Goal: Task Accomplishment & Management: Complete application form

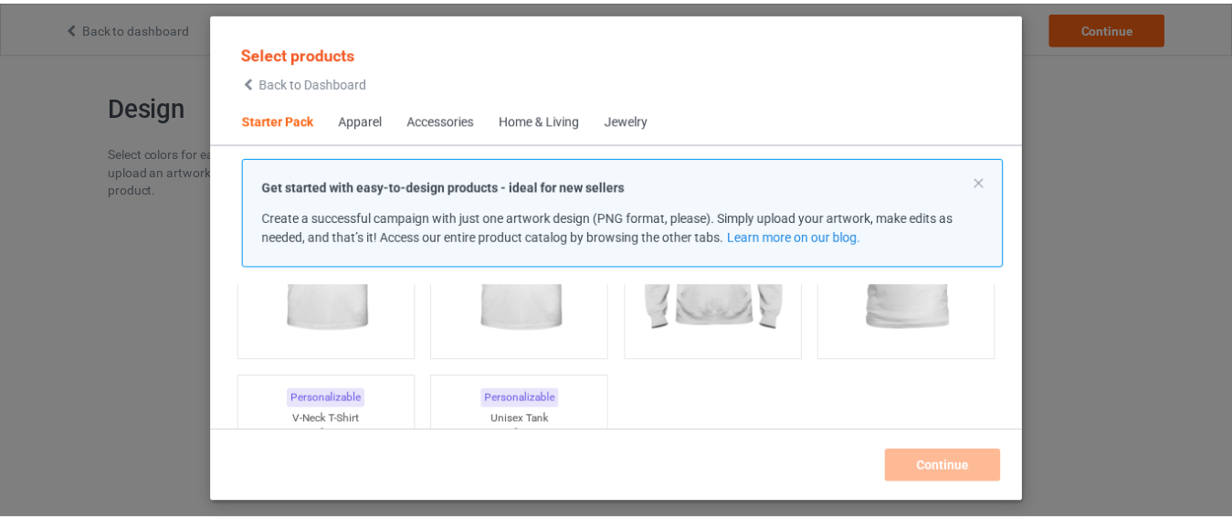
scroll to position [134, 0]
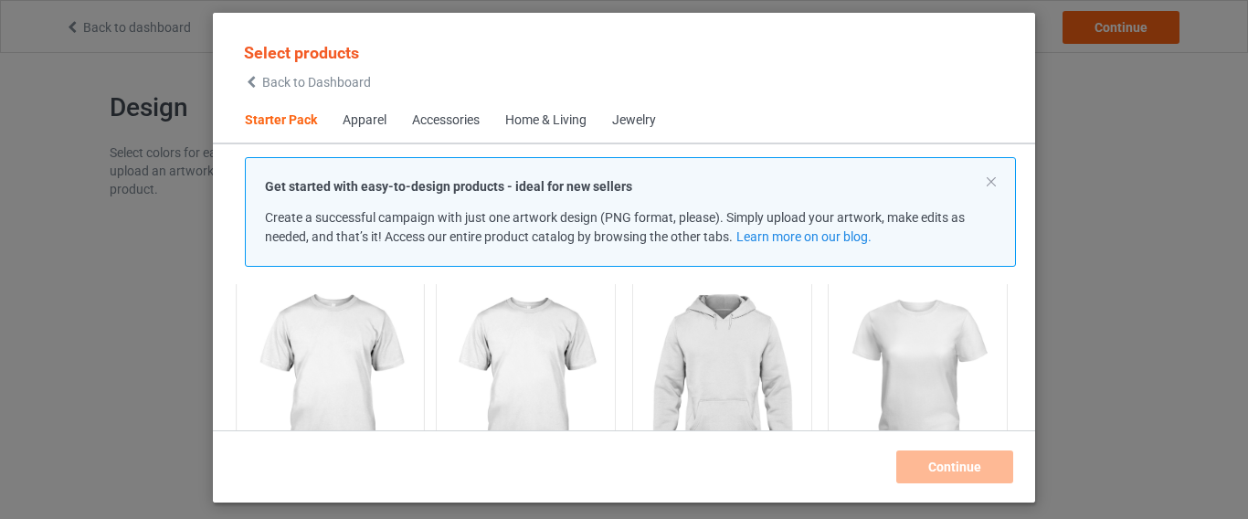
click at [357, 375] on img at bounding box center [330, 384] width 172 height 215
click at [492, 381] on img at bounding box center [526, 384] width 172 height 215
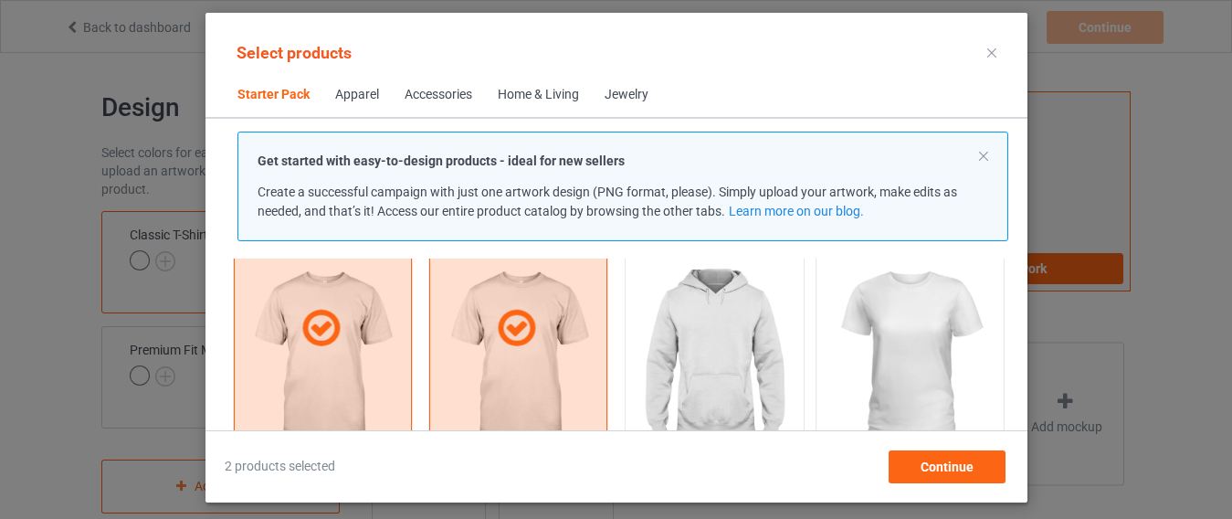
click at [658, 356] on img at bounding box center [713, 357] width 163 height 205
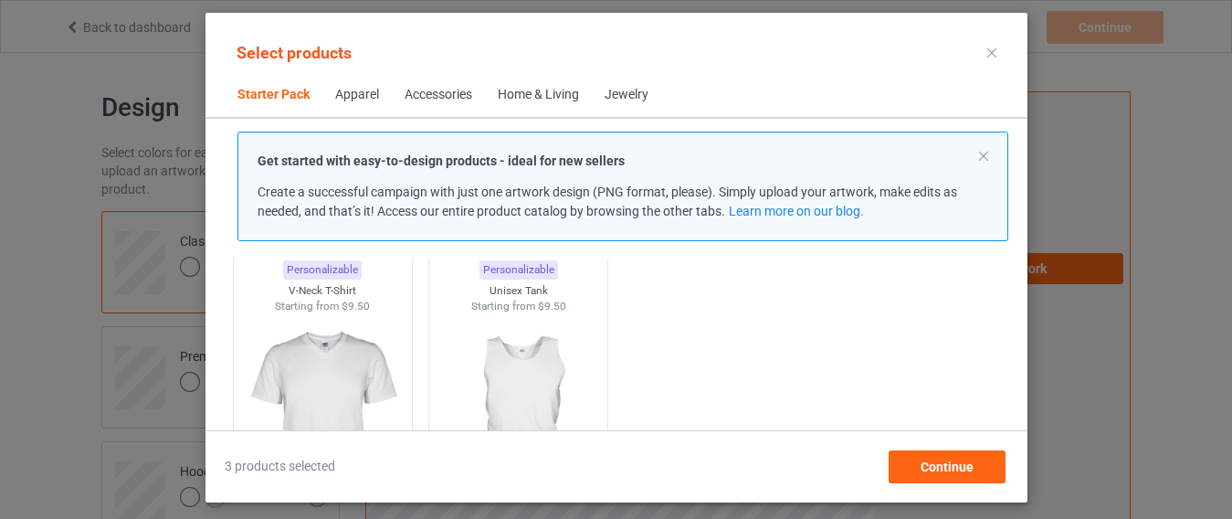
scroll to position [390, 0]
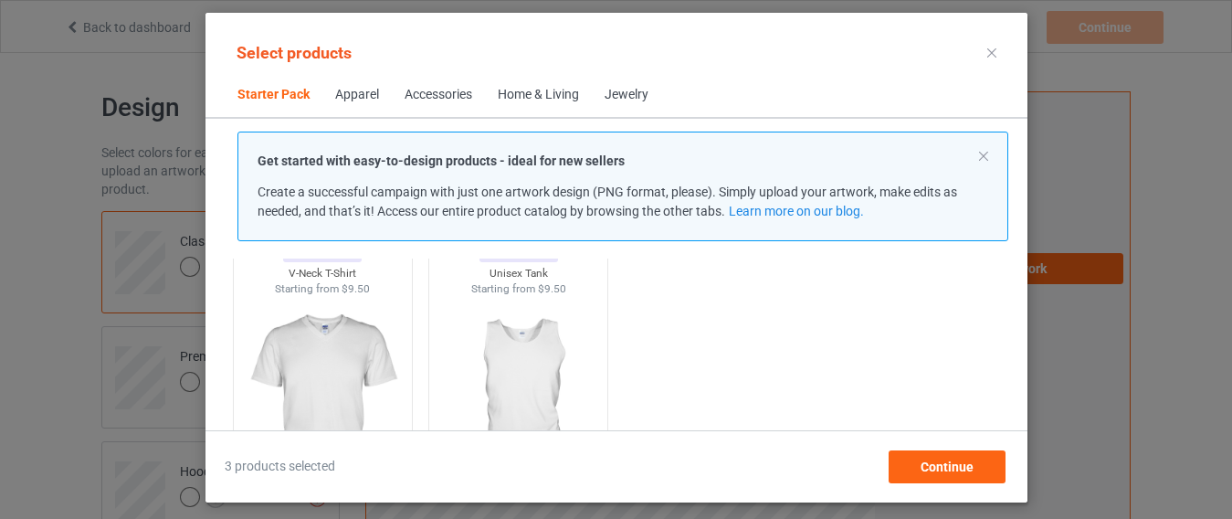
click at [551, 366] on img at bounding box center [518, 398] width 163 height 205
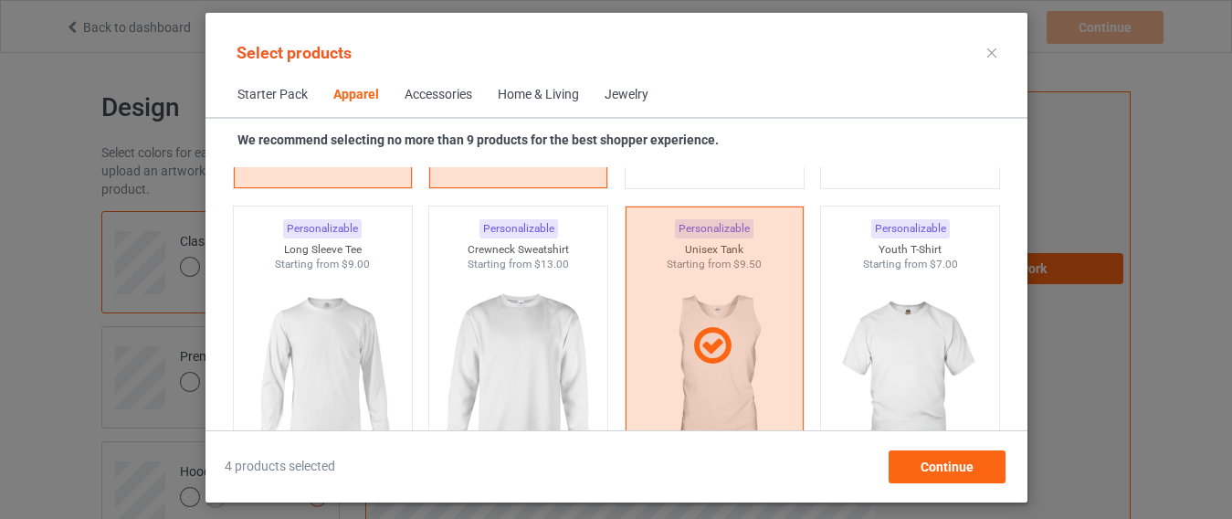
scroll to position [1340, 0]
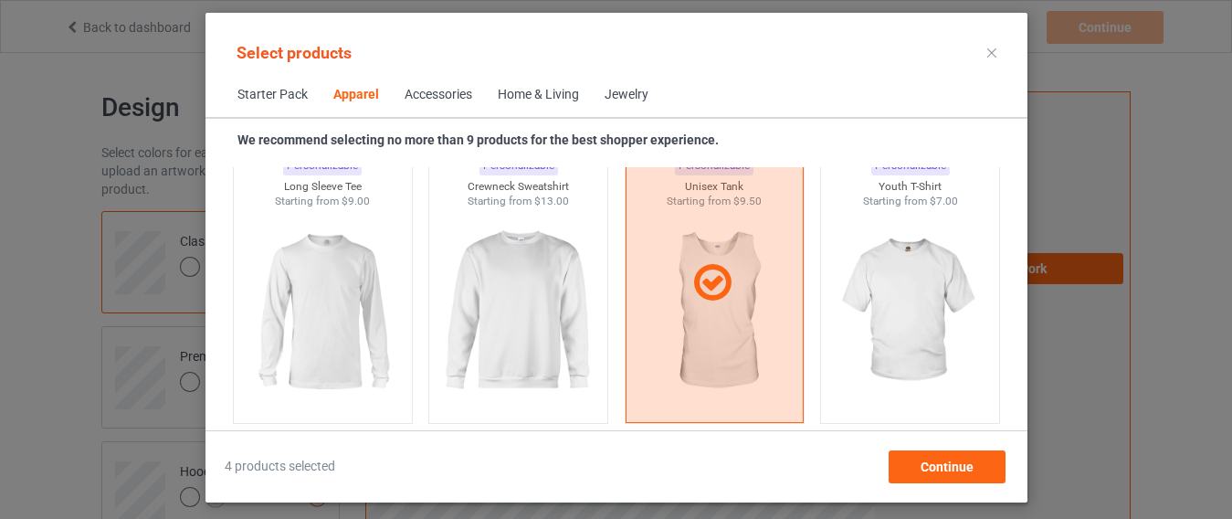
click at [602, 357] on div "Personalizable Crewneck Sweatshirt Starting from $13.00" at bounding box center [518, 283] width 196 height 298
click at [565, 342] on img at bounding box center [518, 312] width 172 height 215
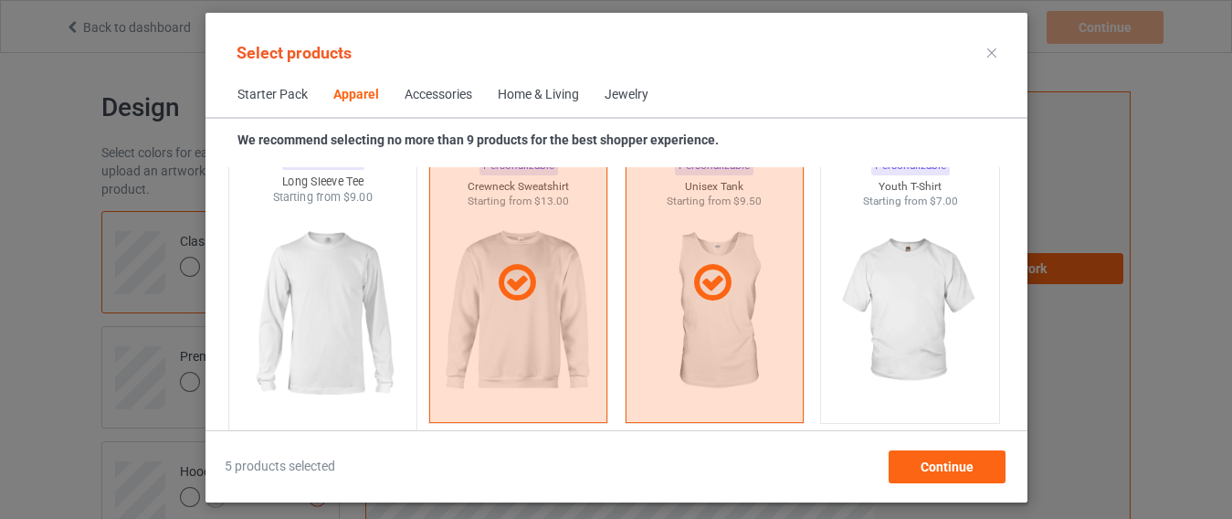
click at [358, 313] on img at bounding box center [323, 312] width 172 height 215
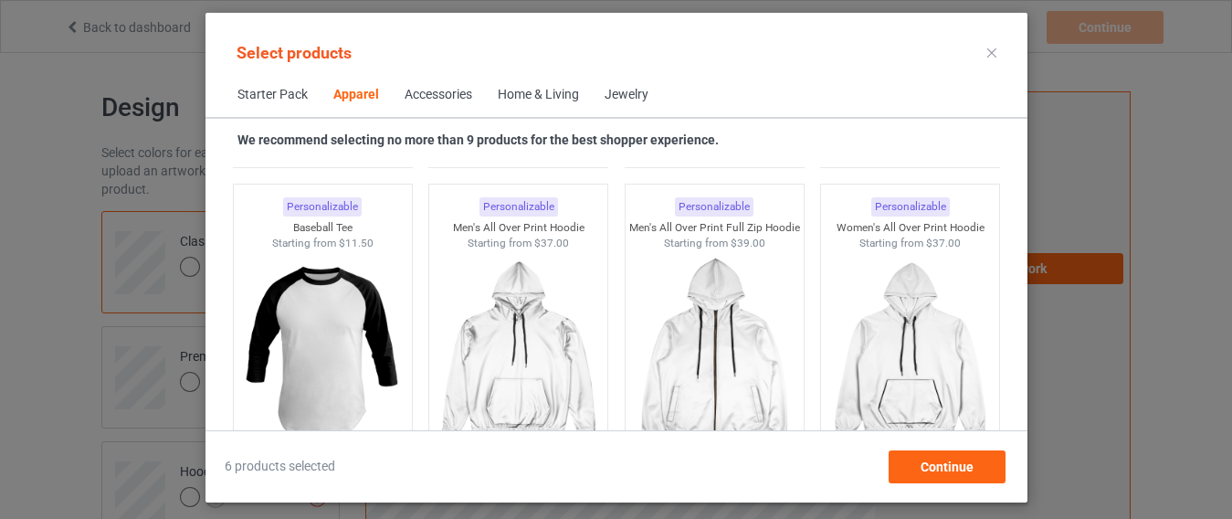
scroll to position [1632, 0]
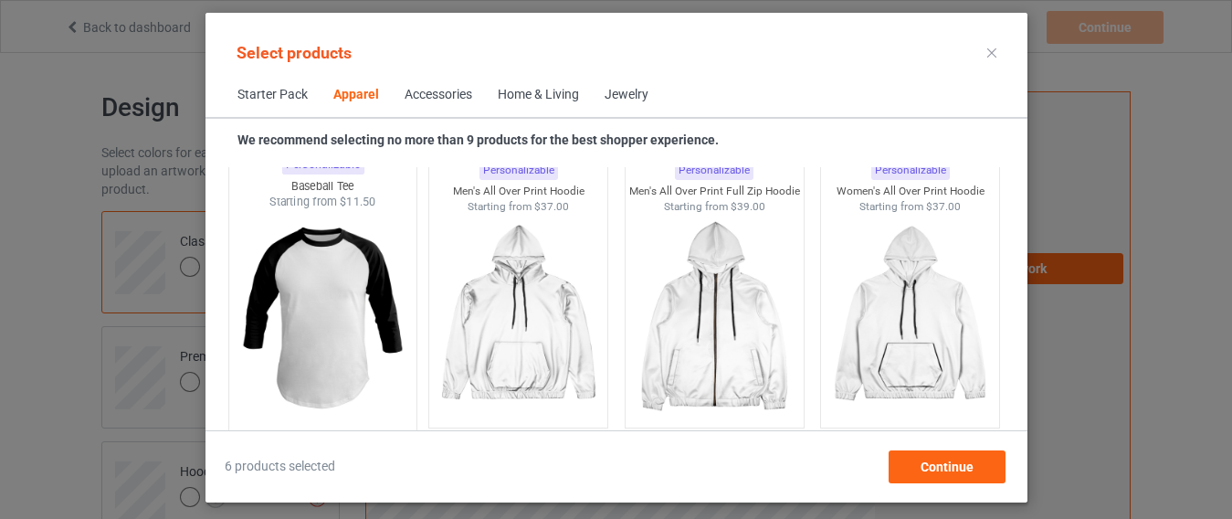
click at [338, 332] on img at bounding box center [323, 317] width 172 height 215
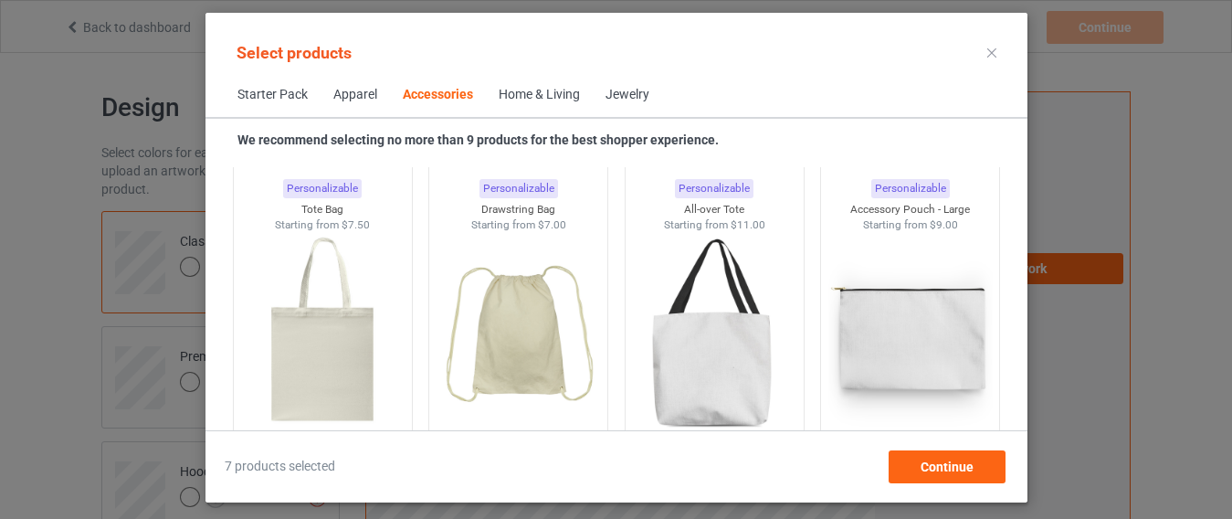
scroll to position [5577, 0]
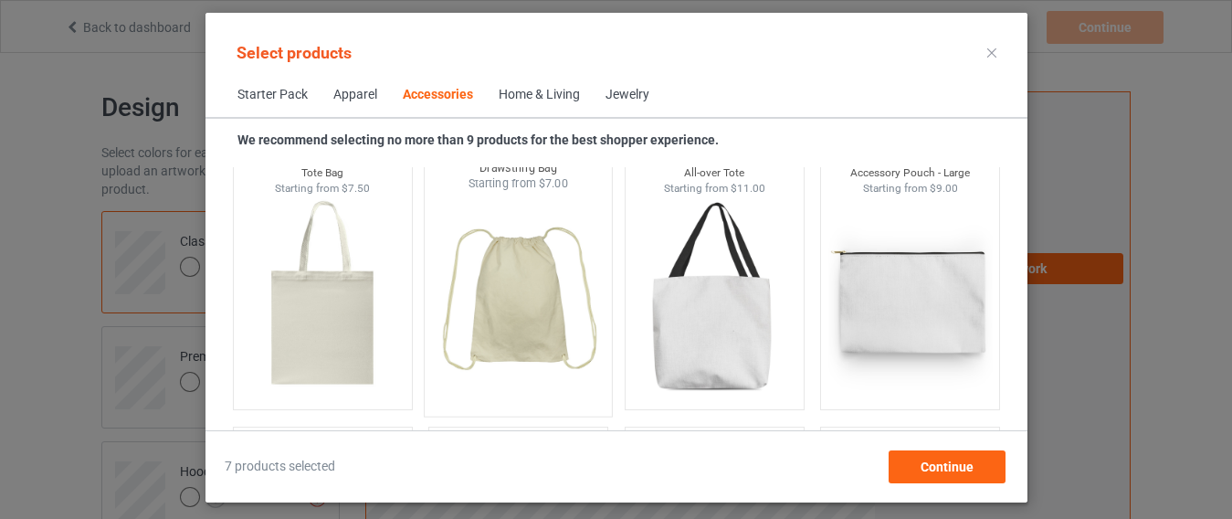
click at [550, 352] on img at bounding box center [518, 299] width 172 height 215
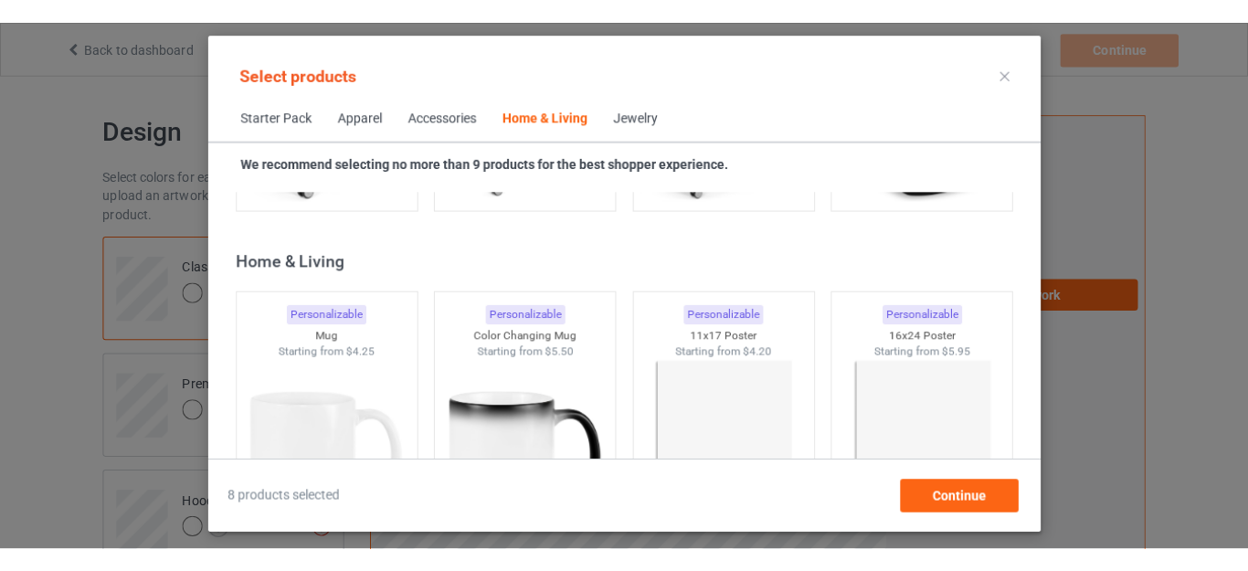
scroll to position [8317, 0]
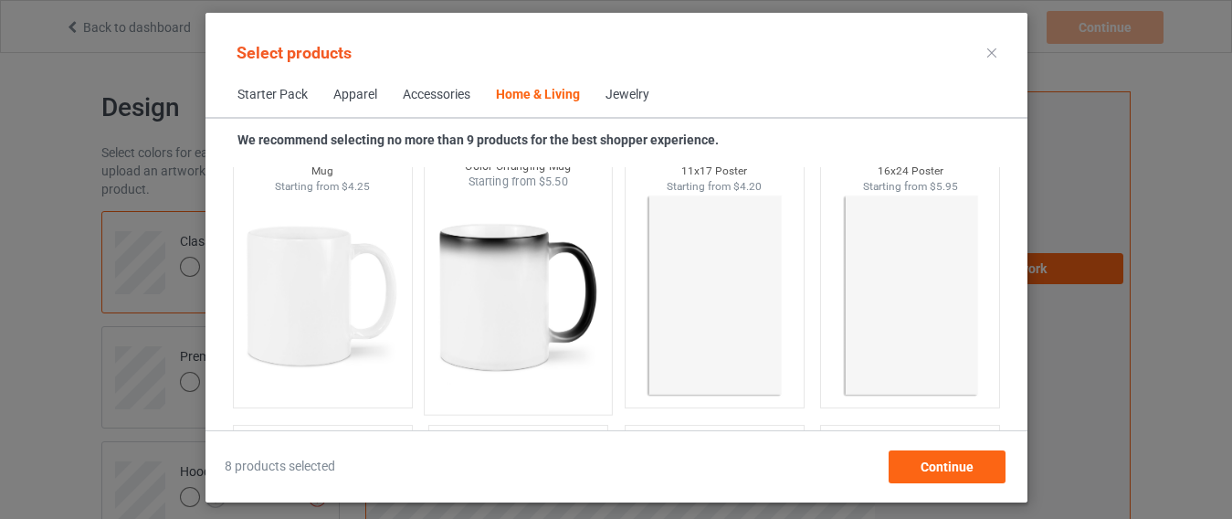
click at [574, 357] on img at bounding box center [518, 297] width 172 height 215
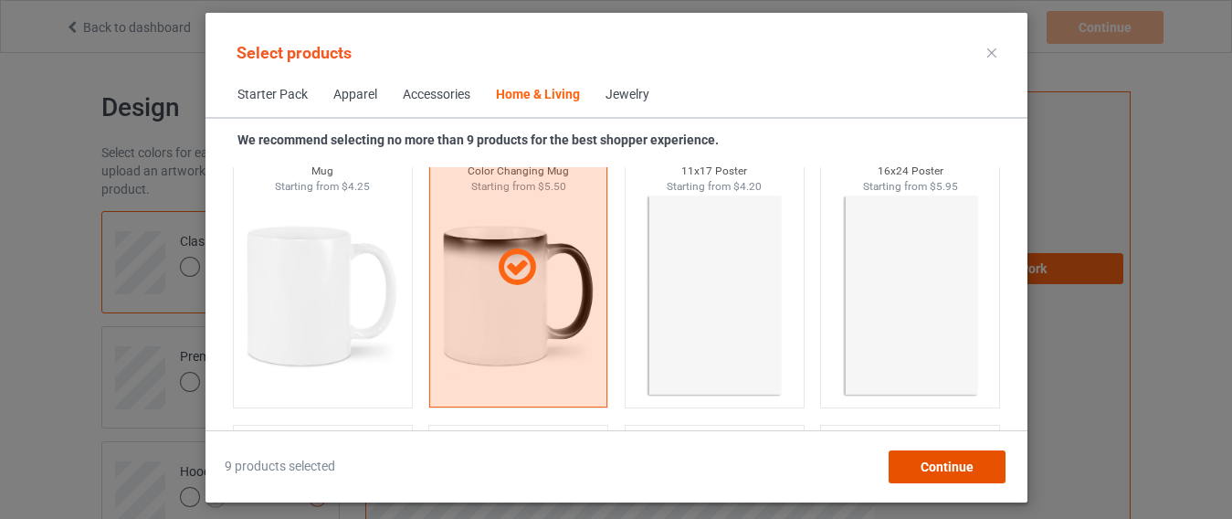
click at [921, 464] on span "Continue" at bounding box center [946, 466] width 53 height 15
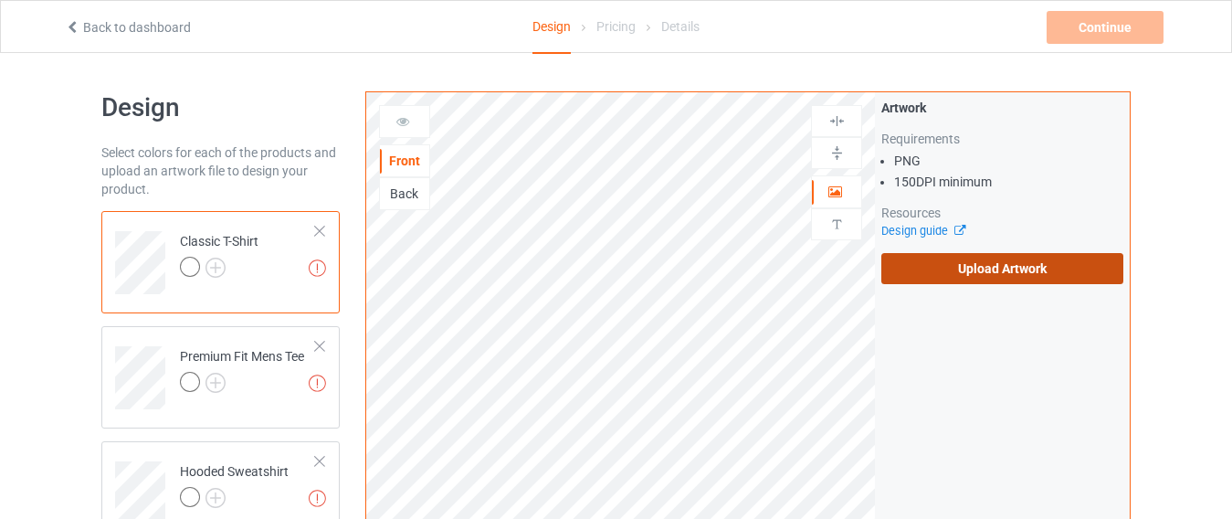
click at [963, 271] on label "Upload Artwork" at bounding box center [1002, 268] width 242 height 31
click at [0, 0] on input "Upload Artwork" at bounding box center [0, 0] width 0 height 0
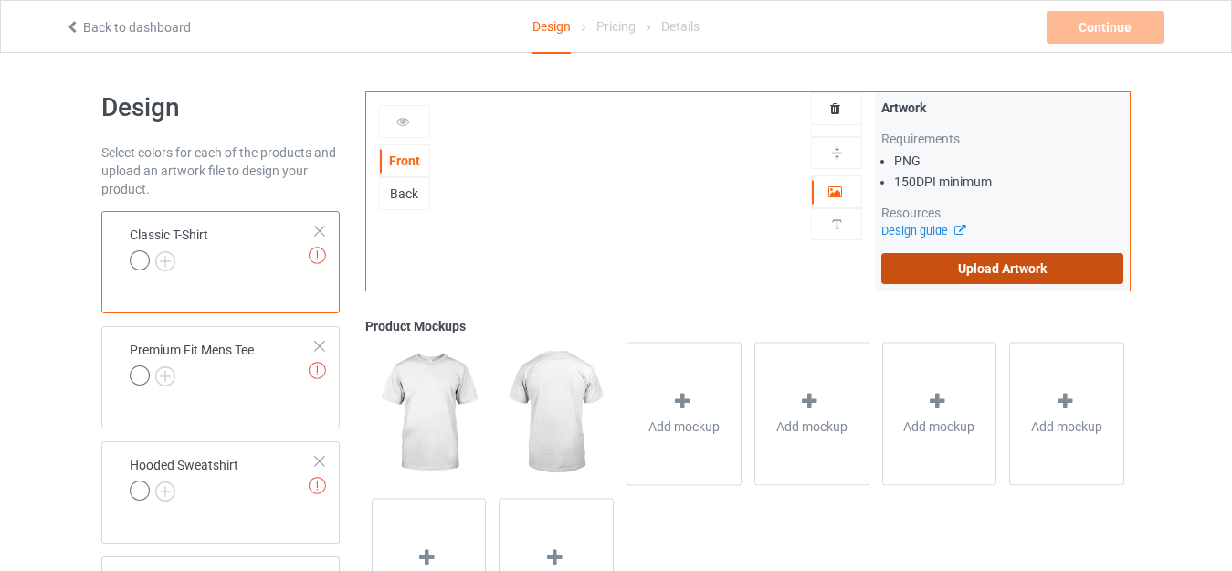
click at [936, 270] on label "Upload Artwork" at bounding box center [1002, 268] width 242 height 31
click at [0, 0] on input "Upload Artwork" at bounding box center [0, 0] width 0 height 0
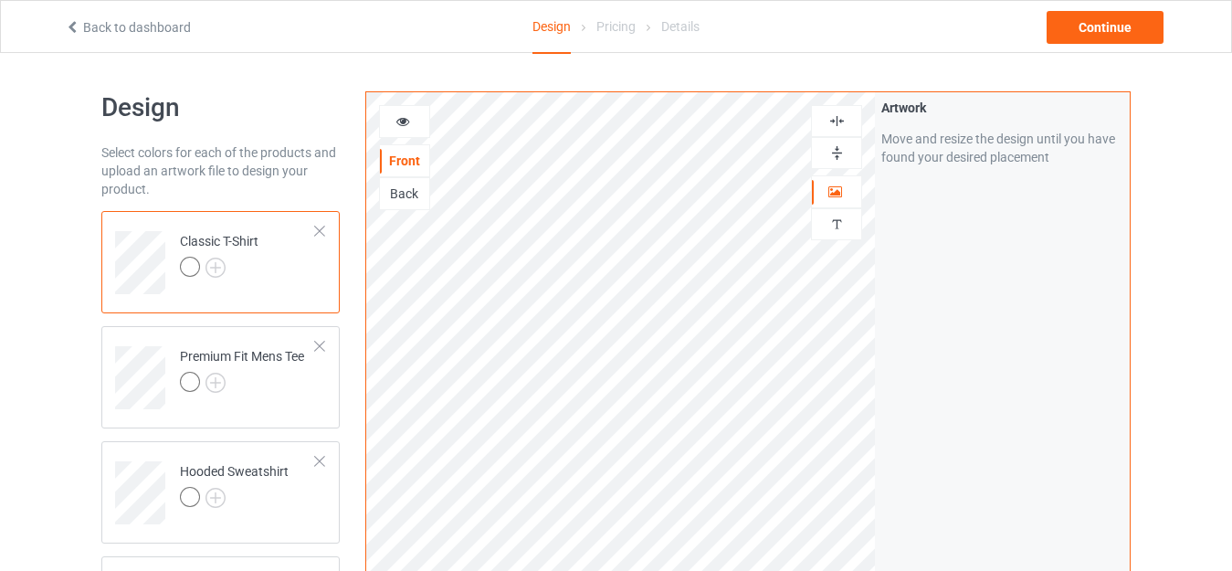
click at [419, 126] on div at bounding box center [404, 121] width 49 height 18
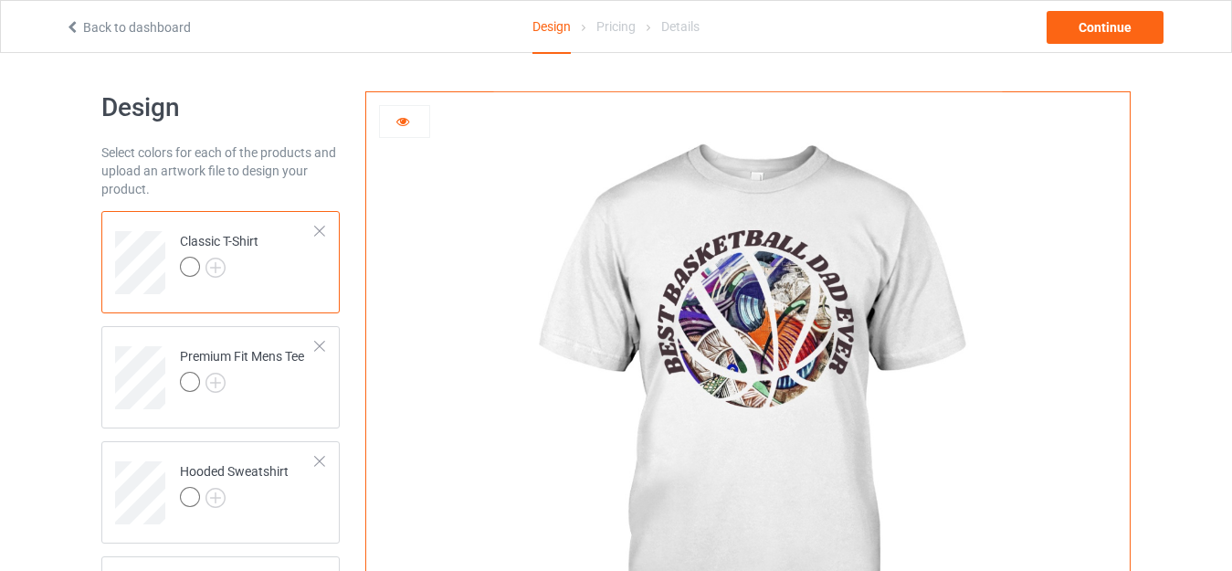
click at [387, 117] on div at bounding box center [404, 121] width 49 height 18
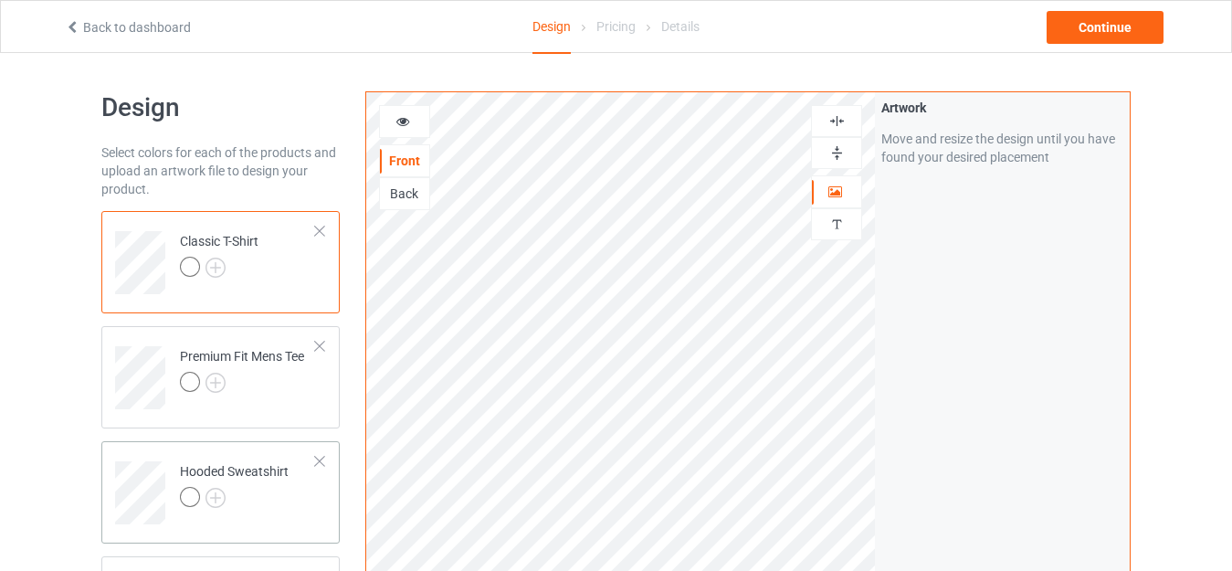
click at [275, 490] on div at bounding box center [234, 500] width 109 height 26
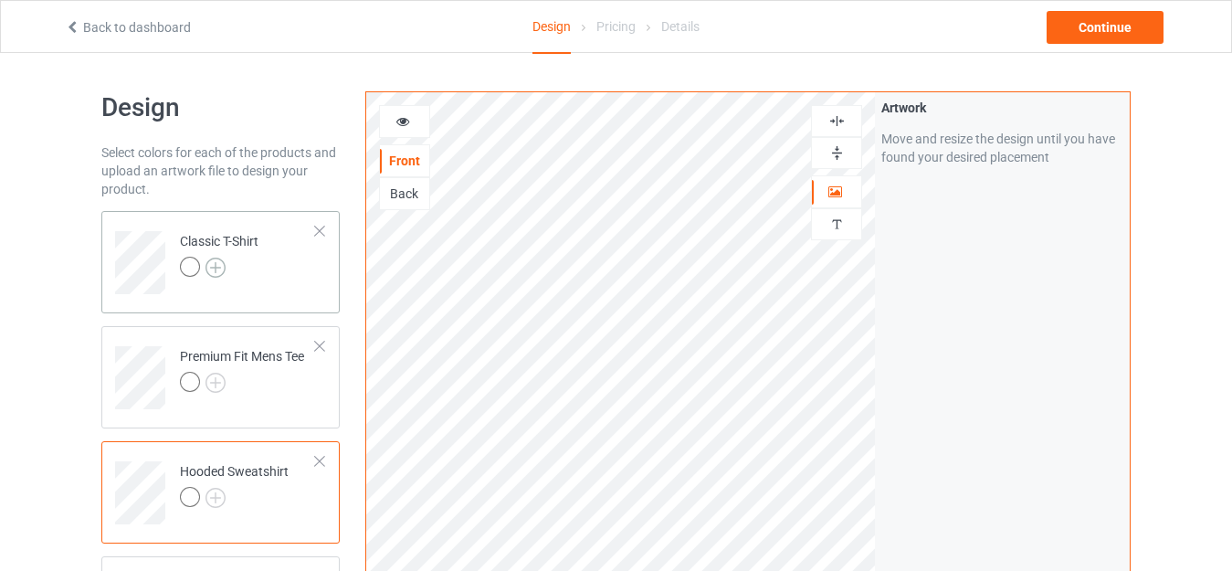
click at [222, 259] on img at bounding box center [215, 268] width 20 height 20
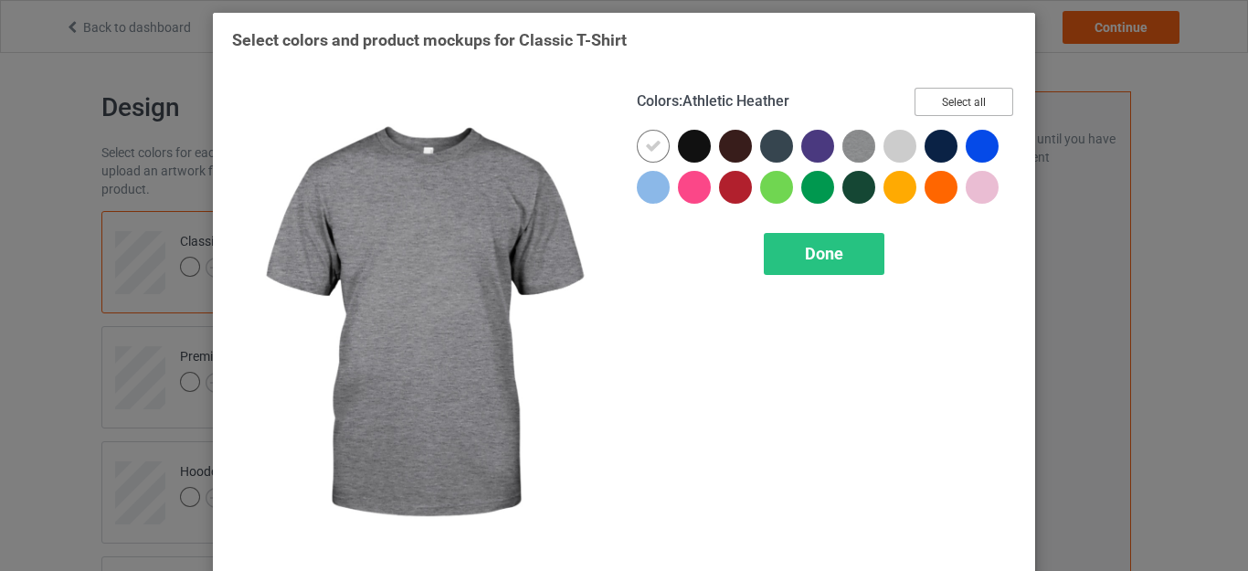
click at [916, 104] on button "Select all" at bounding box center [963, 102] width 99 height 28
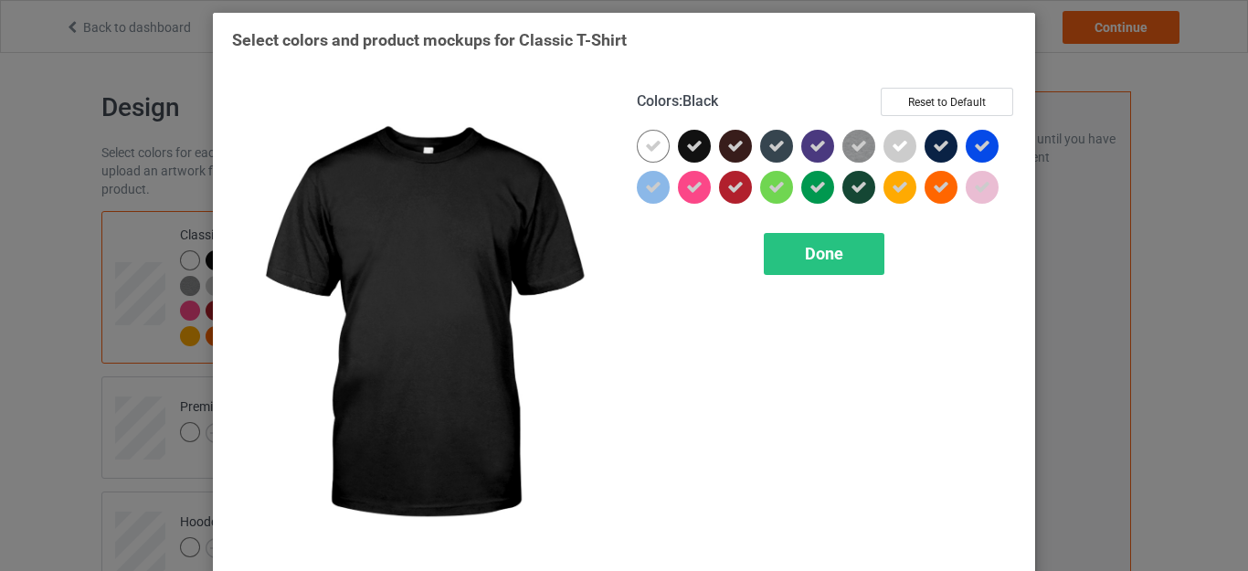
click at [693, 141] on icon at bounding box center [694, 146] width 16 height 16
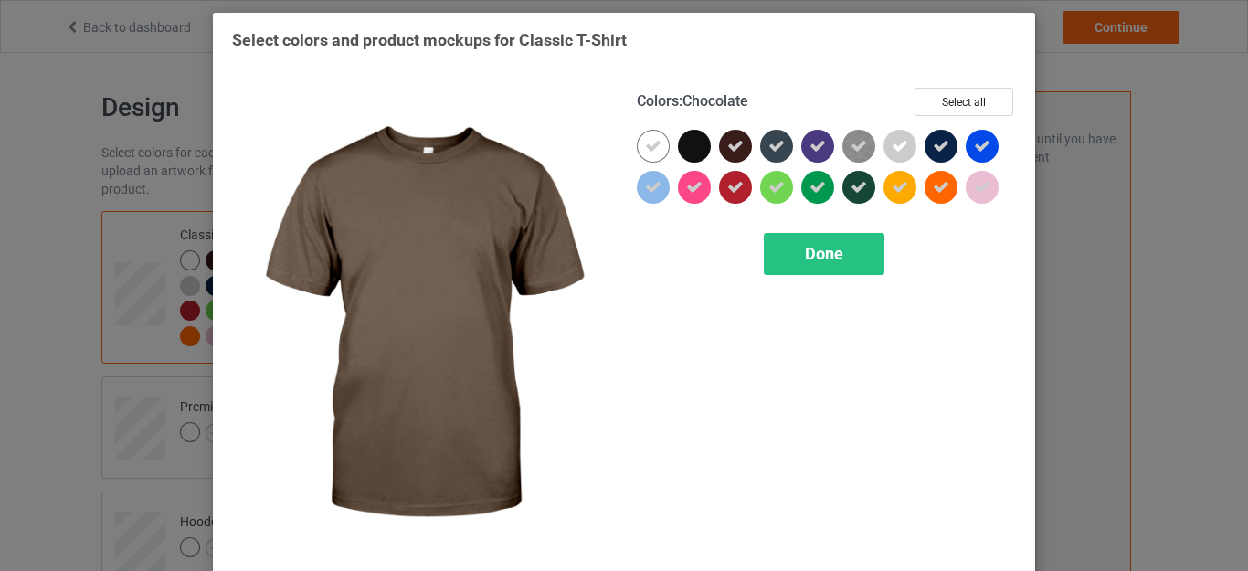
click at [727, 139] on icon at bounding box center [735, 146] width 16 height 16
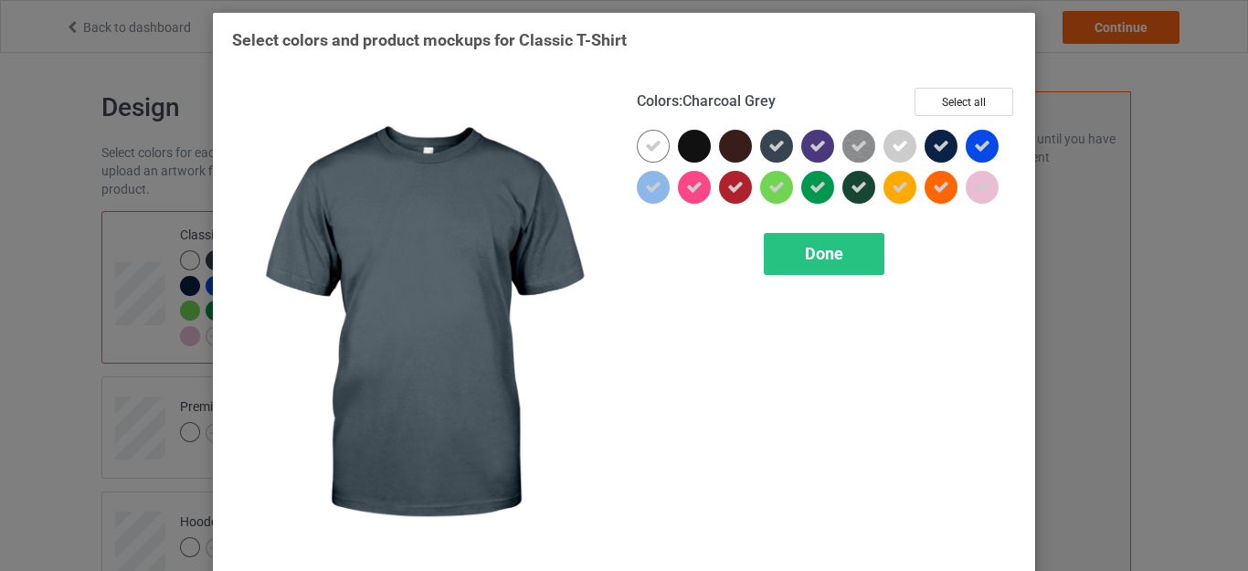
click at [768, 144] on icon at bounding box center [776, 146] width 16 height 16
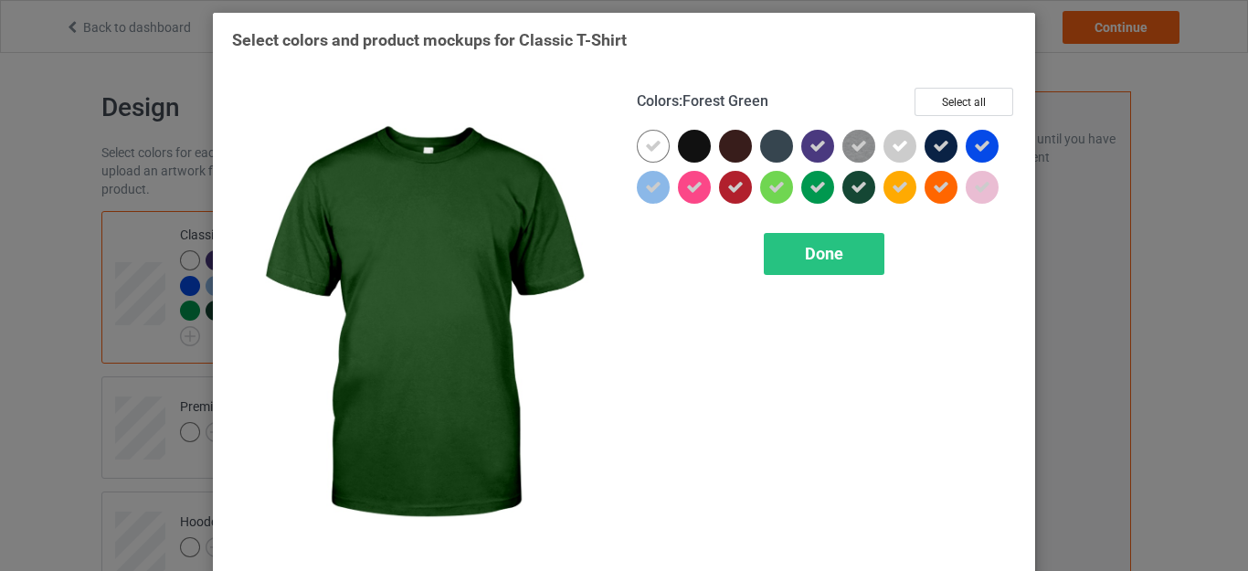
click at [858, 188] on icon at bounding box center [858, 187] width 16 height 16
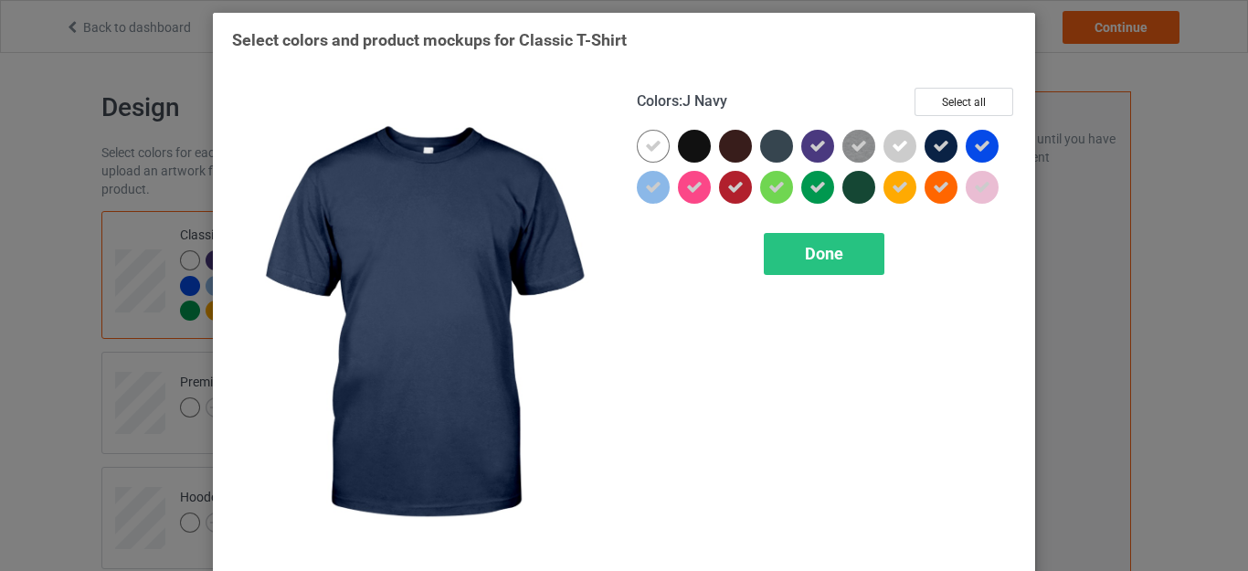
click at [945, 147] on div at bounding box center [940, 146] width 33 height 33
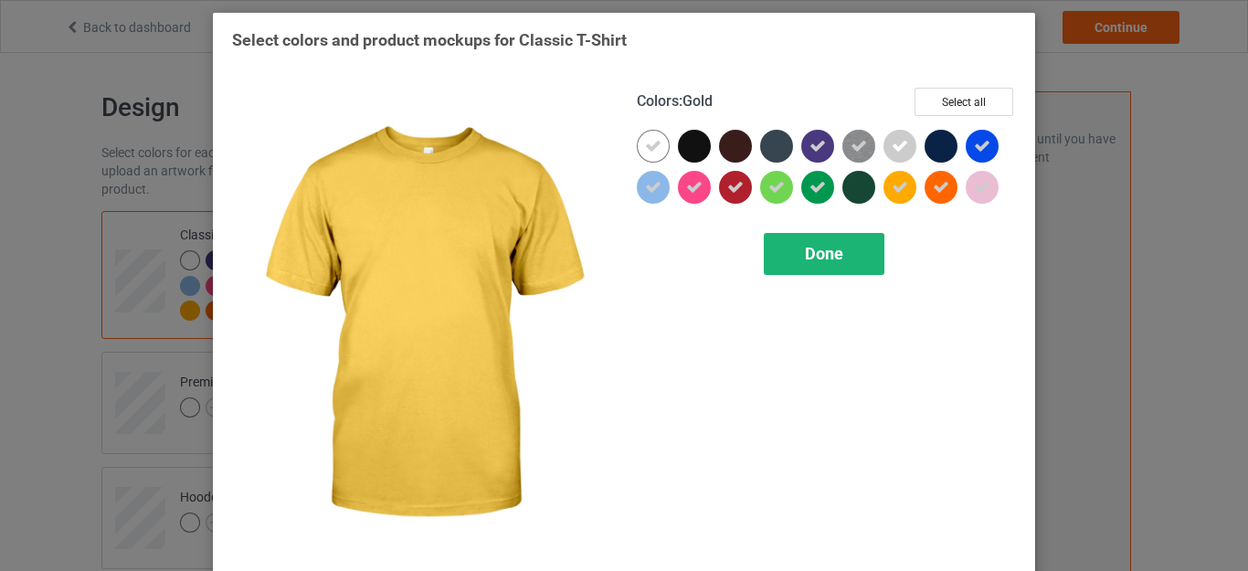
click at [851, 238] on div "Done" at bounding box center [823, 254] width 121 height 42
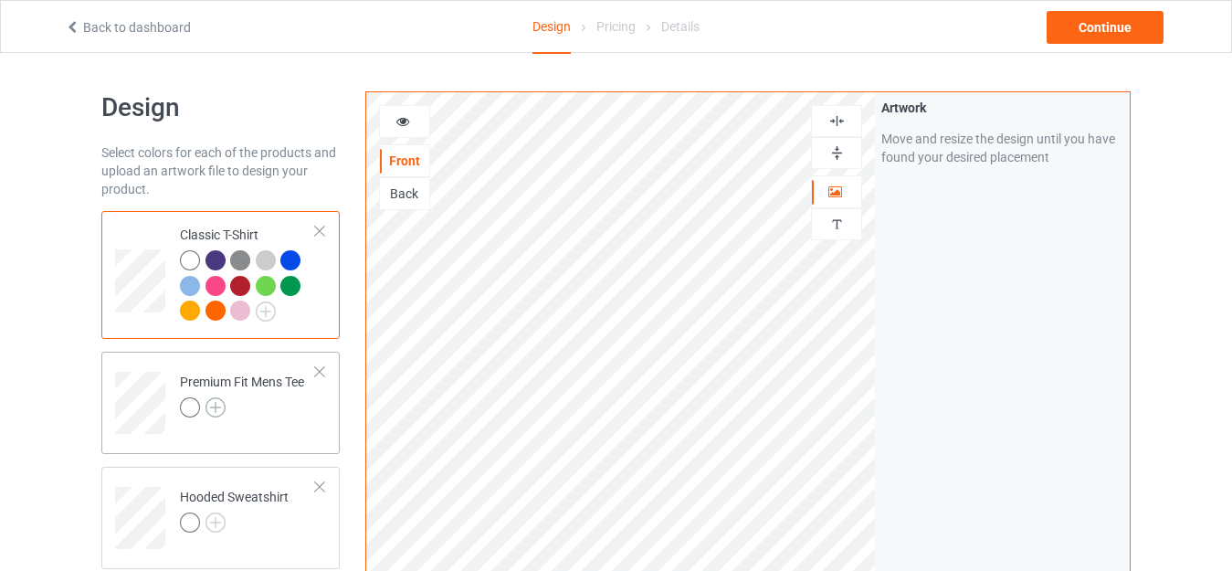
click at [218, 402] on img at bounding box center [215, 407] width 20 height 20
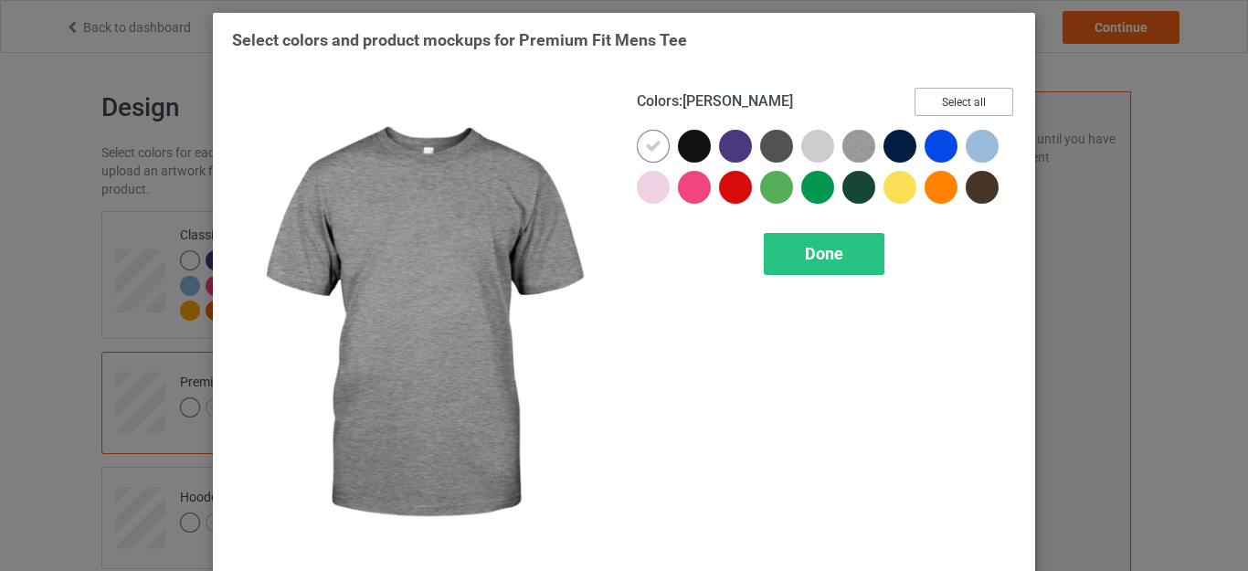
click at [914, 104] on button "Select all" at bounding box center [963, 102] width 99 height 28
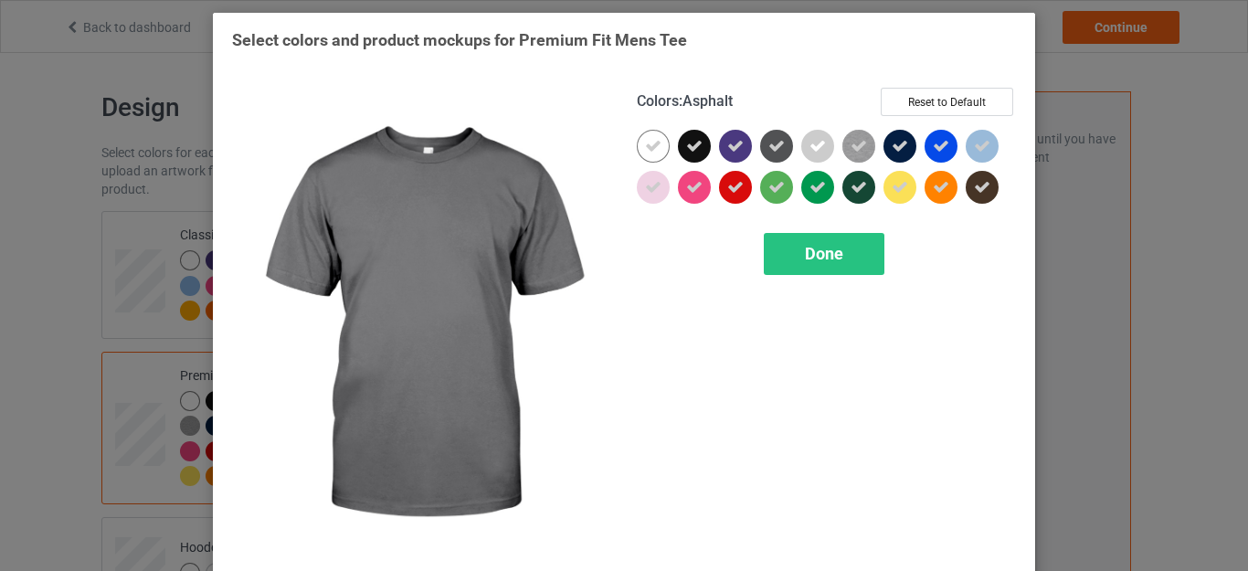
click at [766, 134] on div at bounding box center [776, 146] width 33 height 33
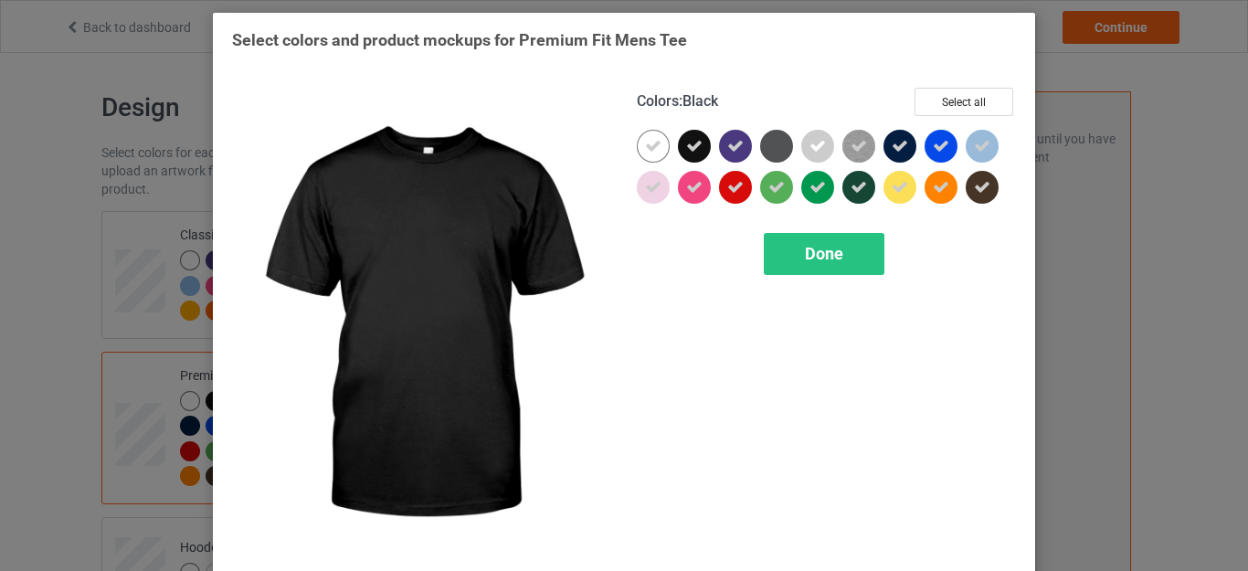
click at [692, 137] on div at bounding box center [694, 146] width 33 height 33
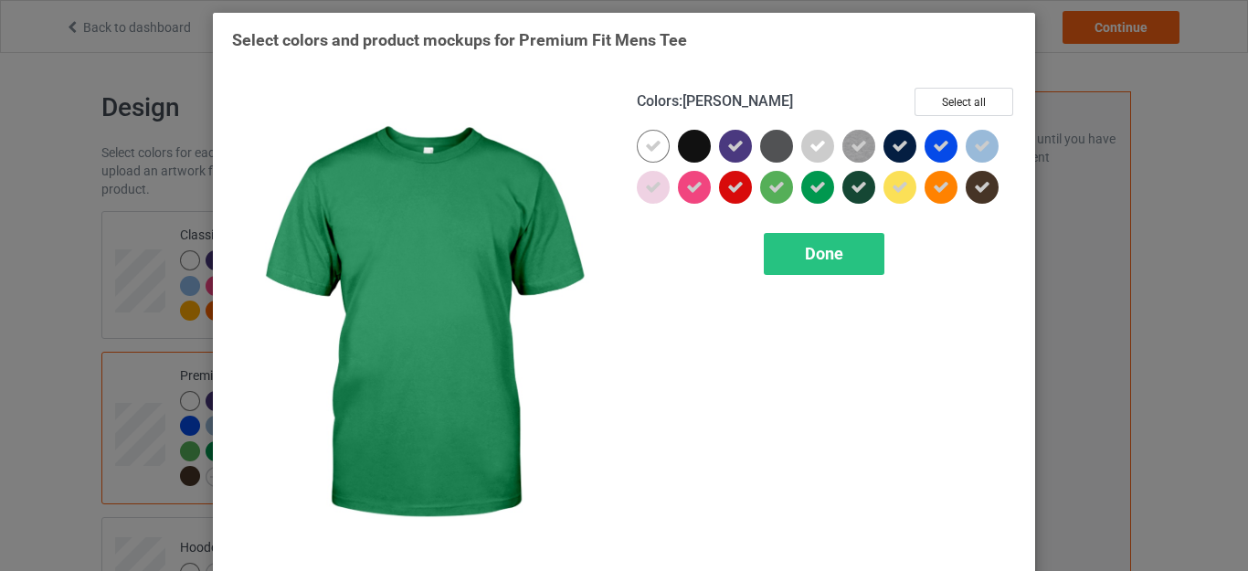
click at [850, 181] on icon at bounding box center [858, 187] width 16 height 16
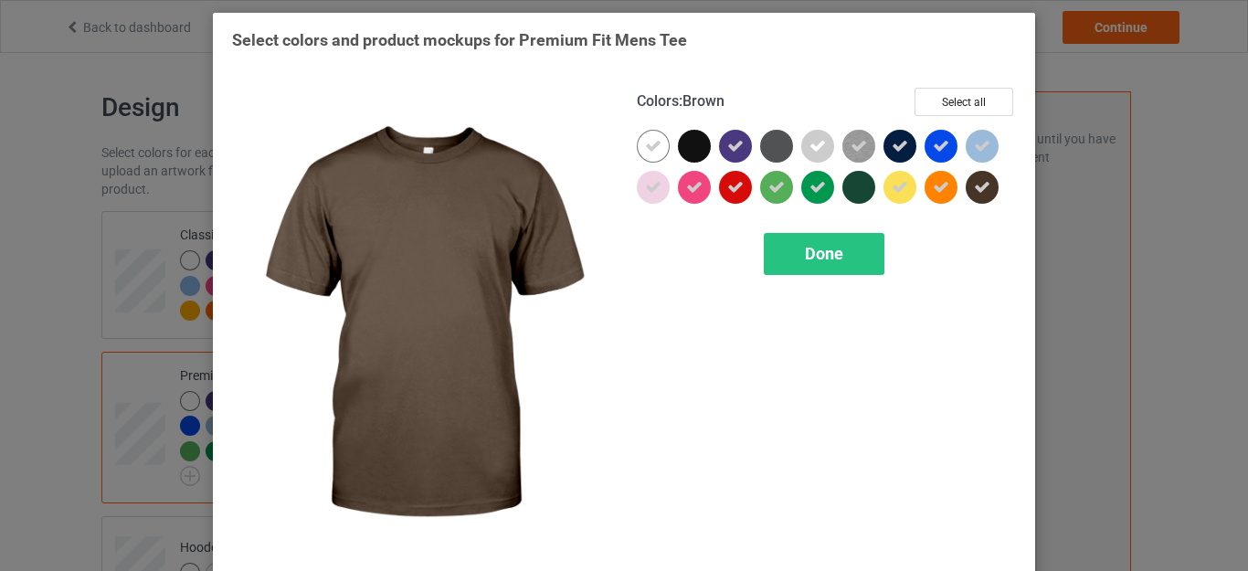
click at [975, 187] on icon at bounding box center [982, 187] width 16 height 16
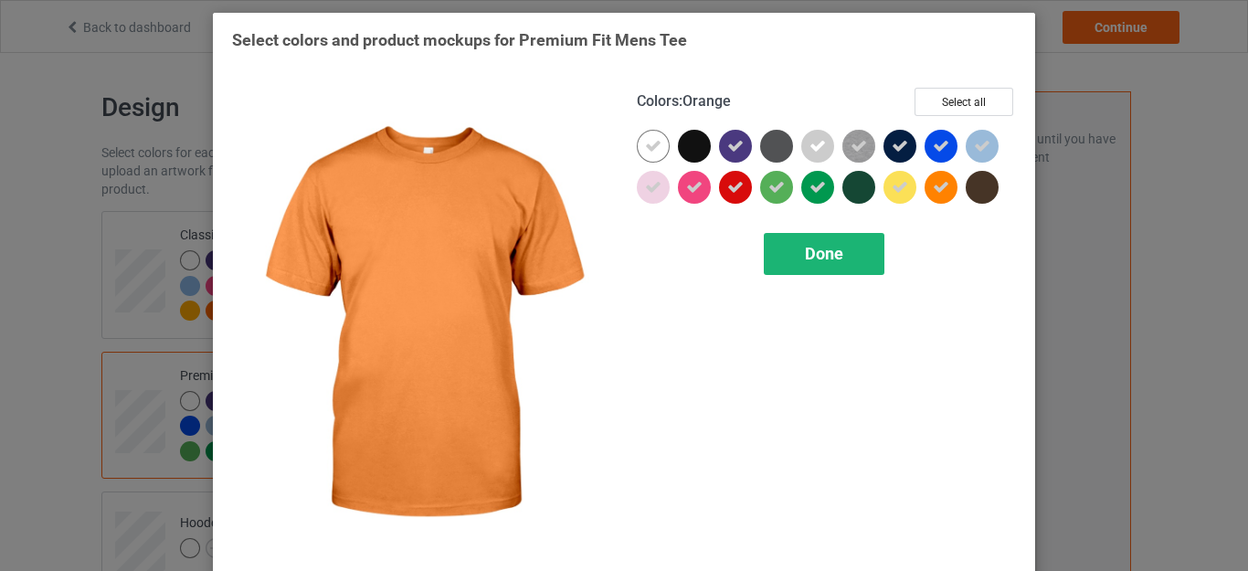
click at [840, 253] on div "Done" at bounding box center [823, 254] width 121 height 42
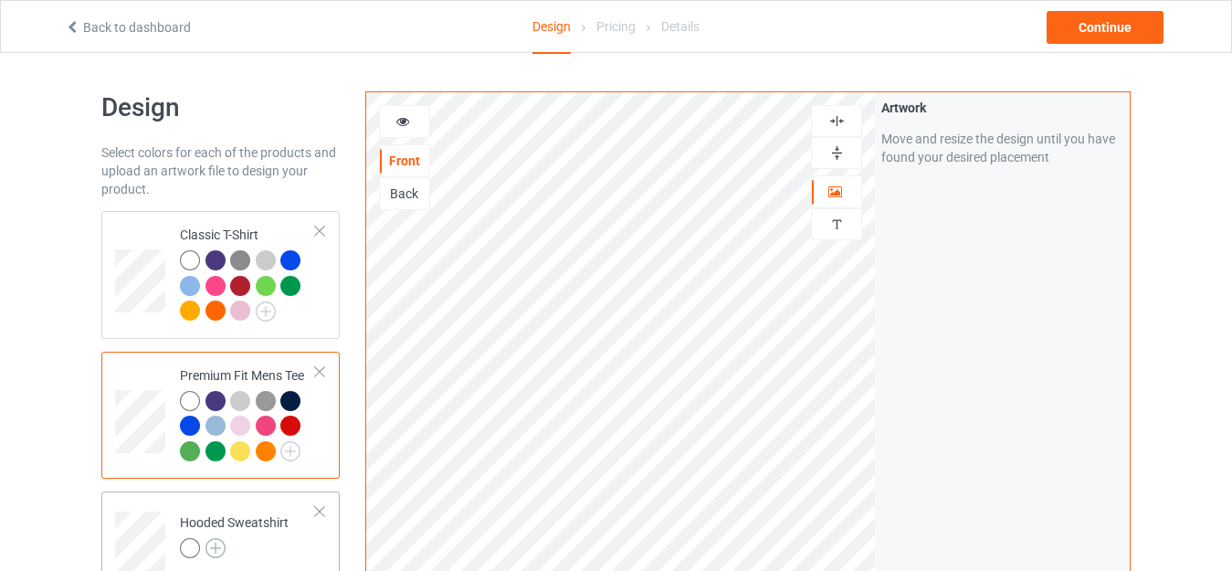
click at [219, 542] on img at bounding box center [215, 548] width 20 height 20
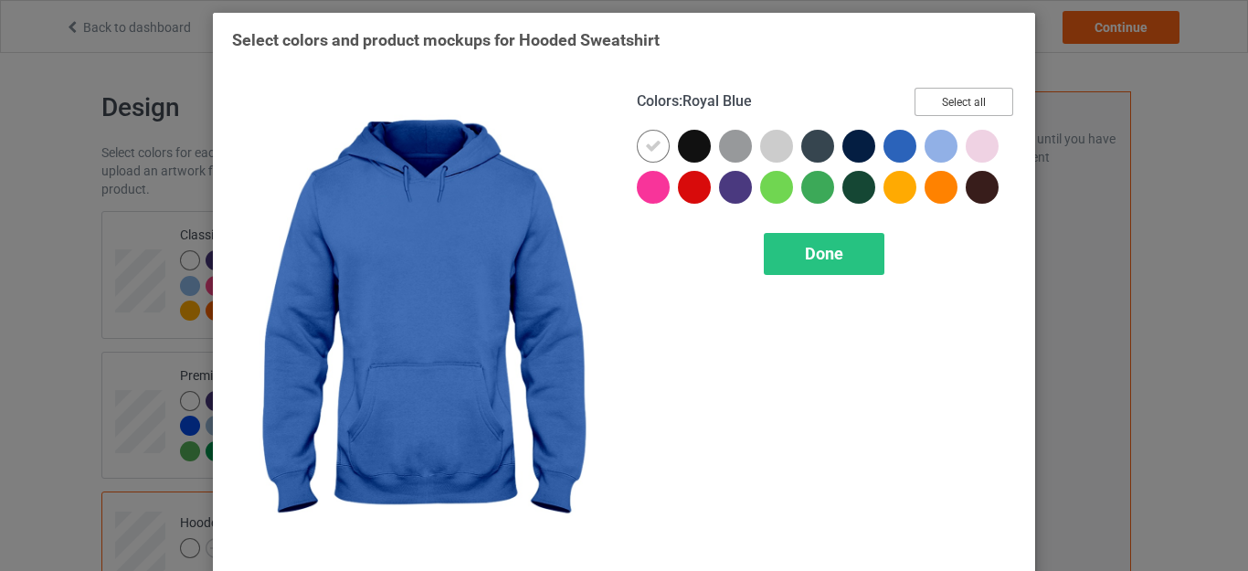
click at [940, 93] on button "Select all" at bounding box center [963, 102] width 99 height 28
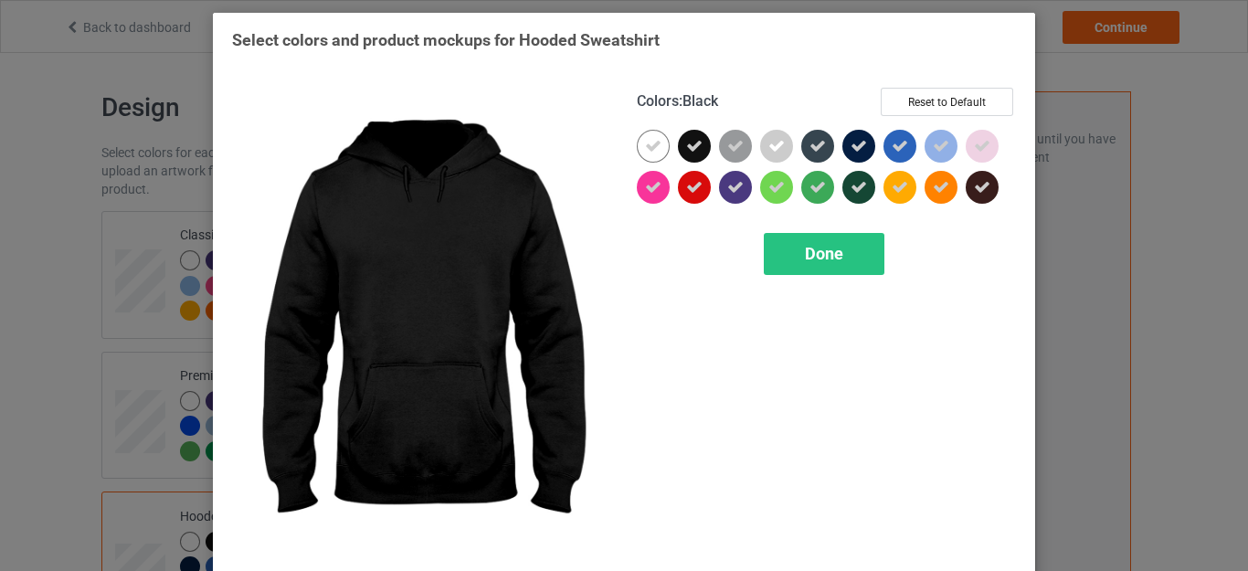
click at [678, 142] on div at bounding box center [694, 146] width 33 height 33
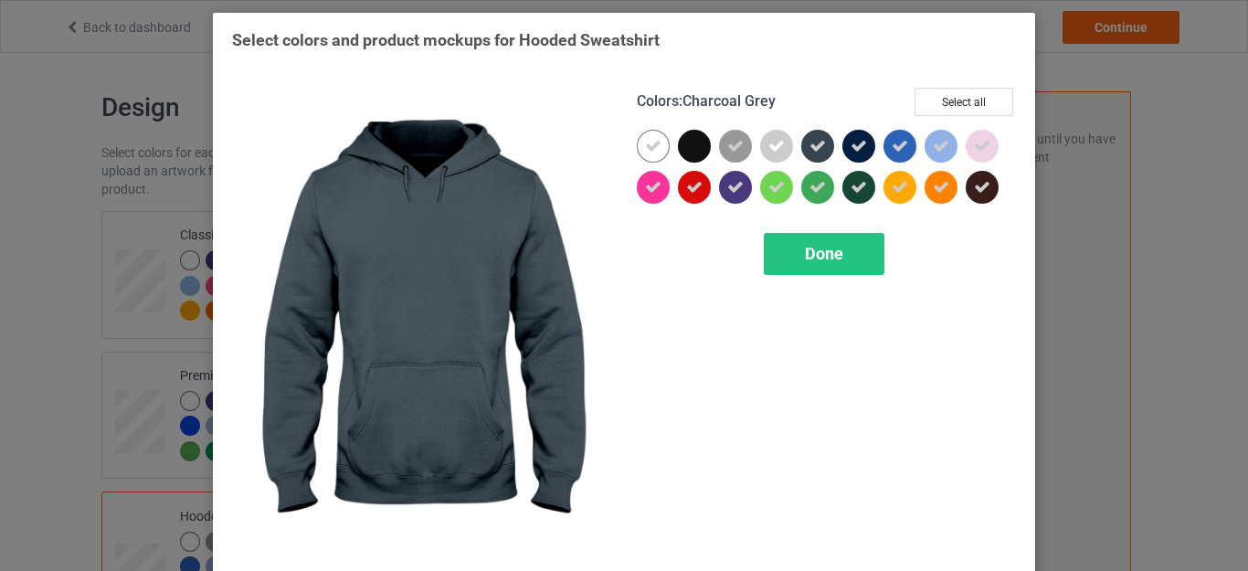
click at [822, 145] on div at bounding box center [817, 146] width 33 height 33
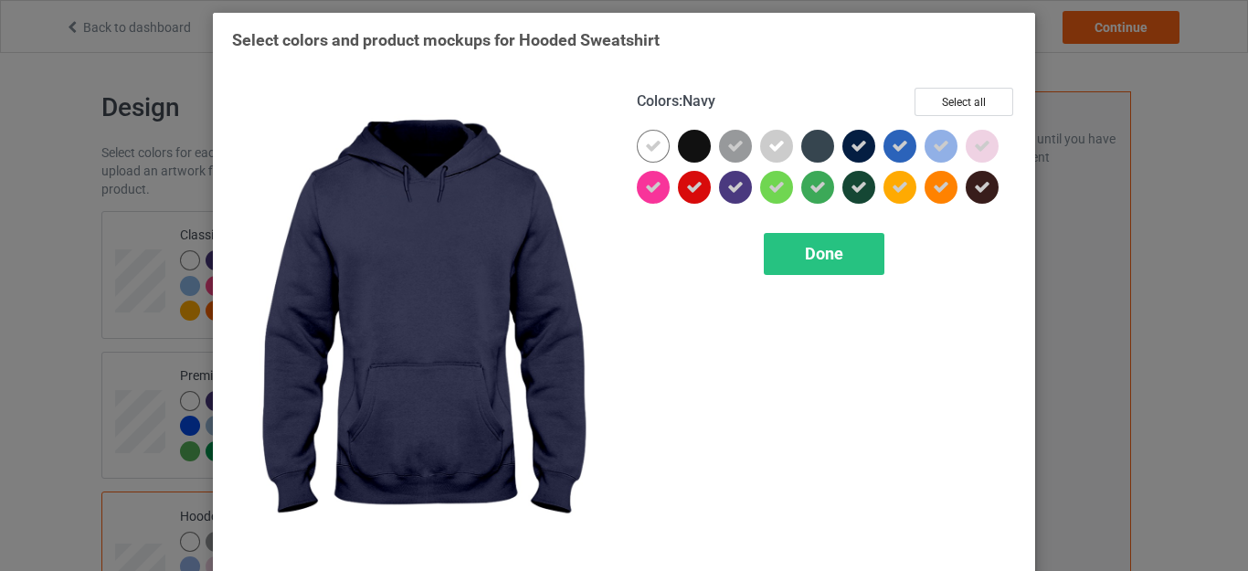
click at [850, 143] on icon at bounding box center [858, 146] width 16 height 16
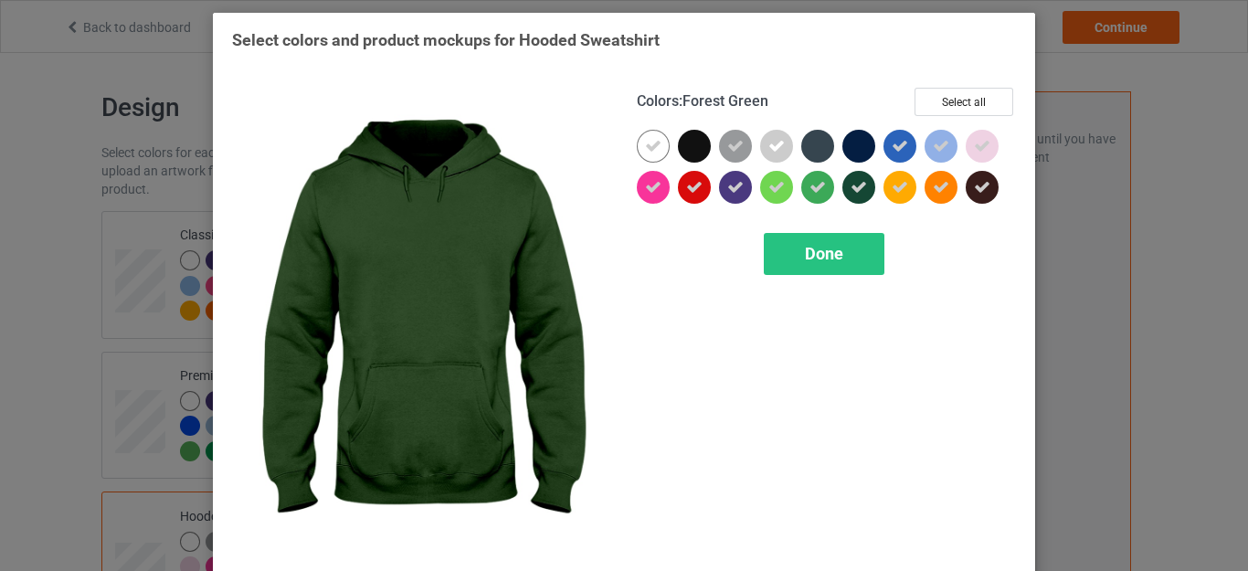
click at [851, 183] on icon at bounding box center [858, 187] width 16 height 16
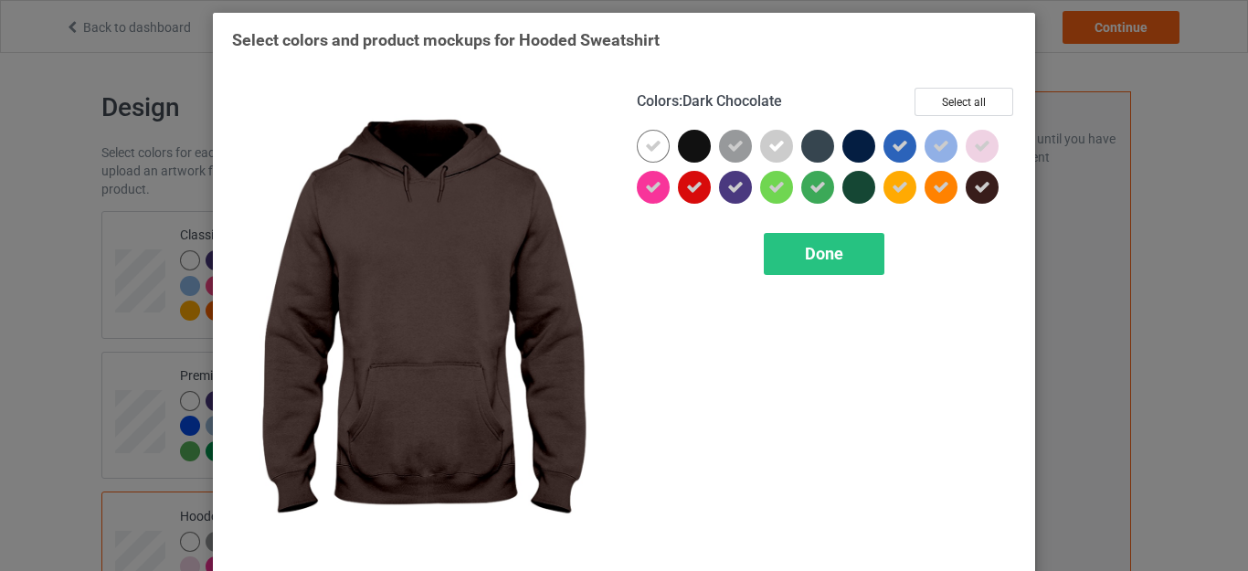
click at [974, 190] on icon at bounding box center [982, 187] width 16 height 16
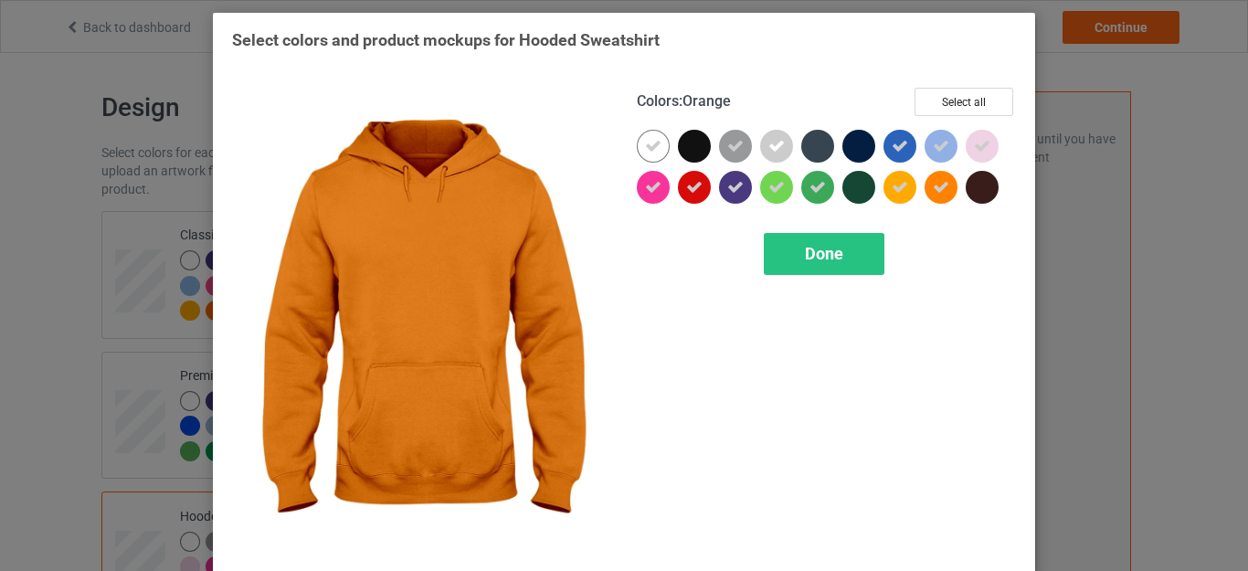
click at [865, 232] on div "Colors : Orange Select all Done" at bounding box center [826, 325] width 405 height 500
click at [858, 236] on div "Done" at bounding box center [823, 254] width 121 height 42
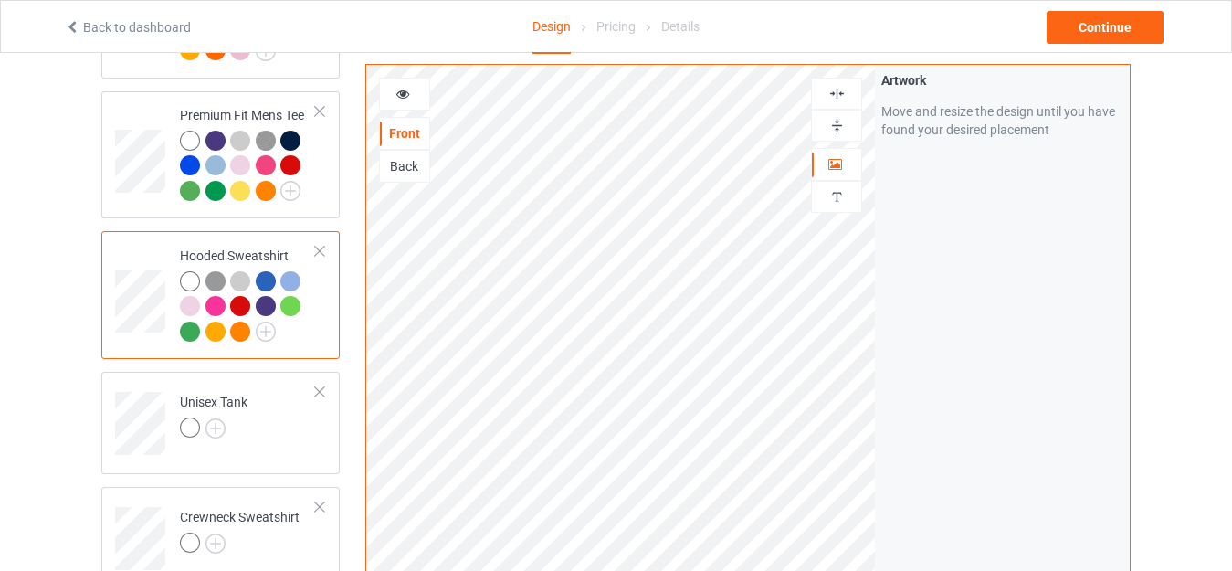
scroll to position [268, 0]
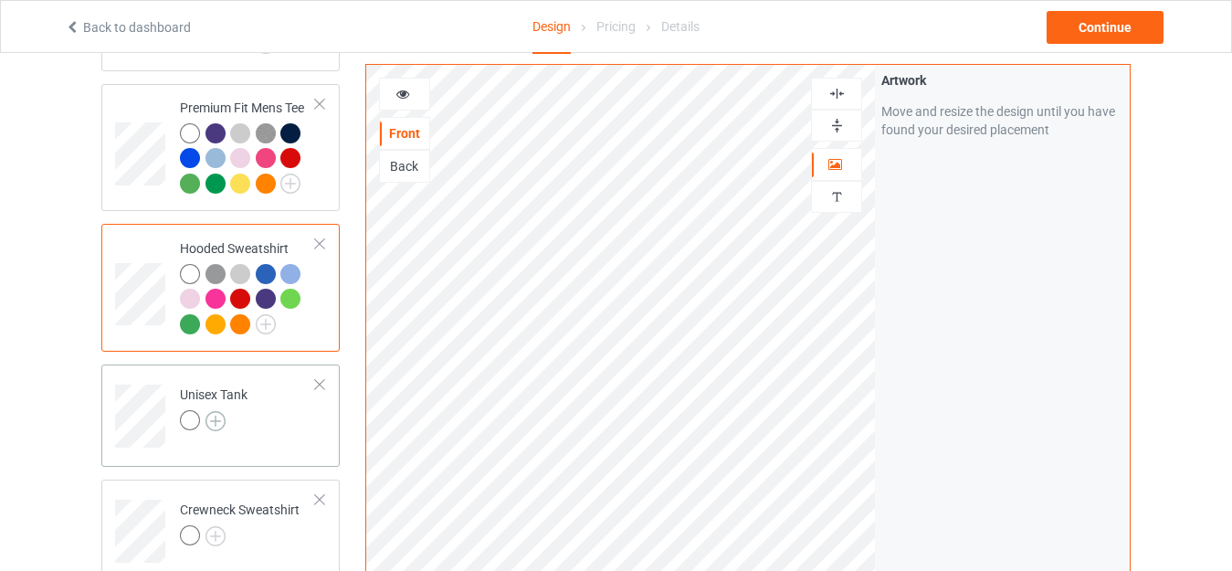
click at [219, 417] on img at bounding box center [215, 421] width 20 height 20
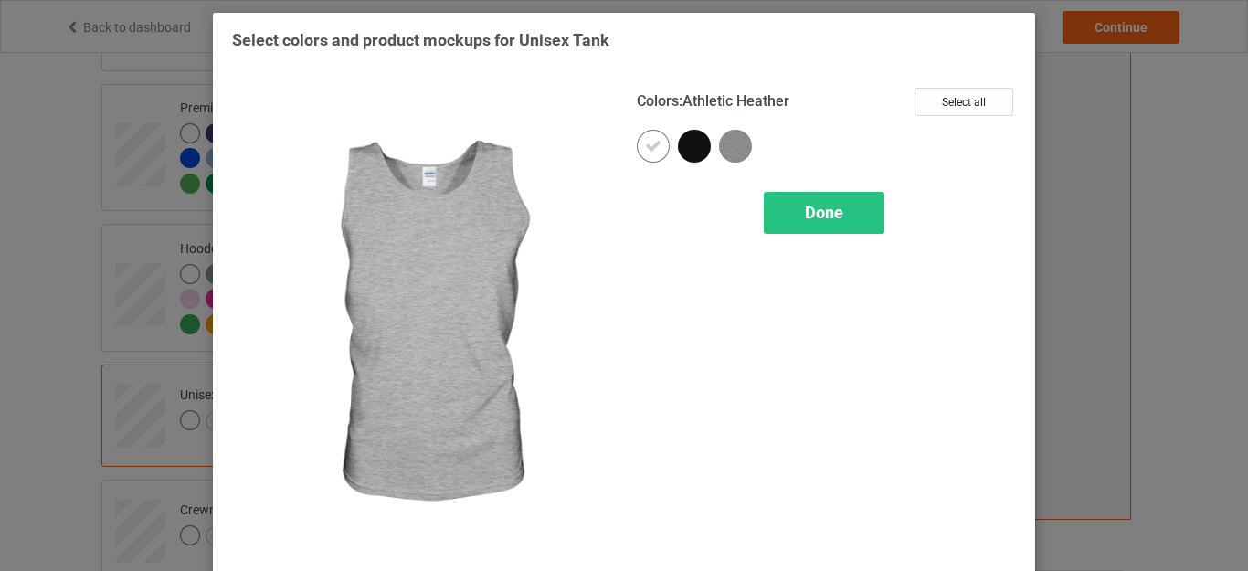
click at [738, 138] on img at bounding box center [735, 146] width 33 height 33
click at [808, 195] on div "Done" at bounding box center [823, 213] width 121 height 42
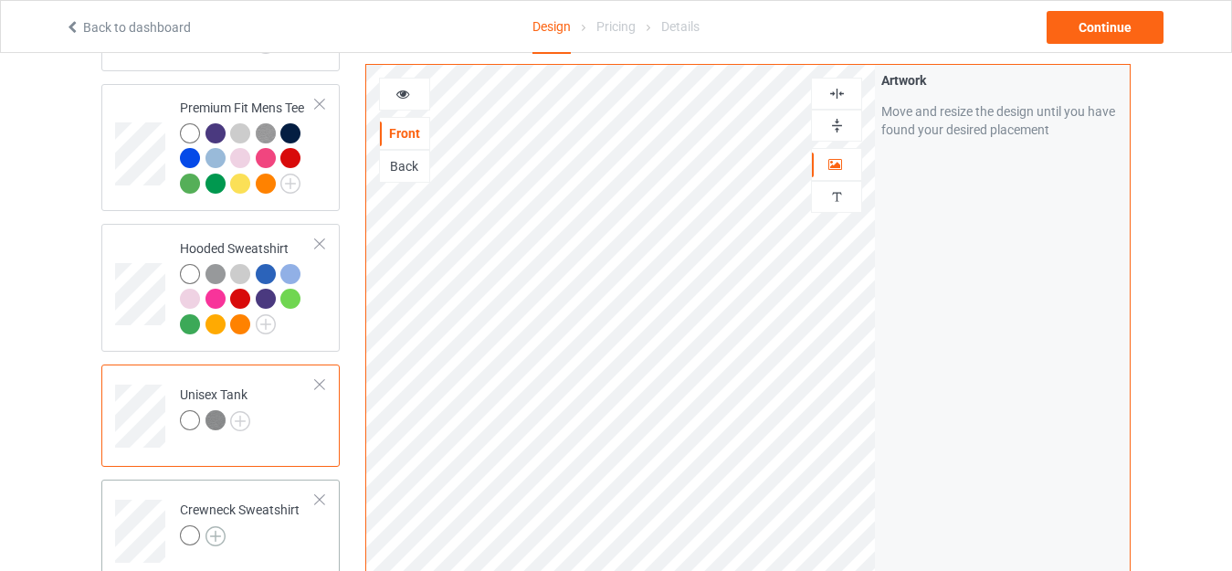
click at [212, 538] on img at bounding box center [215, 536] width 20 height 20
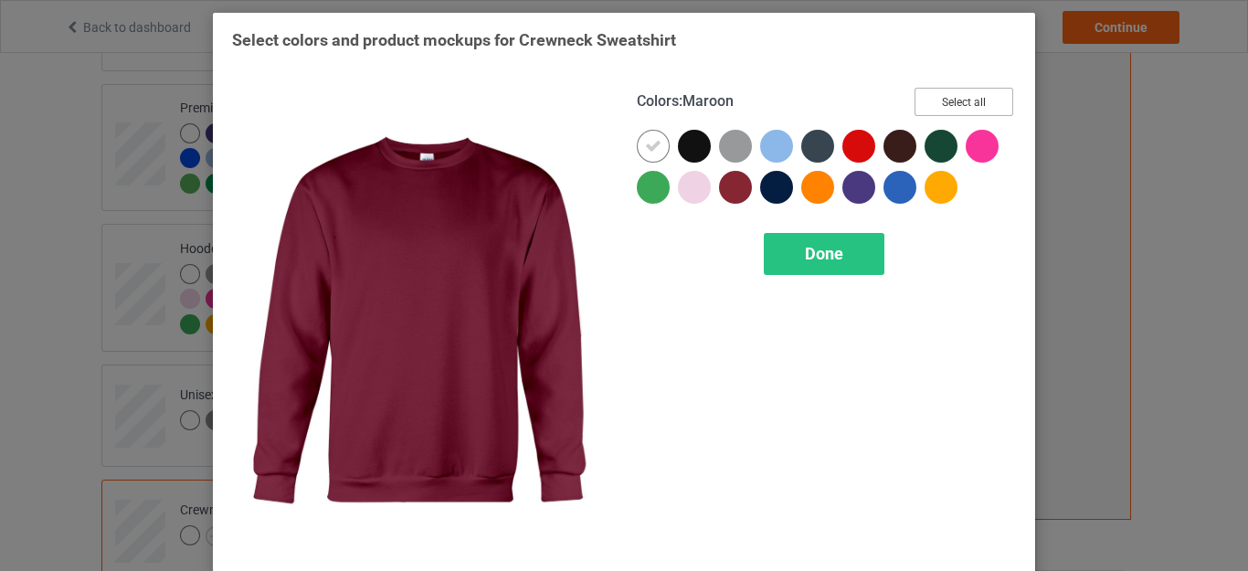
click at [927, 99] on button "Select all" at bounding box center [963, 102] width 99 height 28
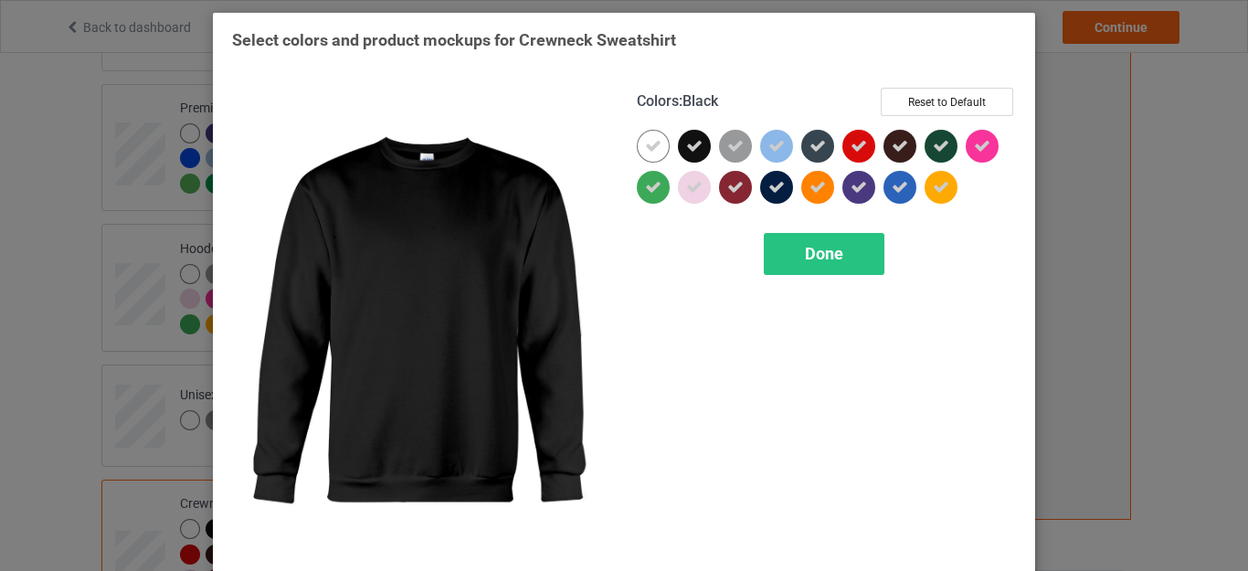
click at [691, 153] on icon at bounding box center [694, 146] width 16 height 16
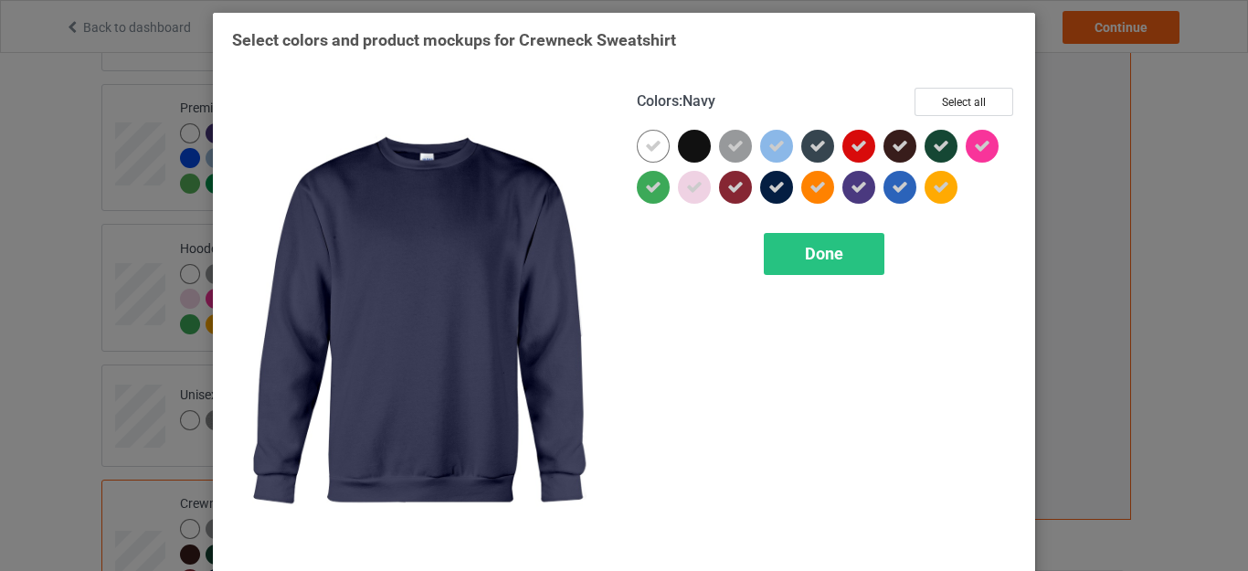
click at [760, 184] on div at bounding box center [776, 187] width 33 height 33
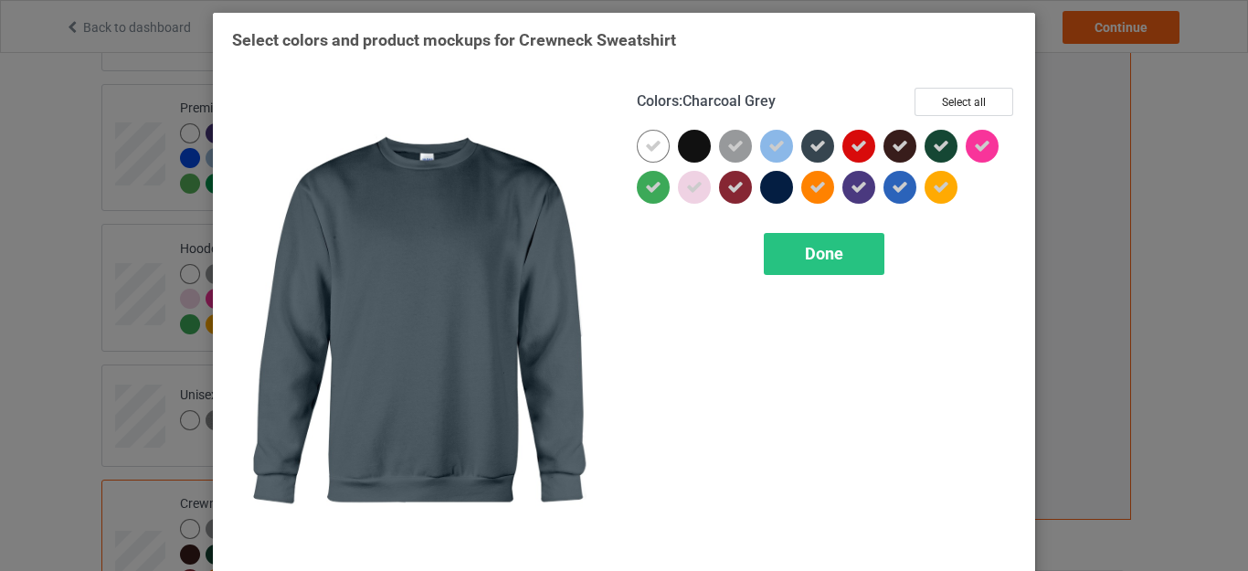
click at [824, 137] on div at bounding box center [817, 146] width 33 height 33
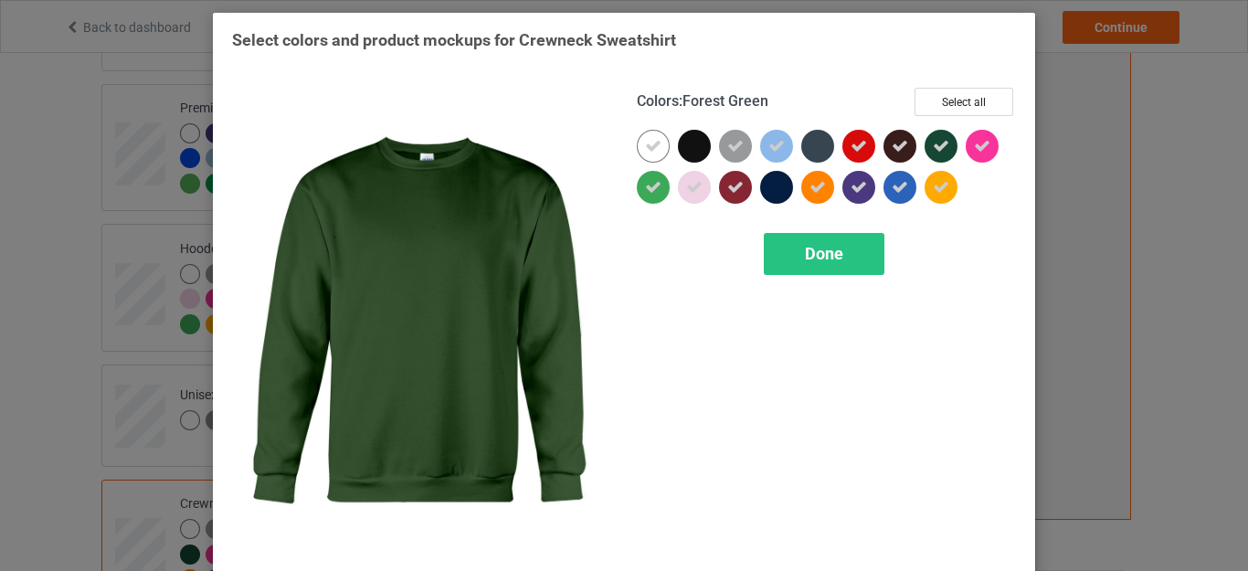
click at [932, 151] on icon at bounding box center [940, 146] width 16 height 16
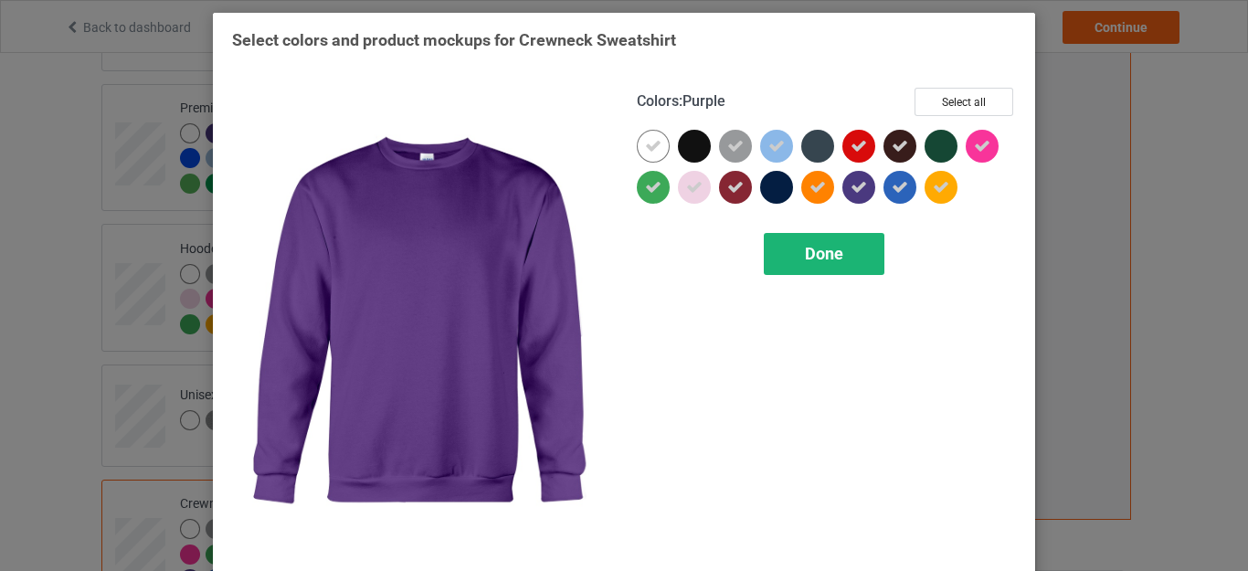
click at [848, 246] on div "Done" at bounding box center [823, 254] width 121 height 42
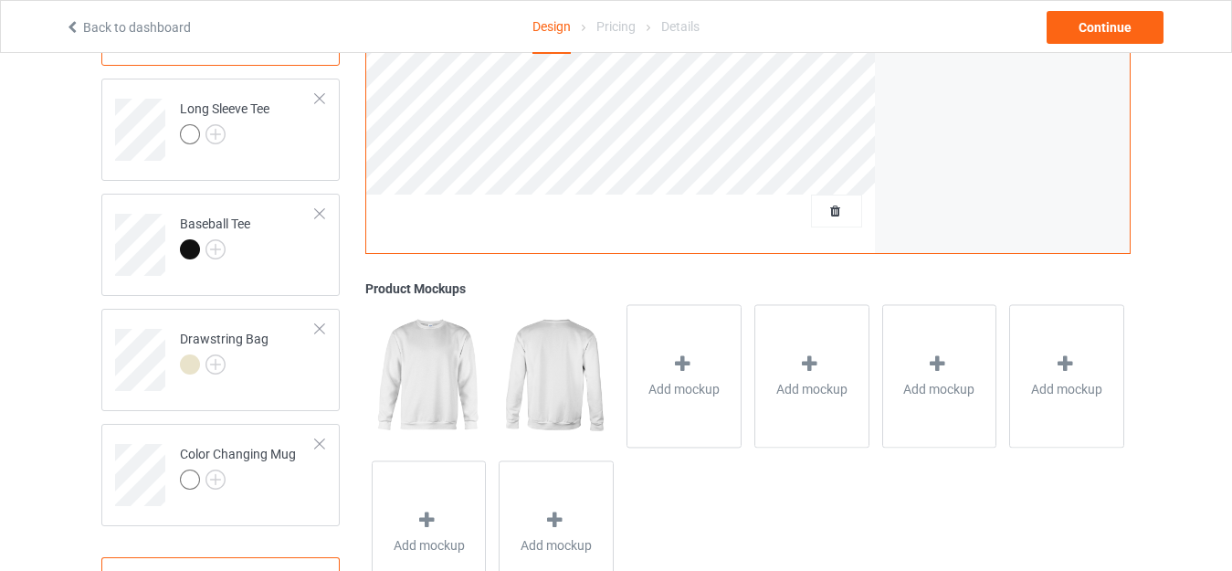
scroll to position [824, 0]
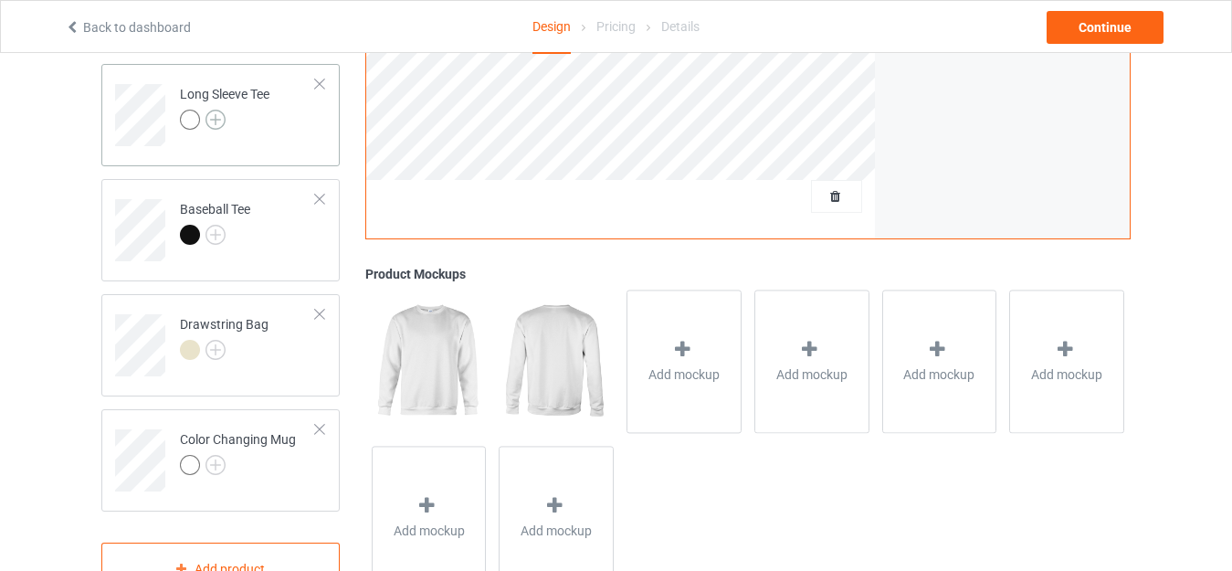
click at [215, 130] on img at bounding box center [215, 120] width 20 height 20
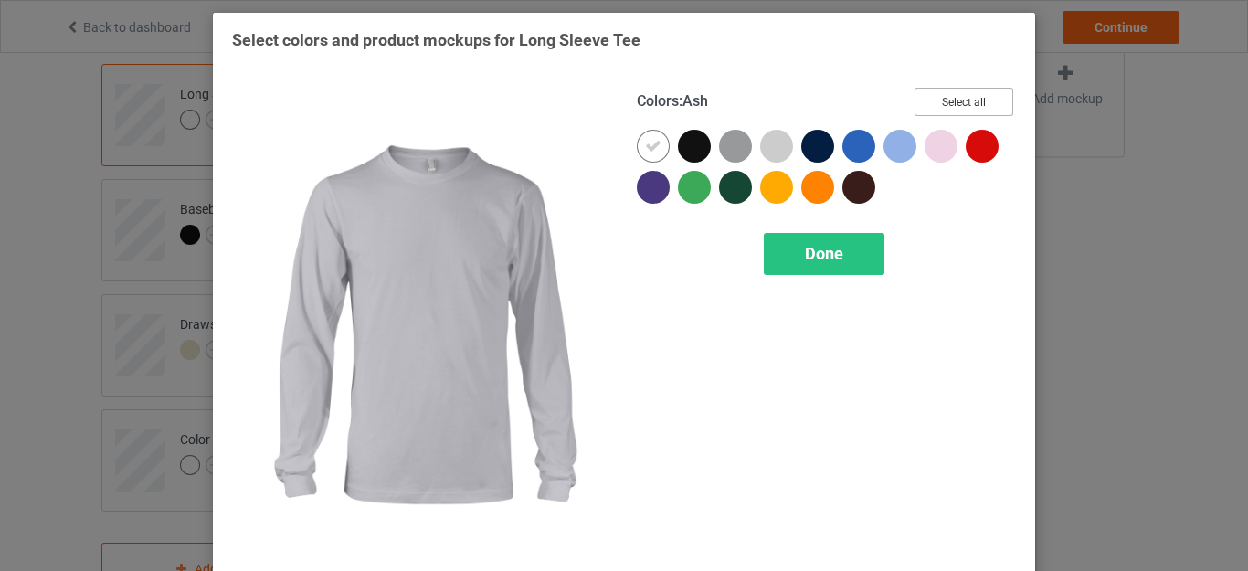
click at [946, 90] on button "Select all" at bounding box center [963, 102] width 99 height 28
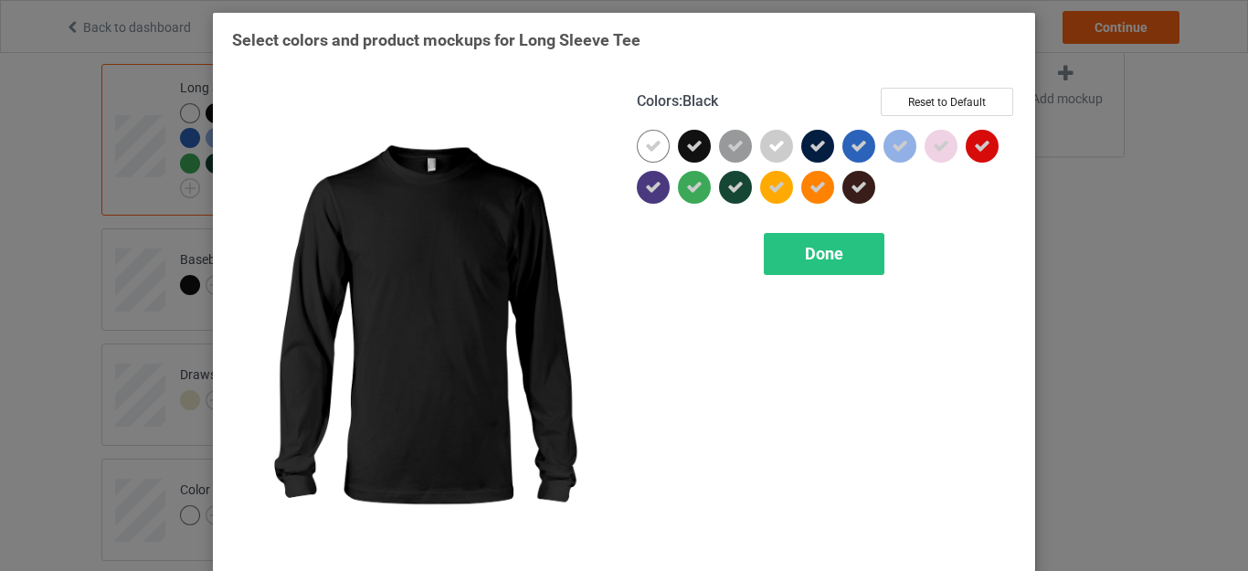
click at [691, 137] on div at bounding box center [694, 146] width 33 height 33
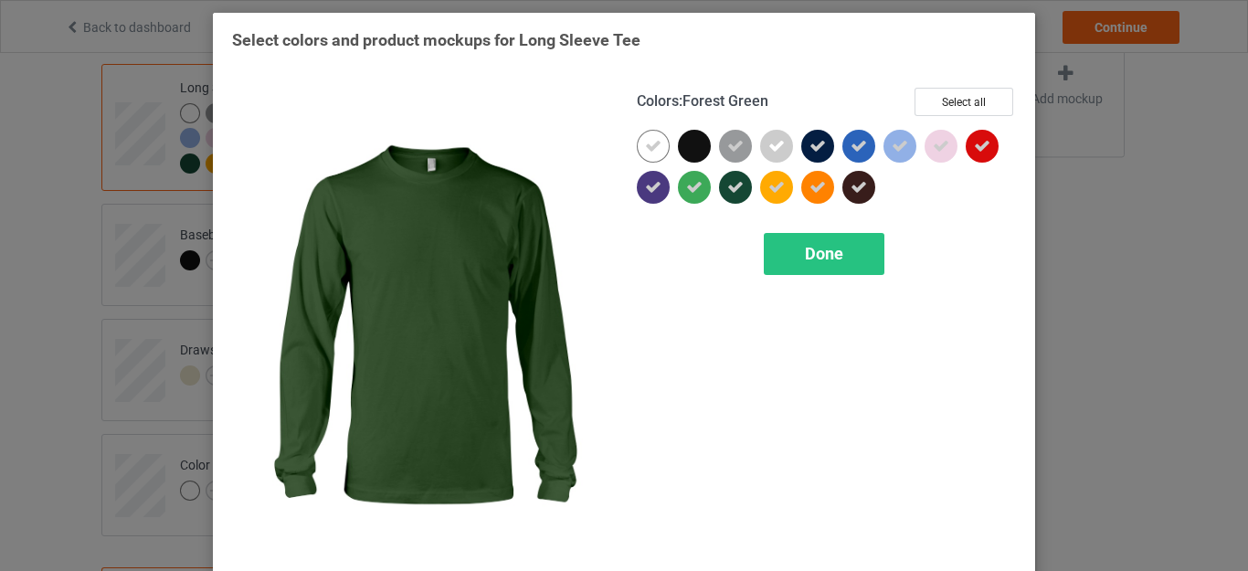
click at [732, 188] on icon at bounding box center [735, 187] width 16 height 16
click at [732, 188] on div at bounding box center [735, 187] width 33 height 33
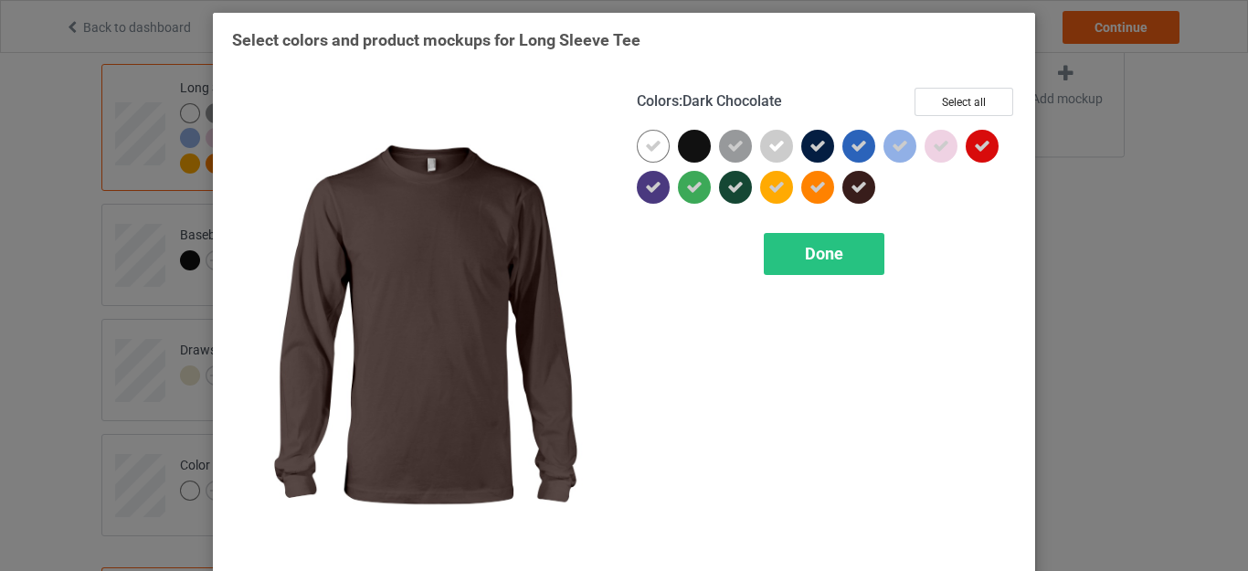
click at [858, 188] on icon at bounding box center [858, 187] width 16 height 16
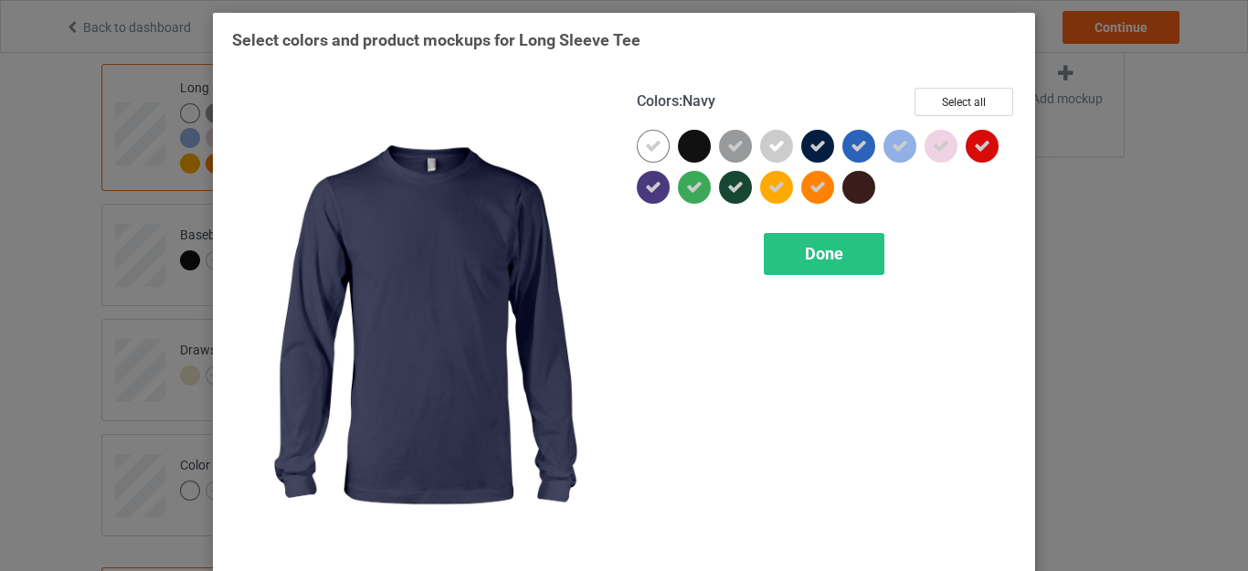
click at [809, 153] on icon at bounding box center [817, 146] width 16 height 16
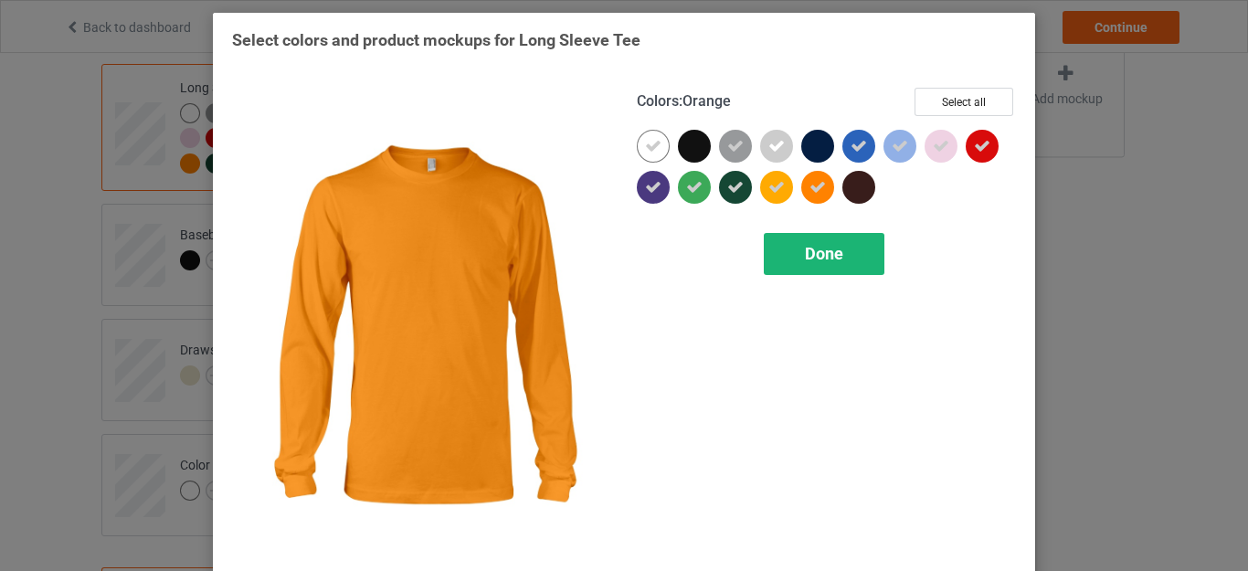
click at [813, 261] on span "Done" at bounding box center [824, 253] width 38 height 19
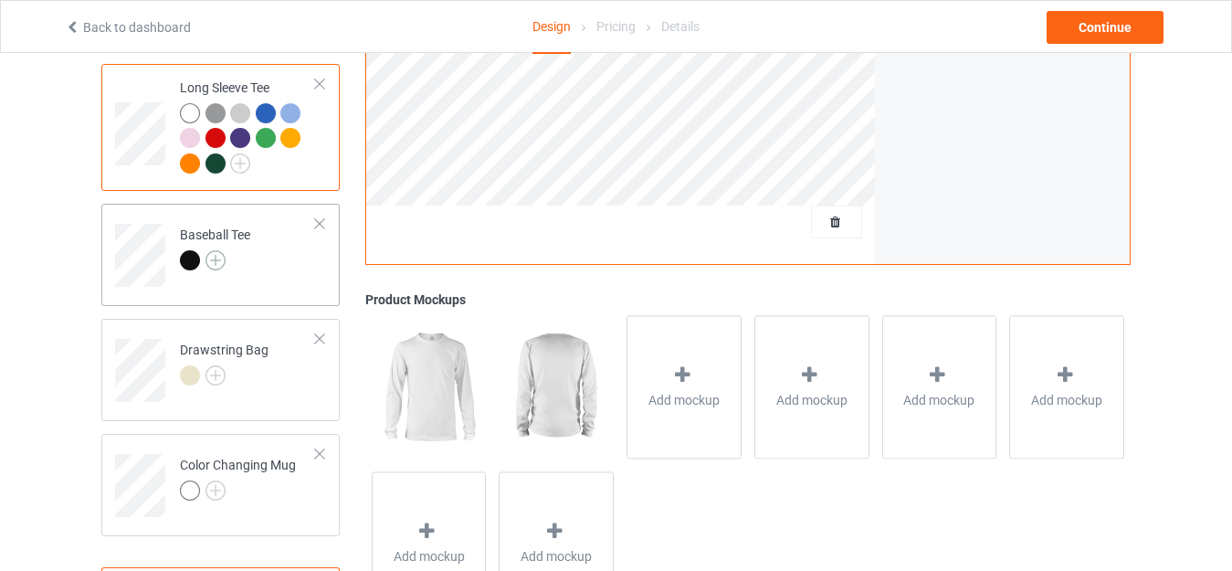
click at [221, 268] on img at bounding box center [215, 260] width 20 height 20
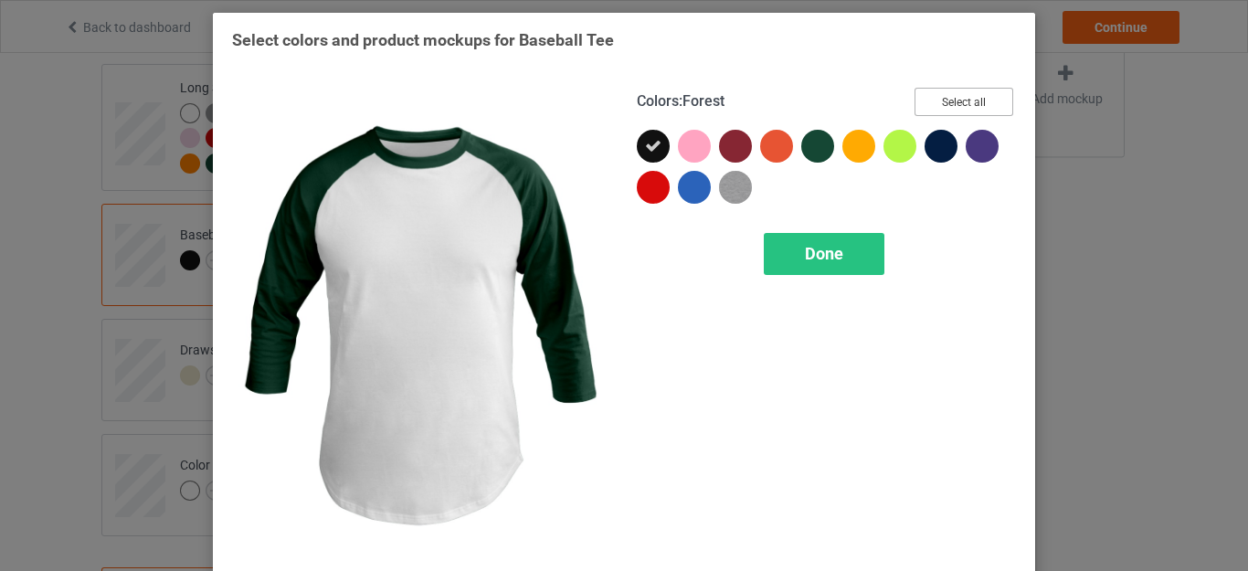
click at [940, 111] on button "Select all" at bounding box center [963, 102] width 99 height 28
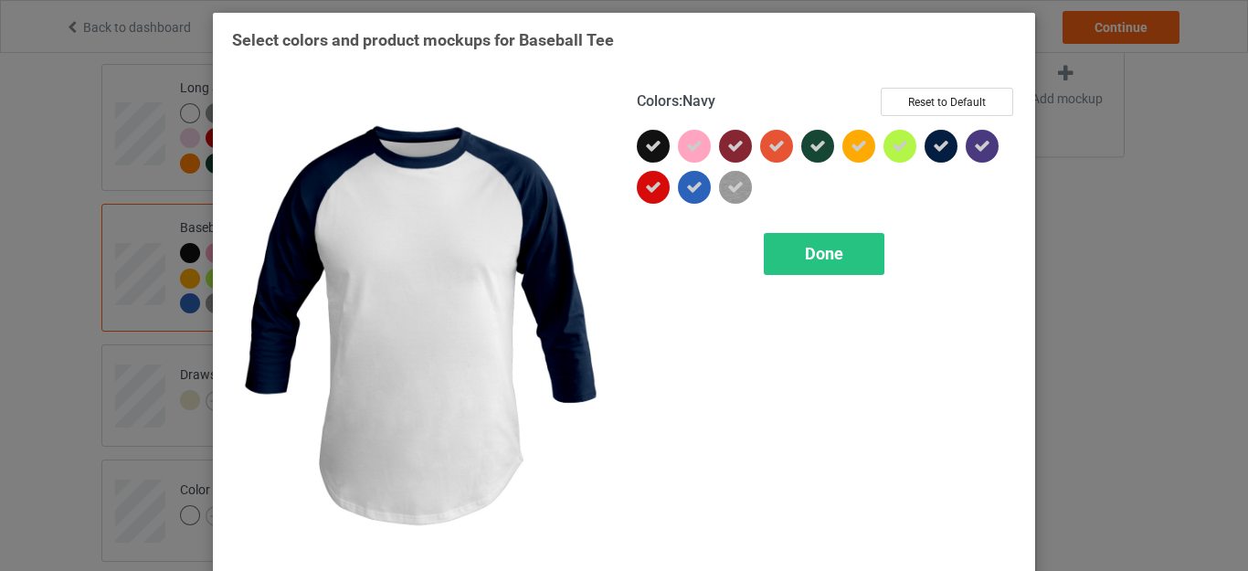
click at [932, 143] on icon at bounding box center [940, 146] width 16 height 16
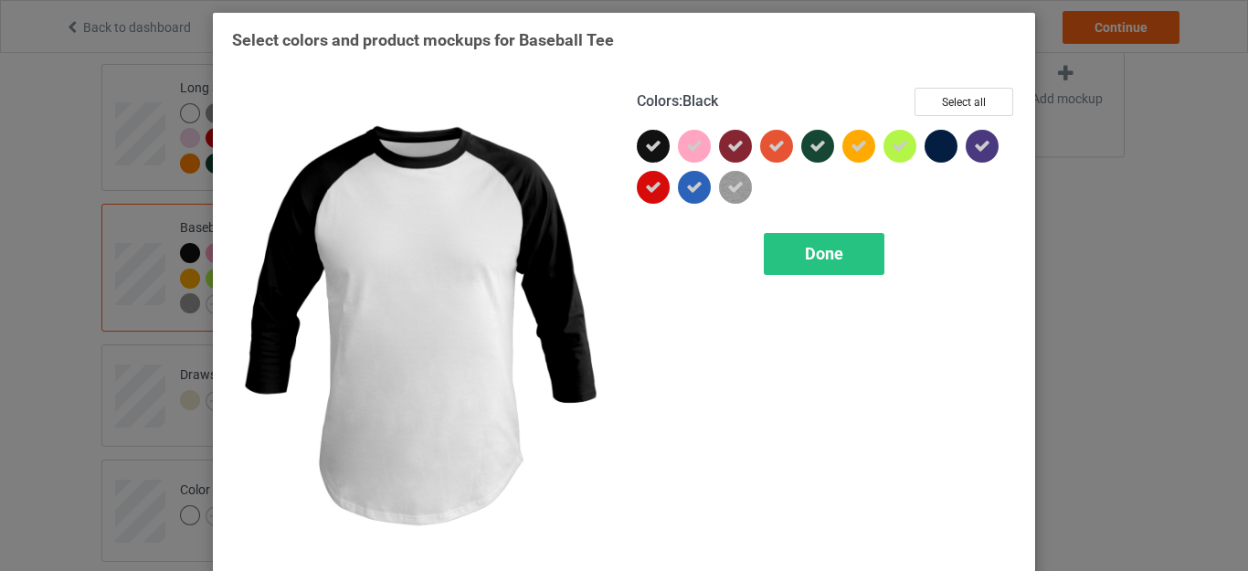
click at [653, 143] on icon at bounding box center [653, 146] width 16 height 16
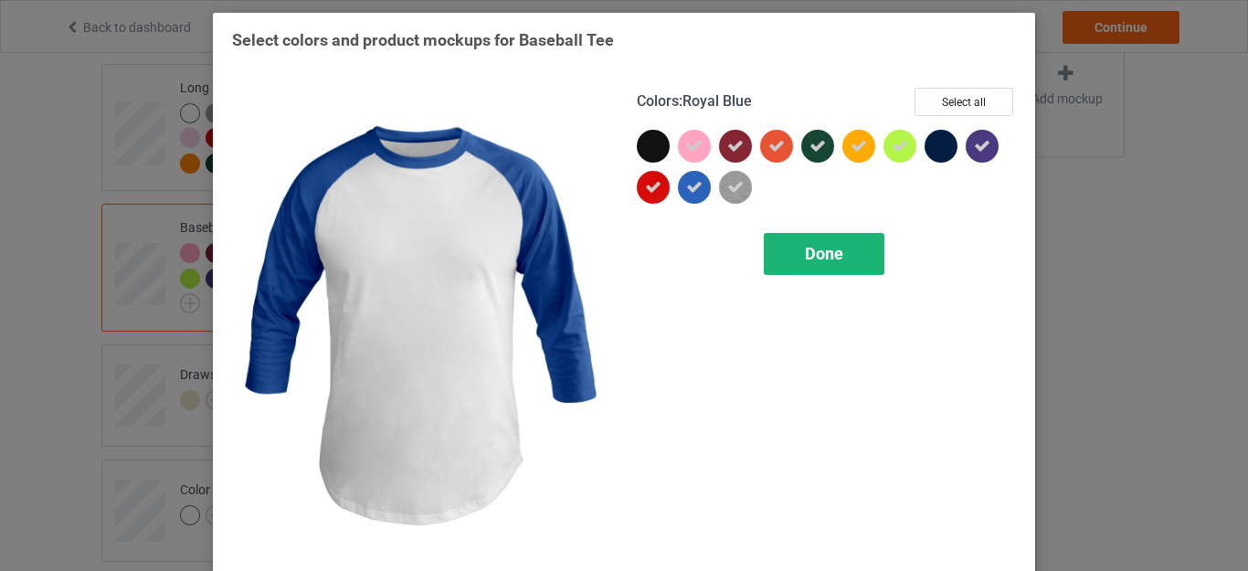
click at [765, 262] on div "Done" at bounding box center [823, 254] width 121 height 42
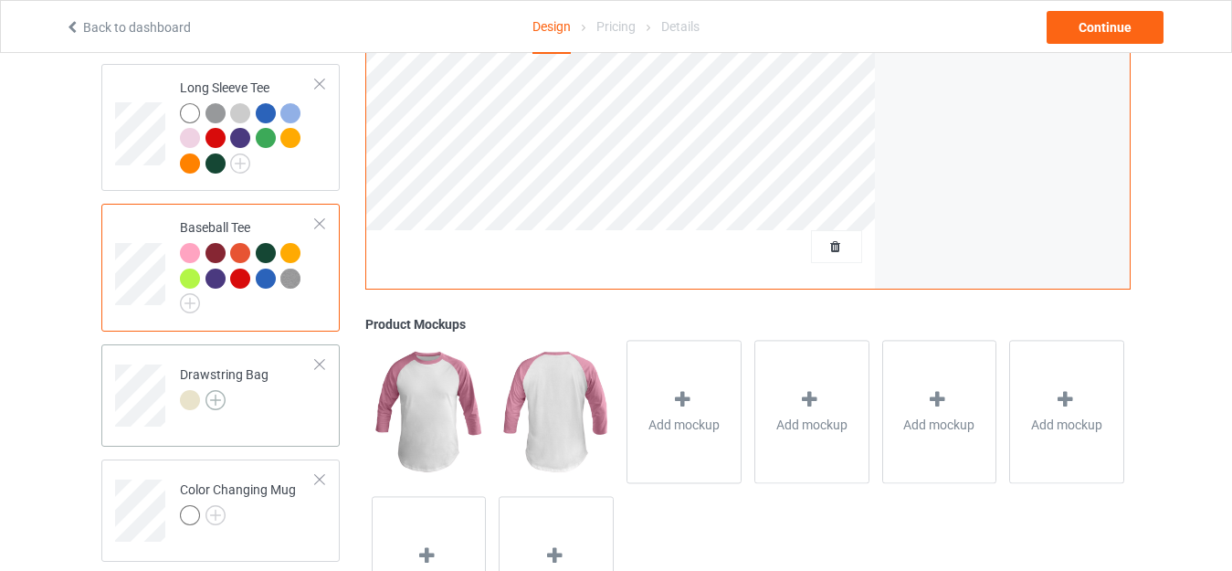
click at [208, 405] on img at bounding box center [215, 400] width 20 height 20
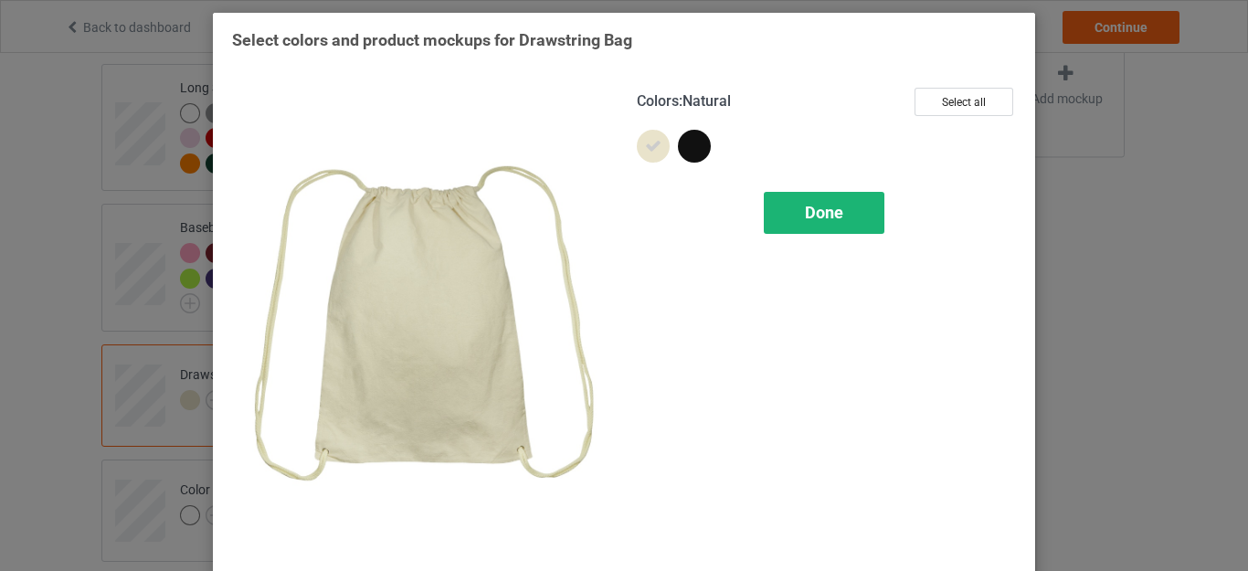
click at [806, 226] on div "Done" at bounding box center [823, 213] width 121 height 42
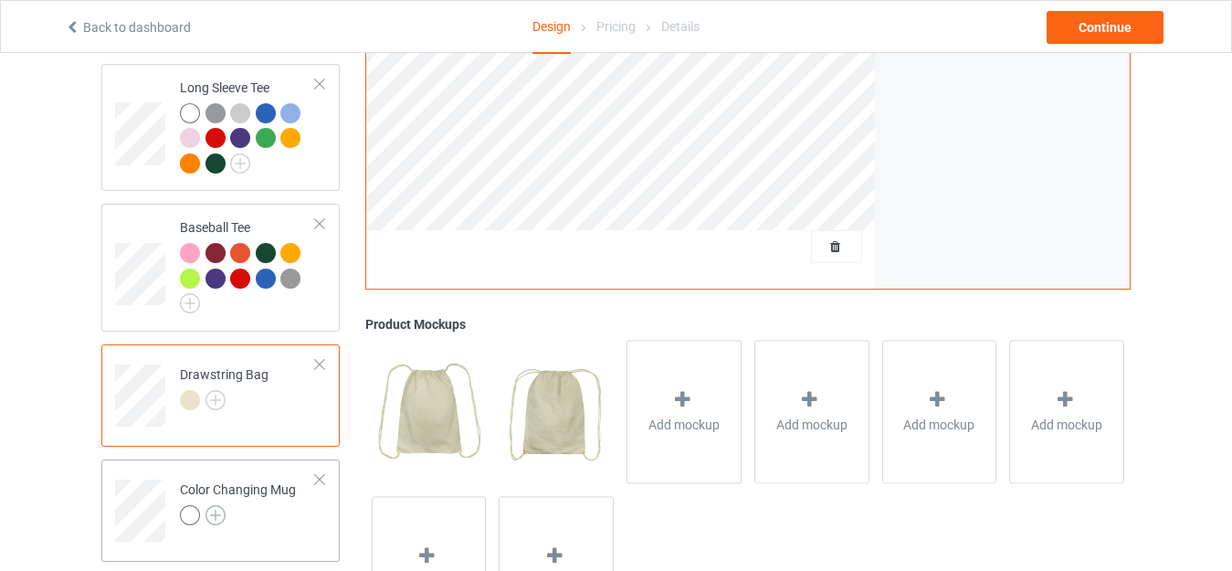
click at [208, 521] on img at bounding box center [215, 515] width 20 height 20
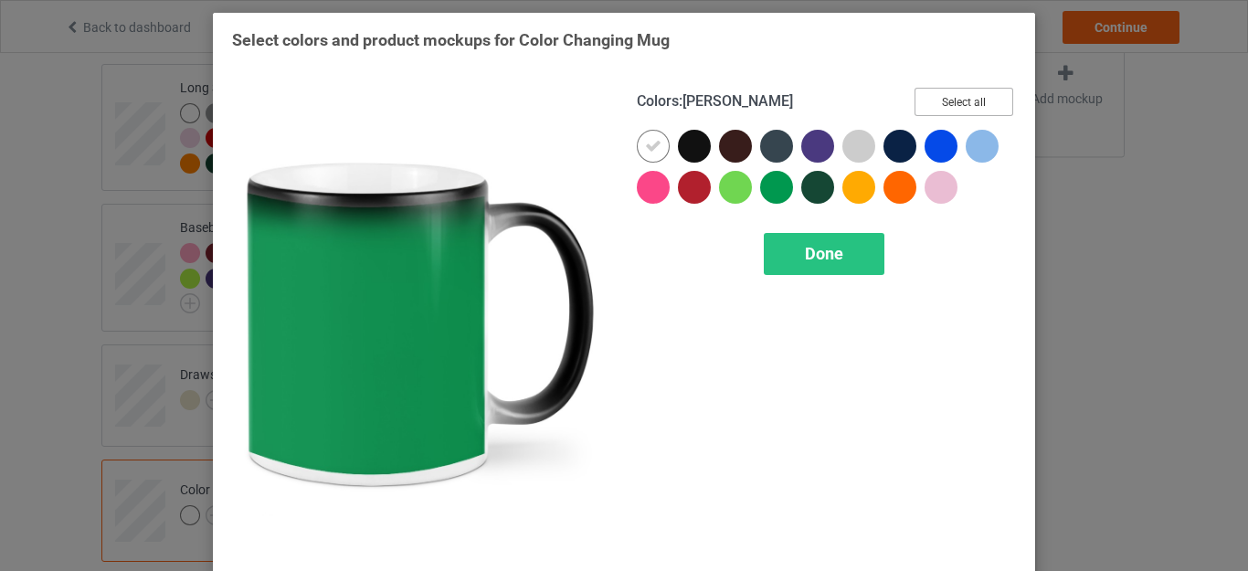
click at [918, 104] on button "Select all" at bounding box center [963, 102] width 99 height 28
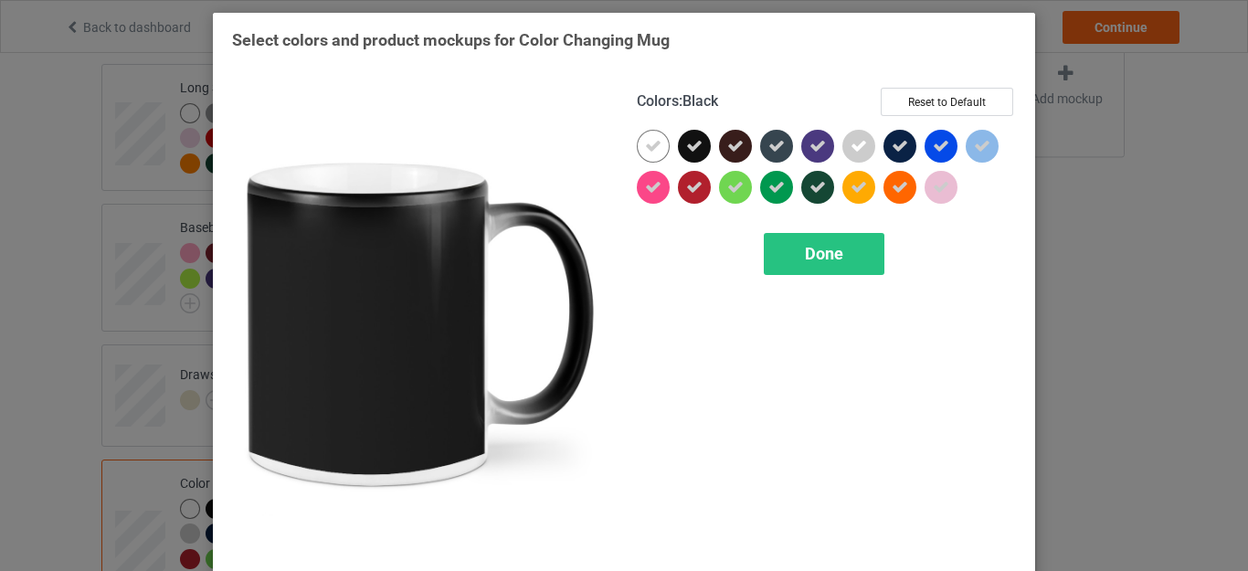
click at [697, 150] on div at bounding box center [694, 146] width 33 height 33
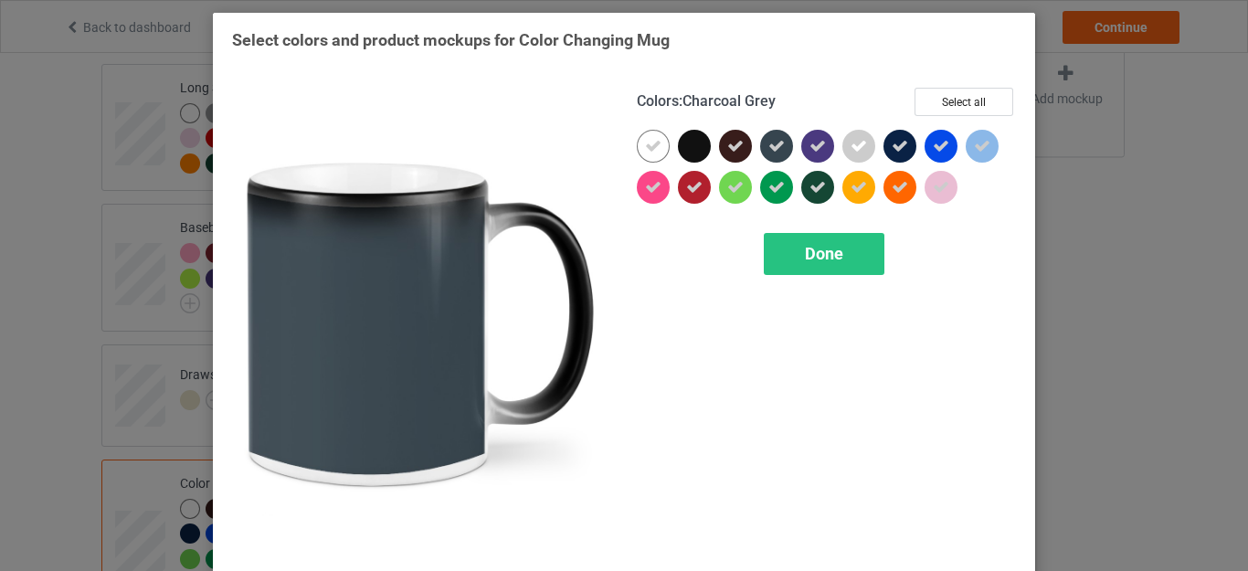
click at [760, 158] on div at bounding box center [776, 146] width 33 height 33
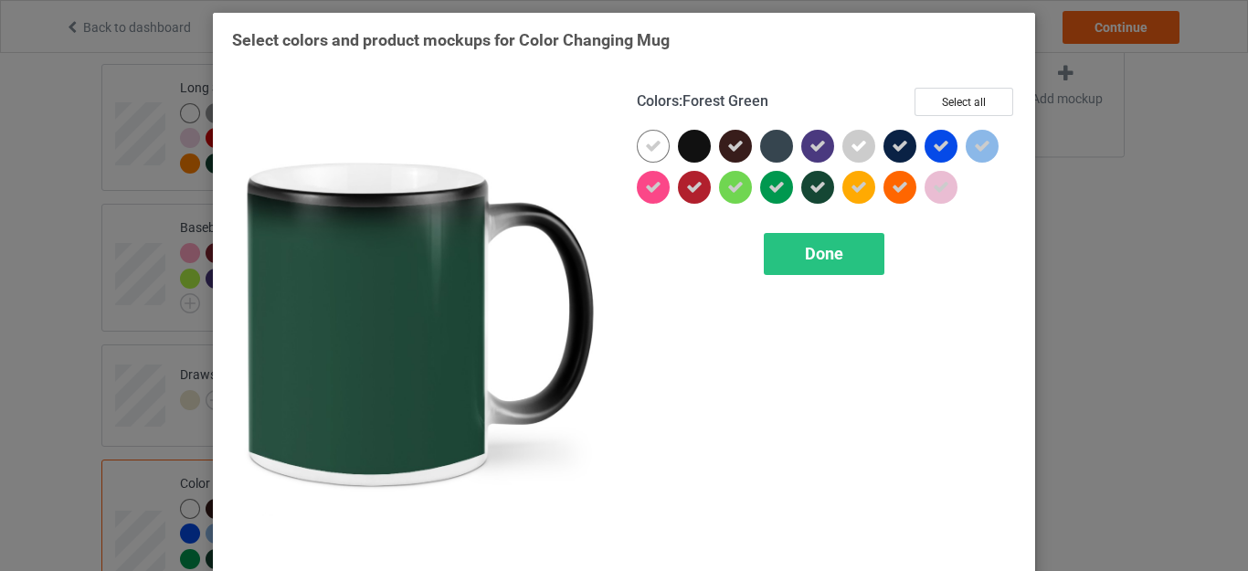
click at [809, 190] on icon at bounding box center [817, 187] width 16 height 16
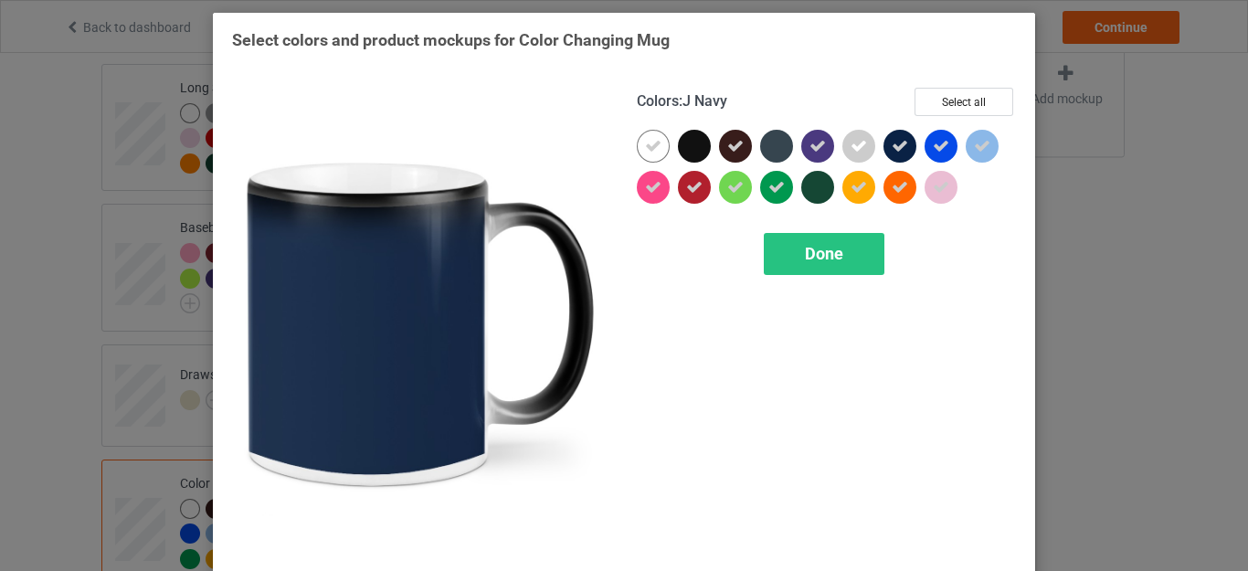
click at [898, 153] on icon at bounding box center [899, 146] width 16 height 16
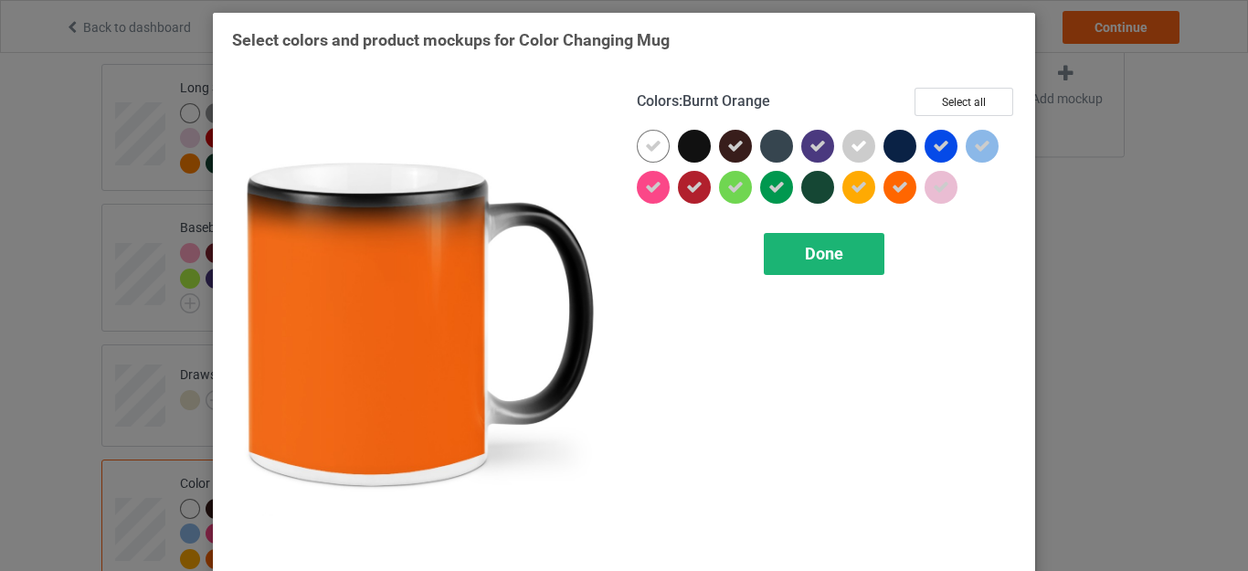
click at [836, 252] on span "Done" at bounding box center [824, 253] width 38 height 19
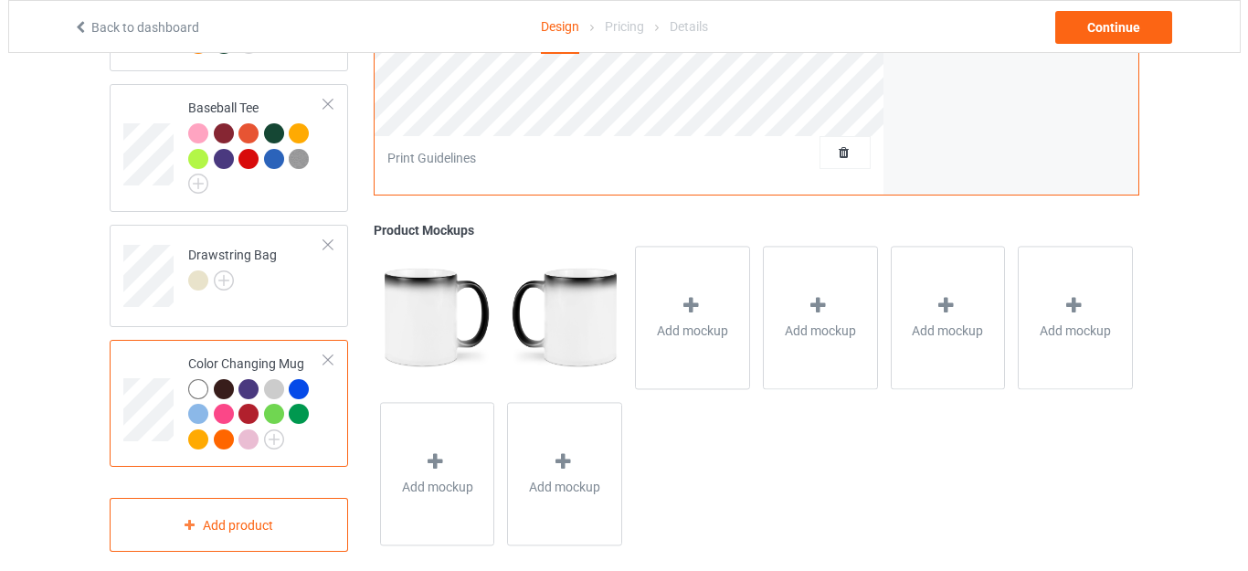
scroll to position [969, 0]
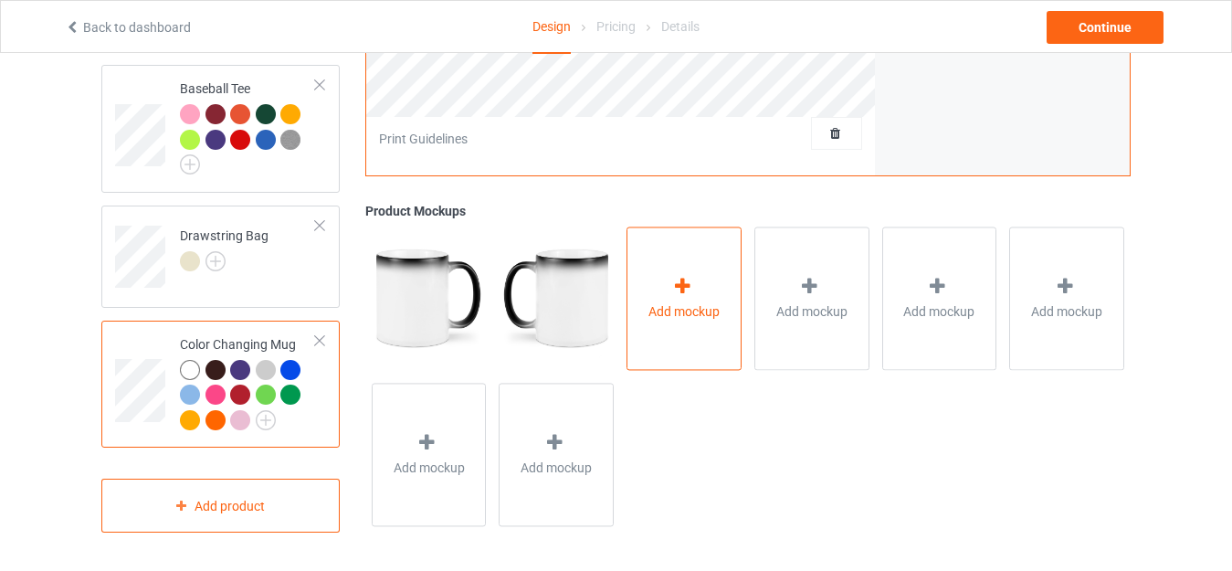
click at [687, 304] on span "Add mockup" at bounding box center [683, 311] width 71 height 18
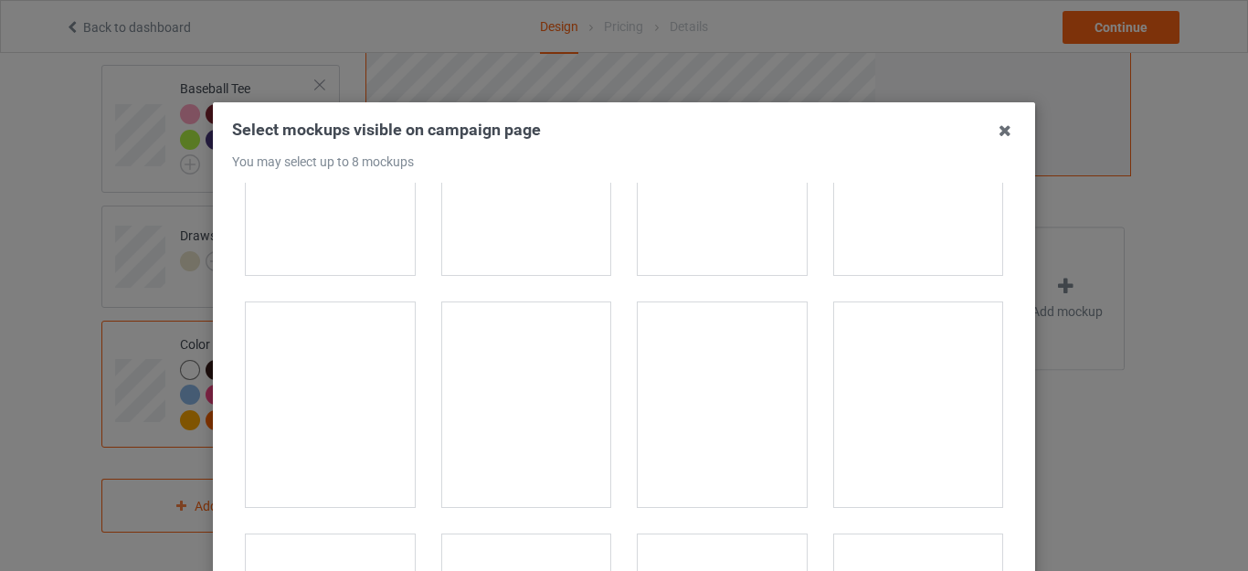
scroll to position [792, 0]
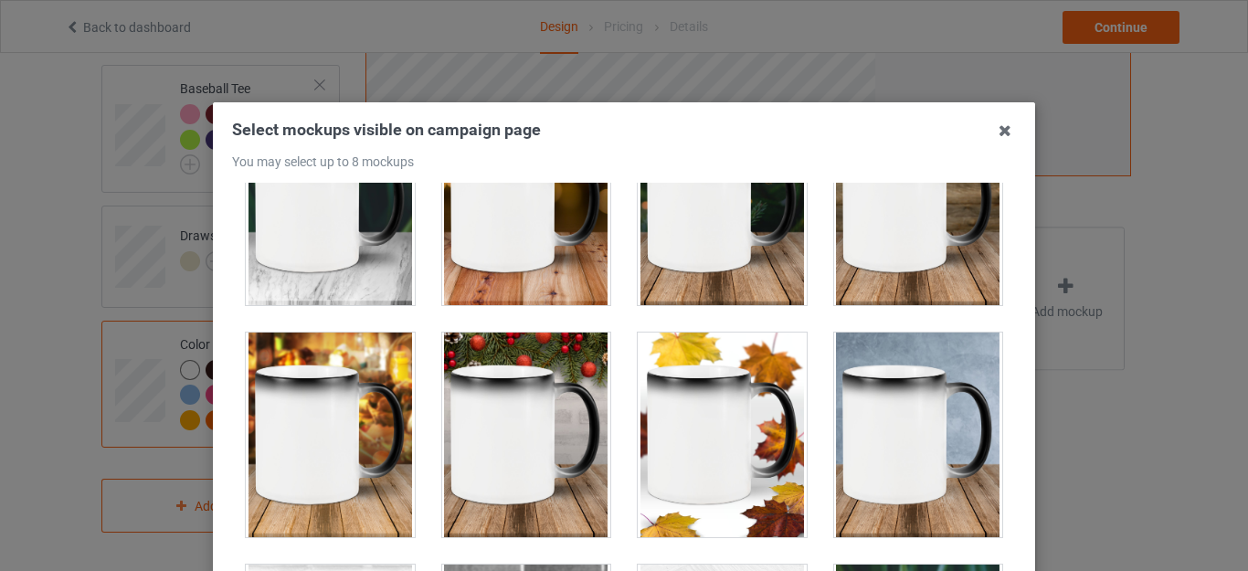
click at [307, 435] on div at bounding box center [330, 434] width 169 height 205
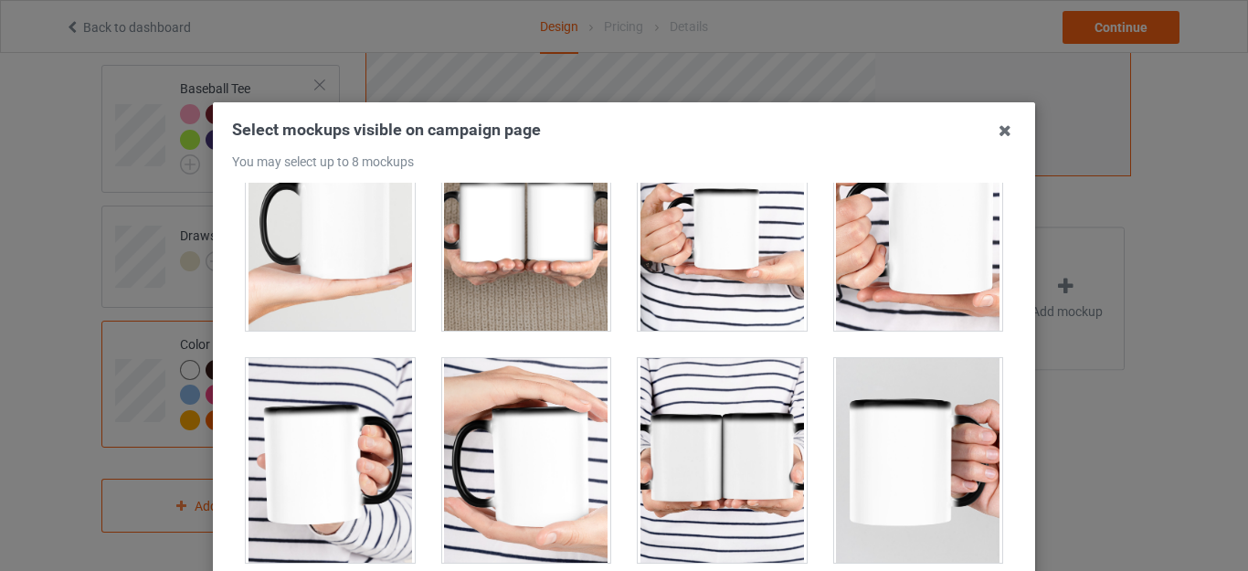
scroll to position [2790, 0]
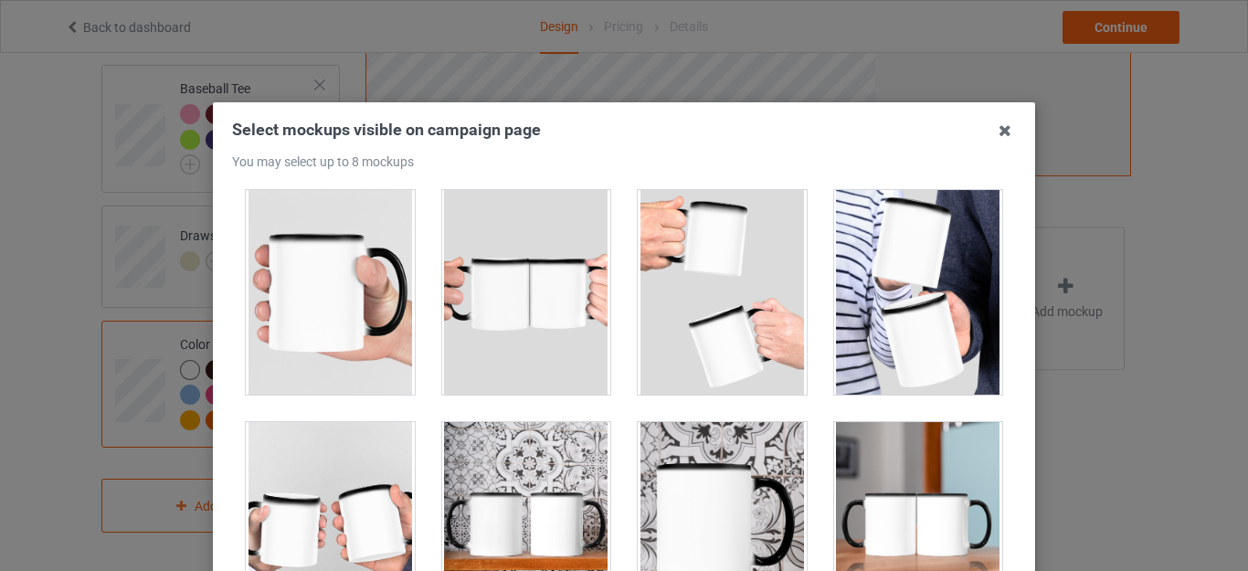
click at [714, 347] on div at bounding box center [721, 292] width 169 height 205
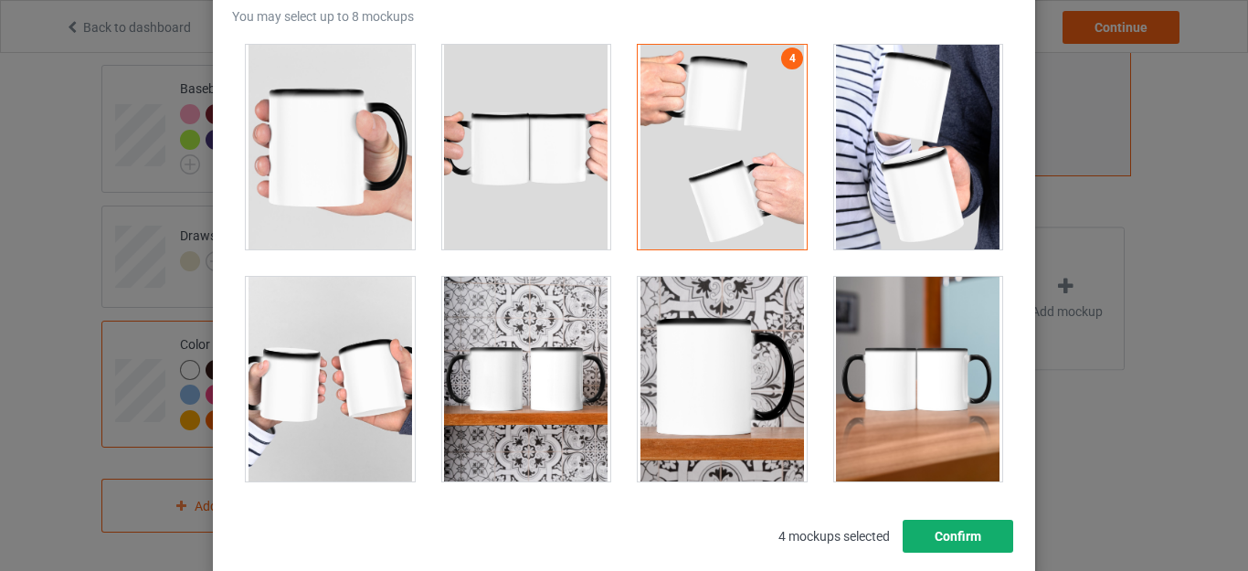
click at [955, 529] on button "Confirm" at bounding box center [957, 536] width 111 height 33
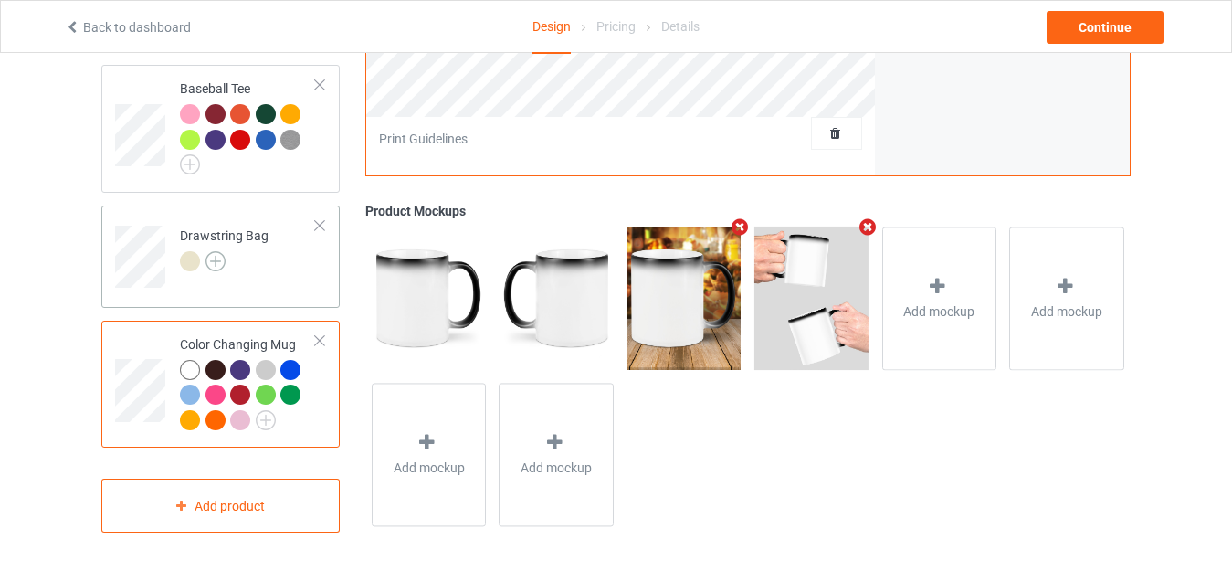
click at [216, 265] on img at bounding box center [215, 261] width 20 height 20
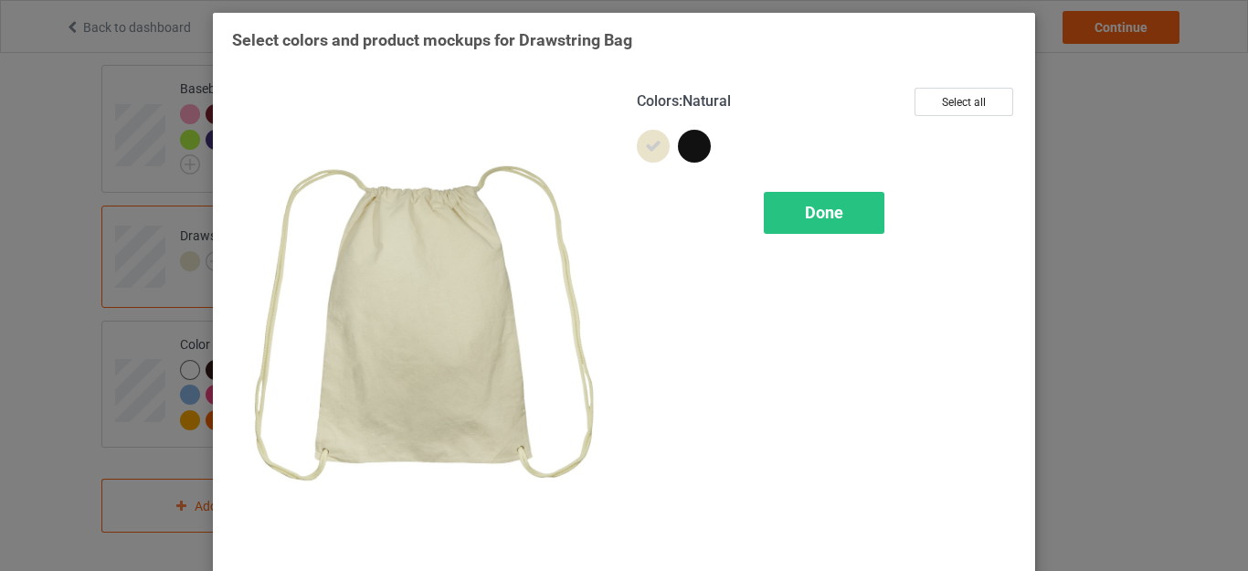
click at [1202, 155] on div "Select colors and product mockups for Drawstring Bag Colors : Natural Select al…" at bounding box center [624, 285] width 1248 height 571
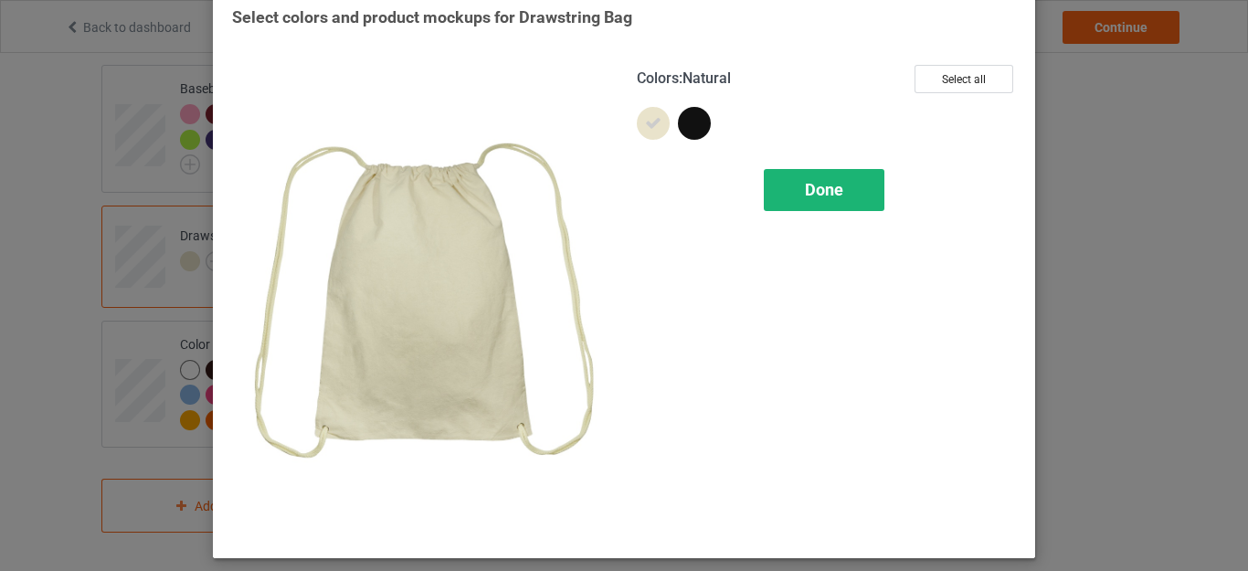
click at [861, 169] on div "Done" at bounding box center [823, 190] width 121 height 42
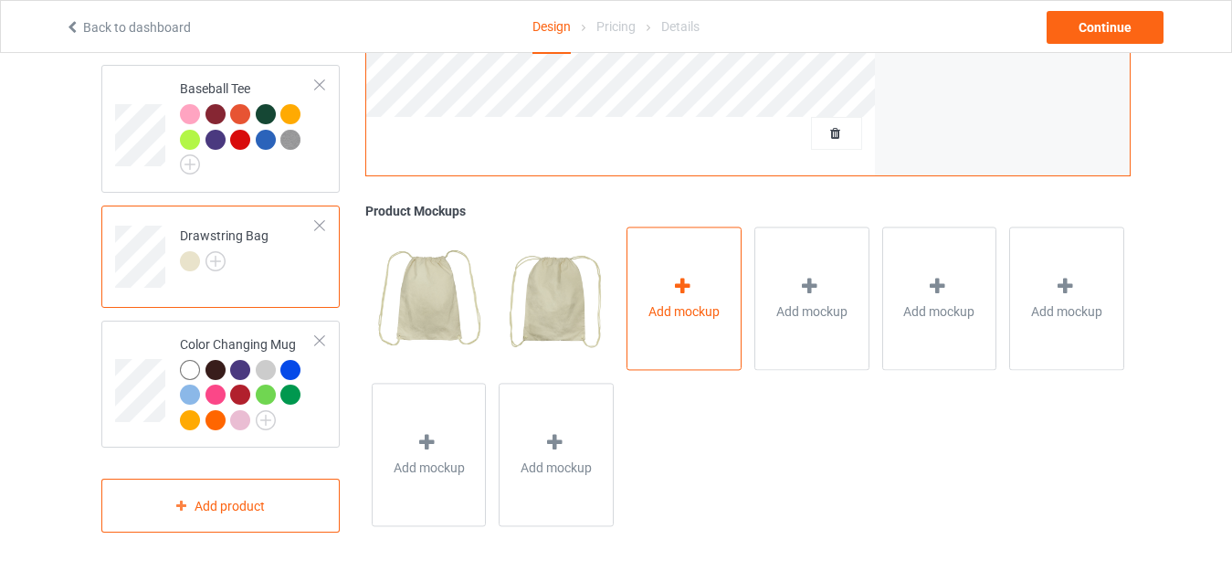
click at [662, 331] on div "Add mockup" at bounding box center [684, 297] width 115 height 143
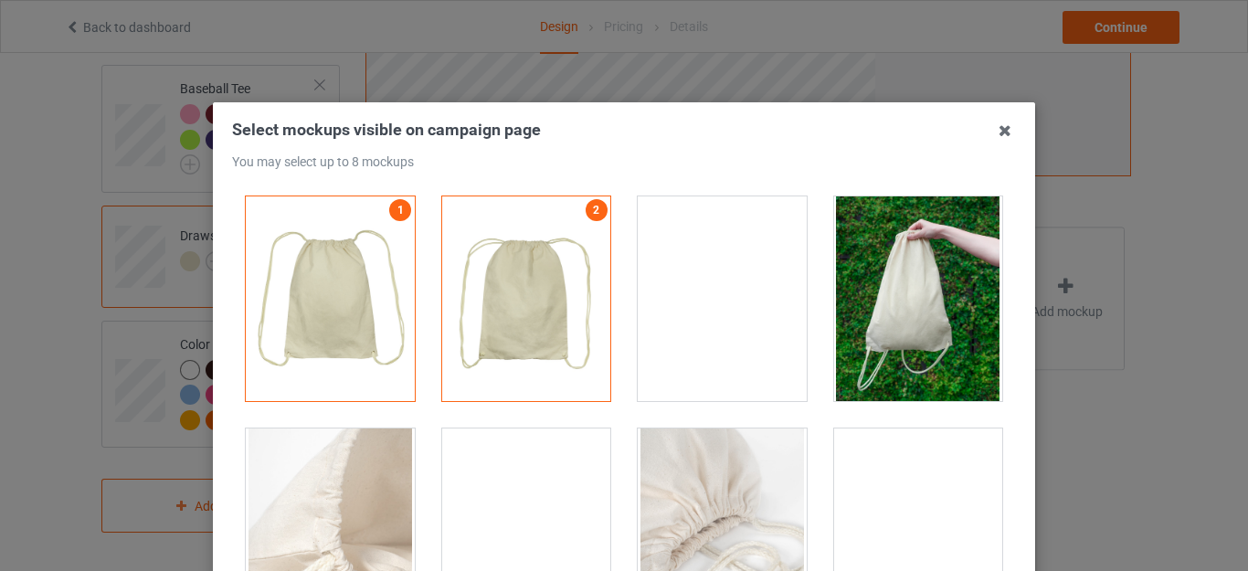
scroll to position [7, 0]
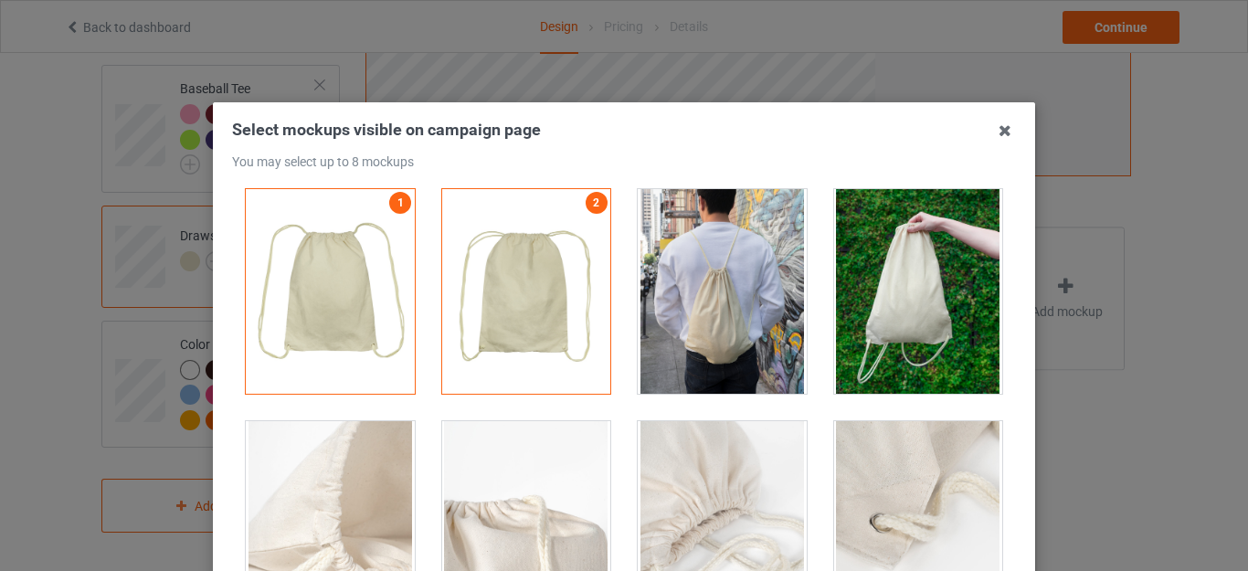
click at [1173, 321] on div "Select mockups visible on campaign page You may select up to 8 mockups 1 2 2 mo…" at bounding box center [624, 285] width 1248 height 571
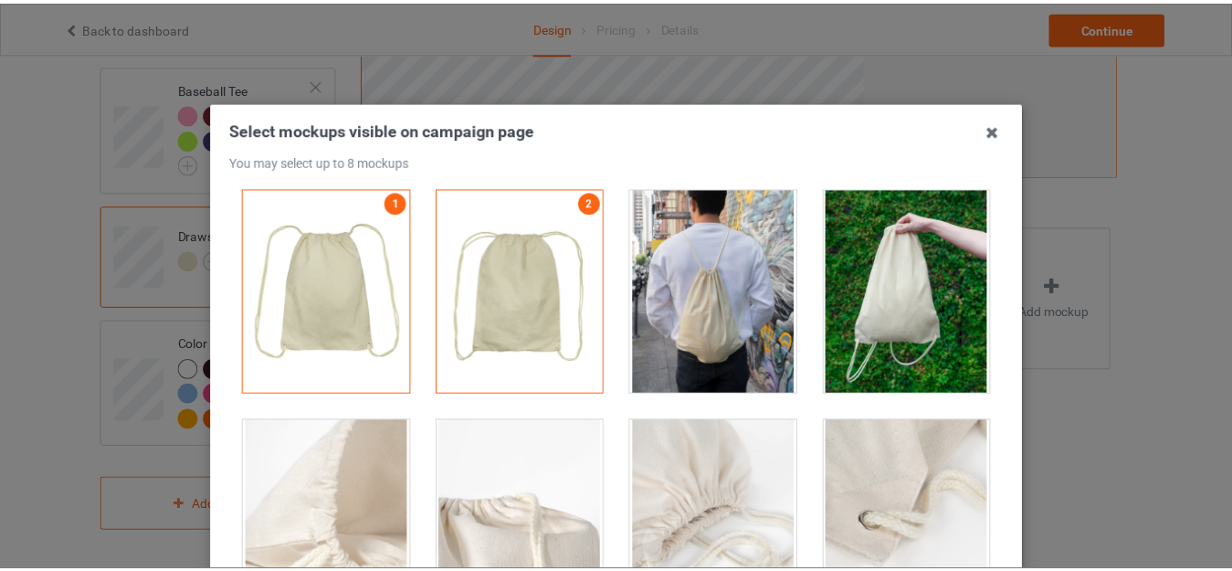
scroll to position [180, 0]
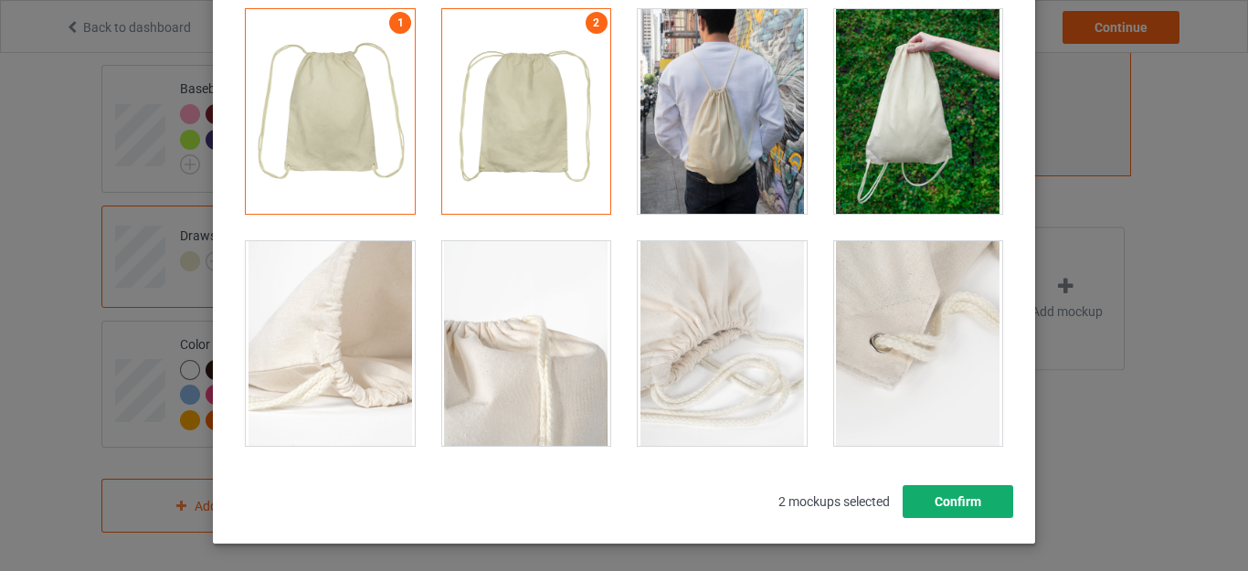
click at [902, 500] on button "Confirm" at bounding box center [957, 501] width 111 height 33
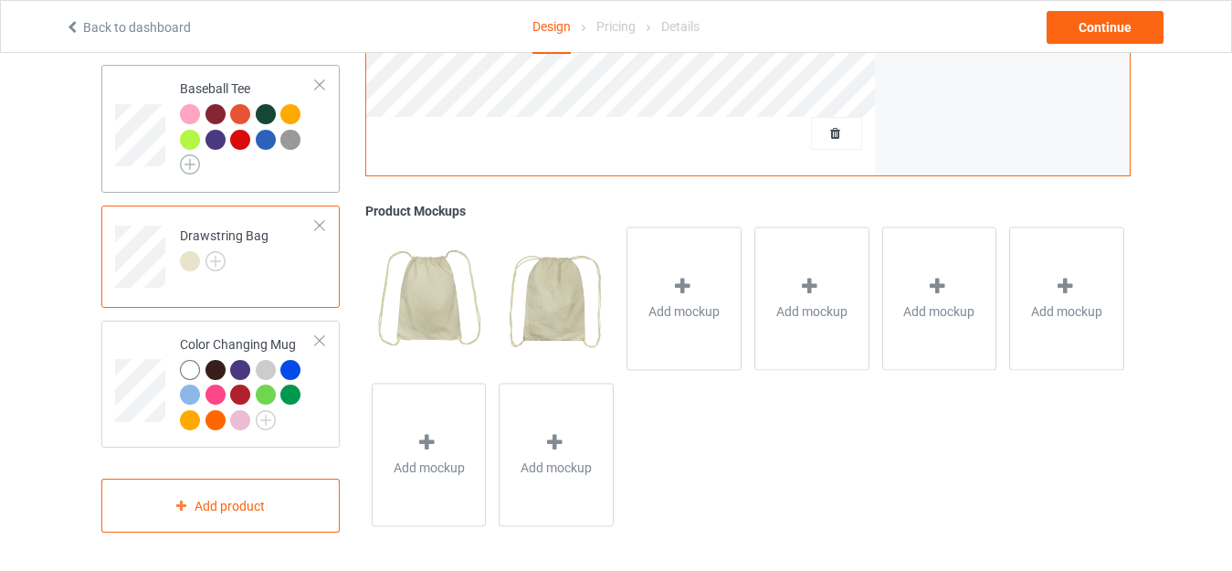
click at [195, 163] on img at bounding box center [190, 164] width 20 height 20
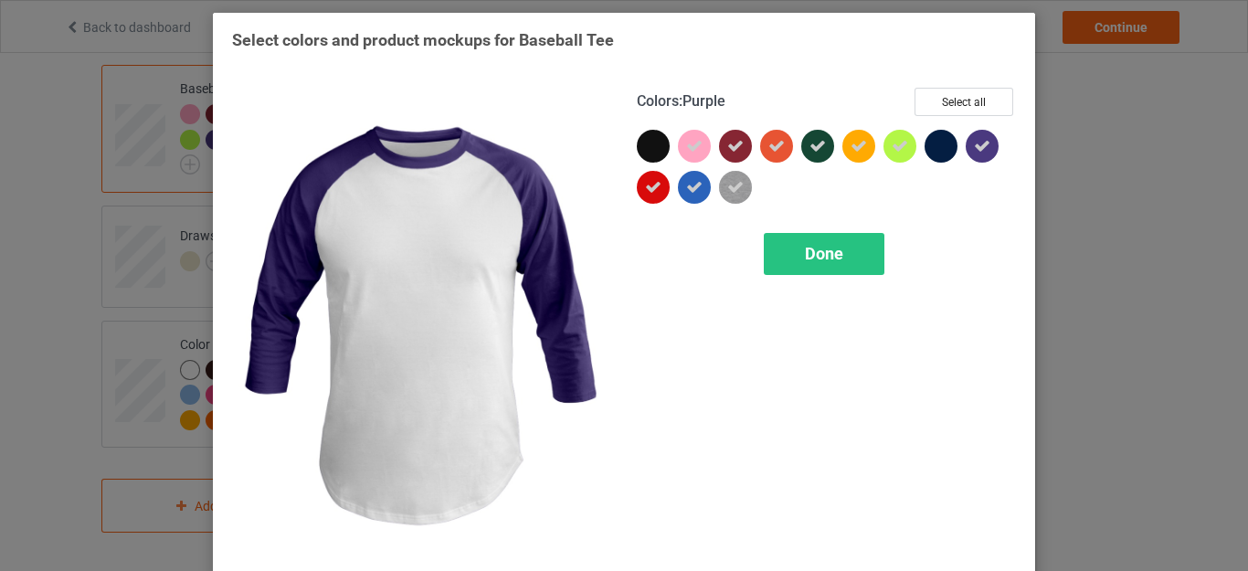
click at [1215, 91] on div "Select colors and product mockups for Baseball Tee Colors : Purple Select all D…" at bounding box center [624, 285] width 1248 height 571
click at [838, 257] on div "Done" at bounding box center [823, 254] width 121 height 42
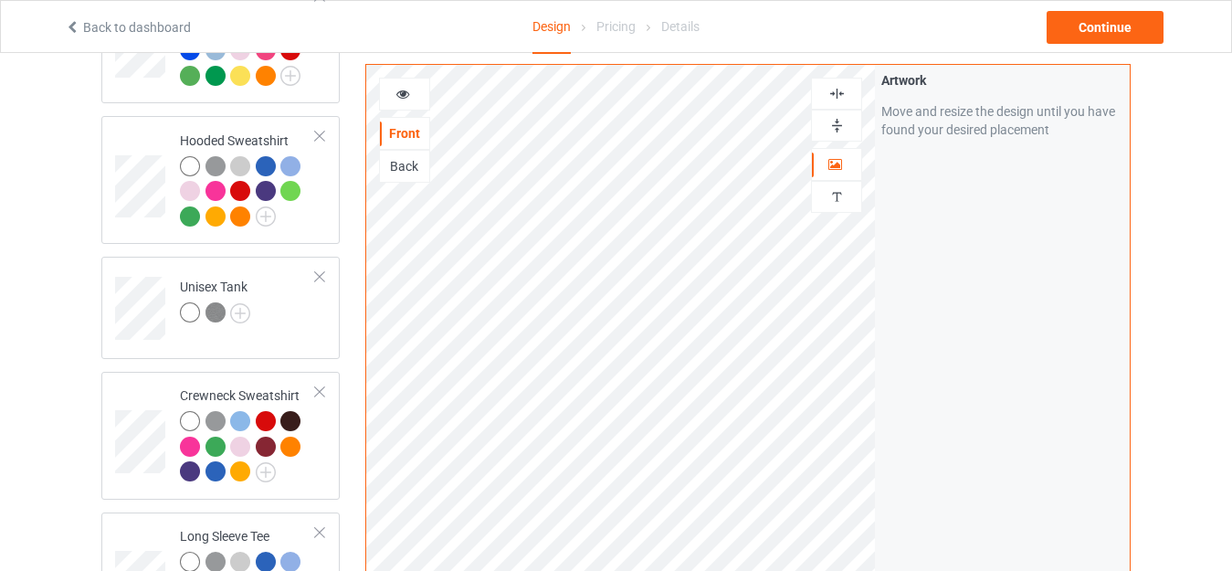
scroll to position [292, 0]
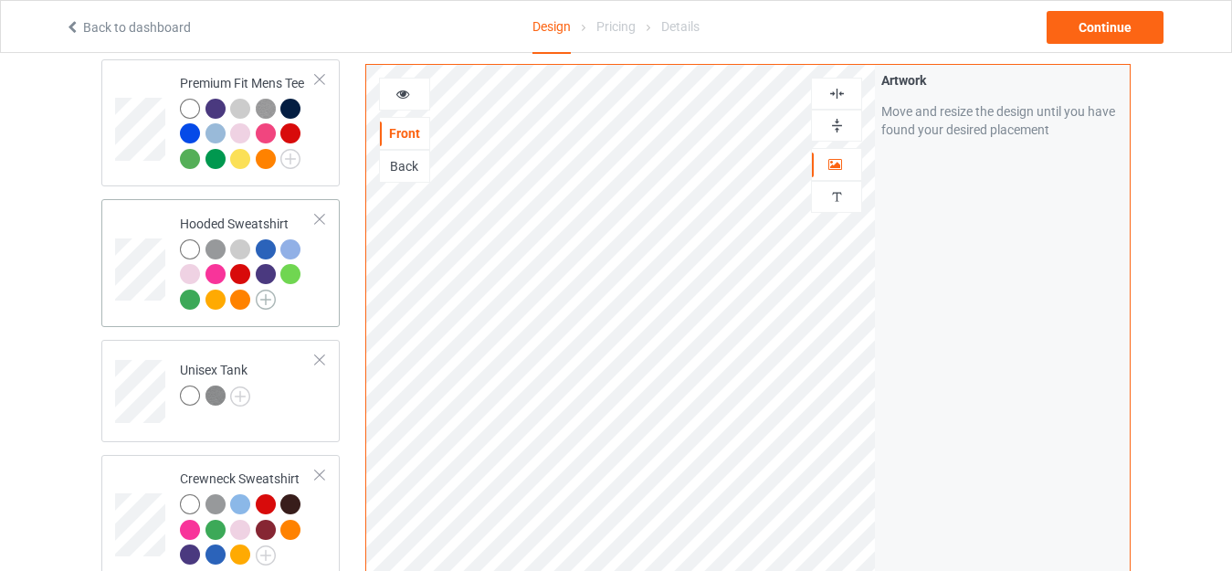
click at [270, 300] on img at bounding box center [266, 300] width 20 height 20
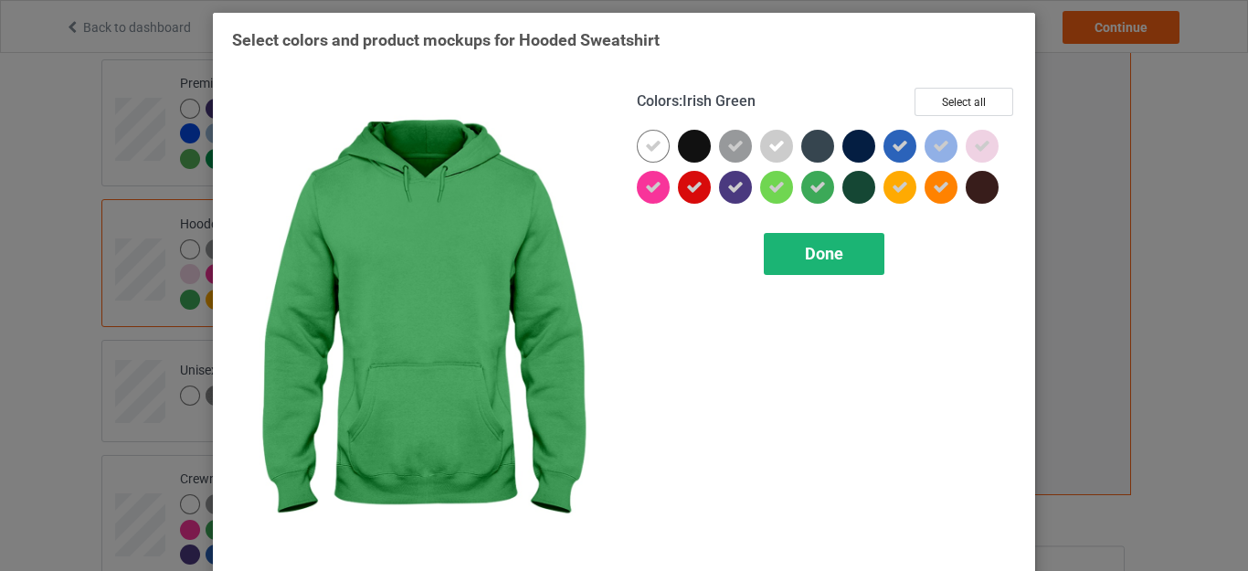
click at [860, 239] on div "Done" at bounding box center [823, 254] width 121 height 42
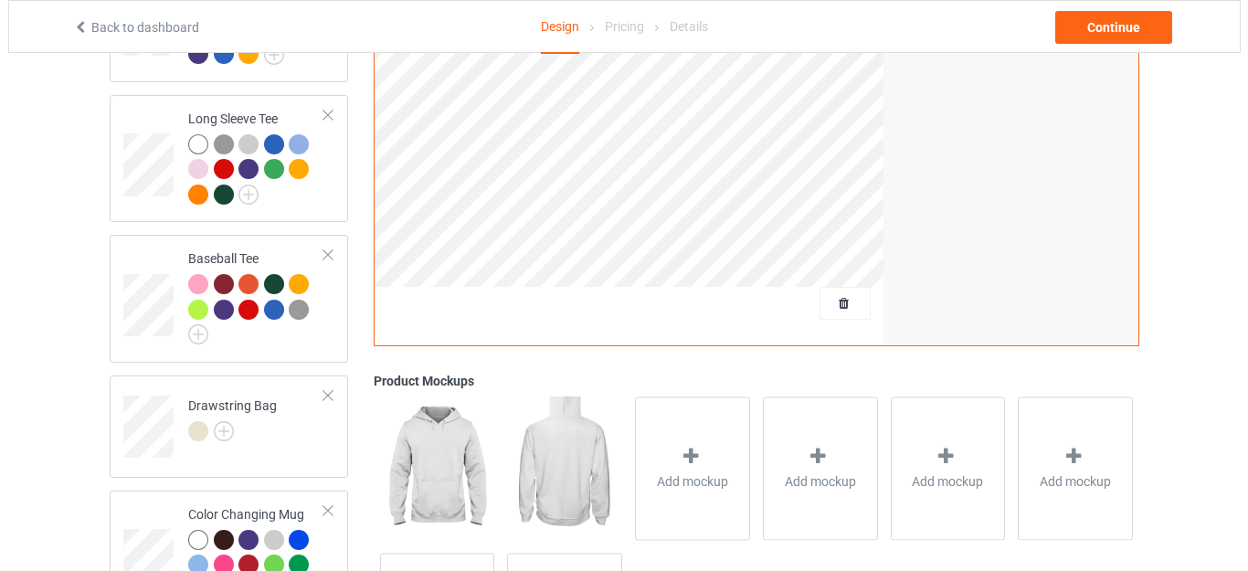
scroll to position [969, 0]
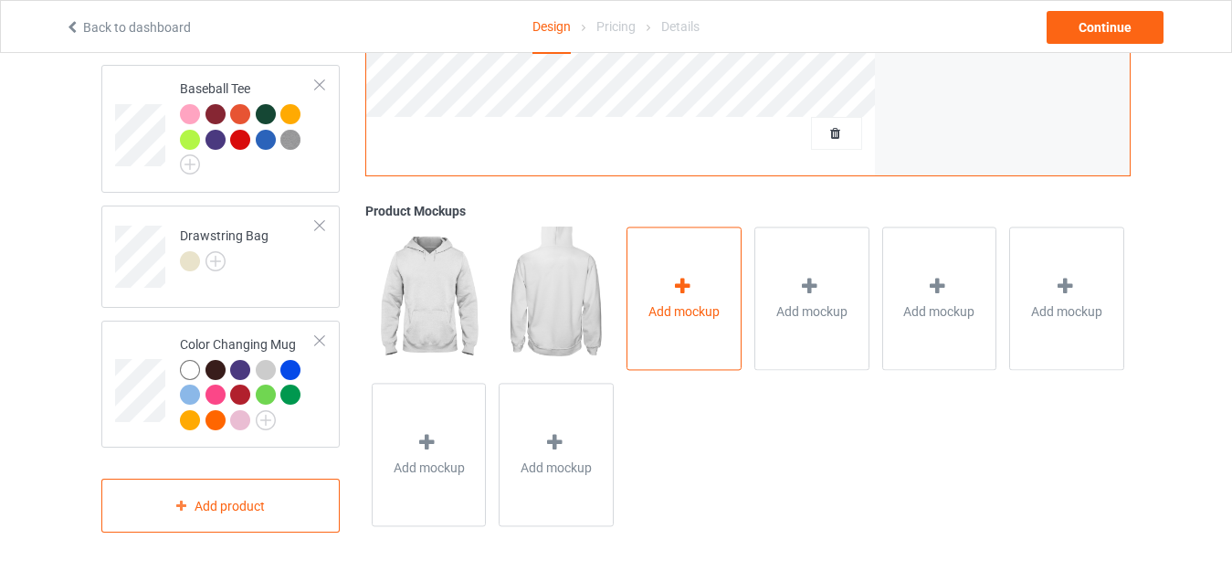
click at [684, 345] on div "Add mockup" at bounding box center [684, 297] width 115 height 143
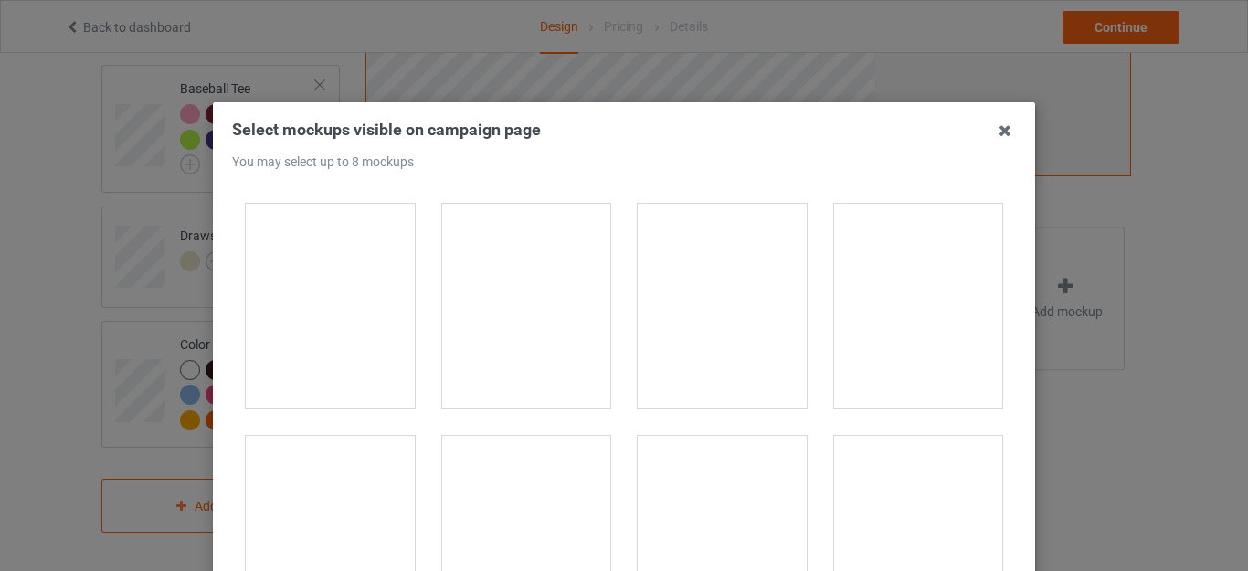
scroll to position [3937, 0]
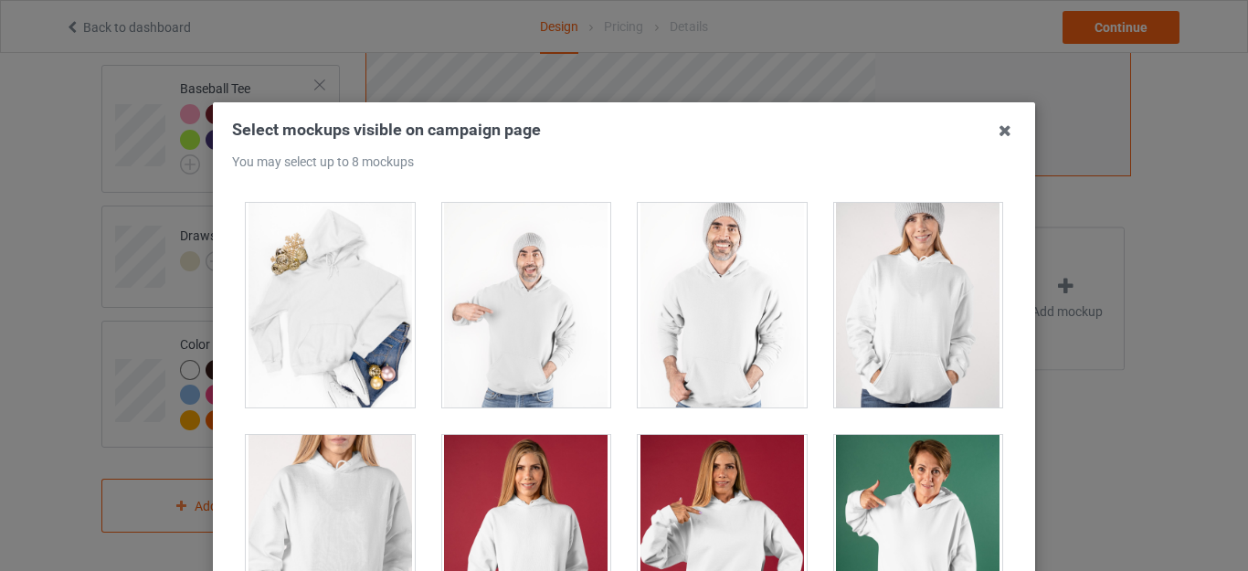
click at [339, 338] on div at bounding box center [330, 305] width 169 height 205
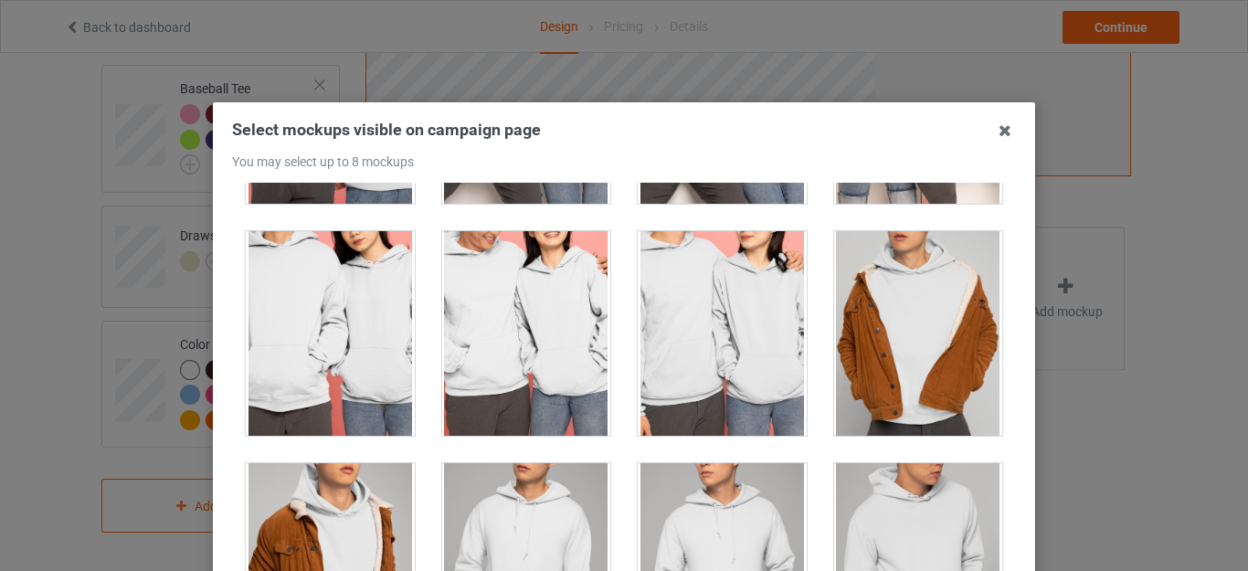
scroll to position [7206, 0]
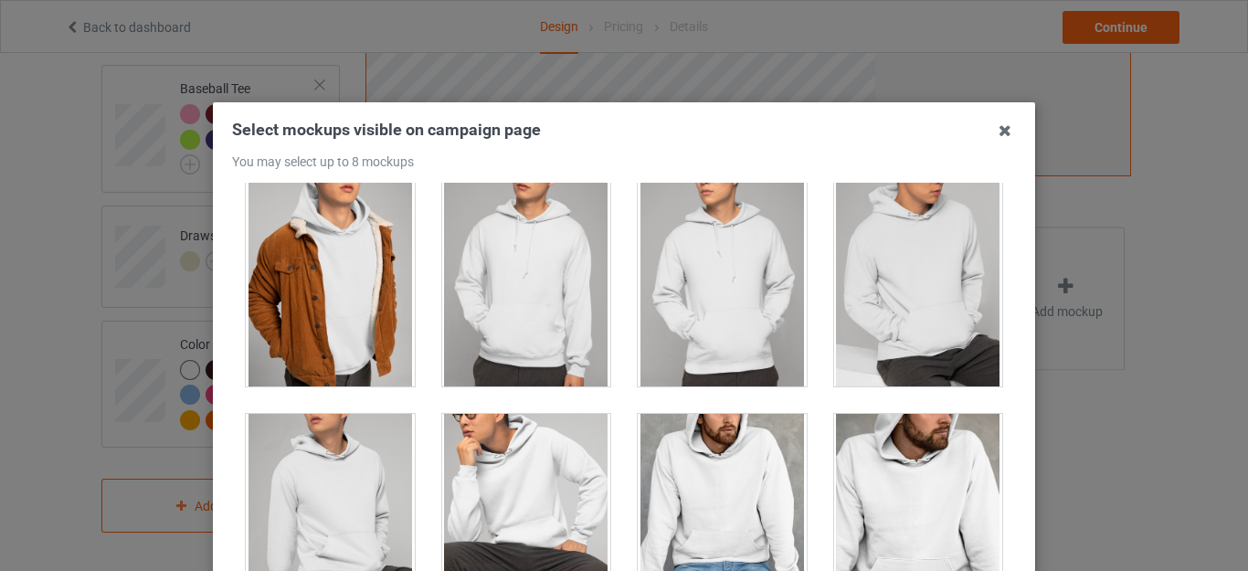
click at [579, 329] on div at bounding box center [526, 284] width 169 height 205
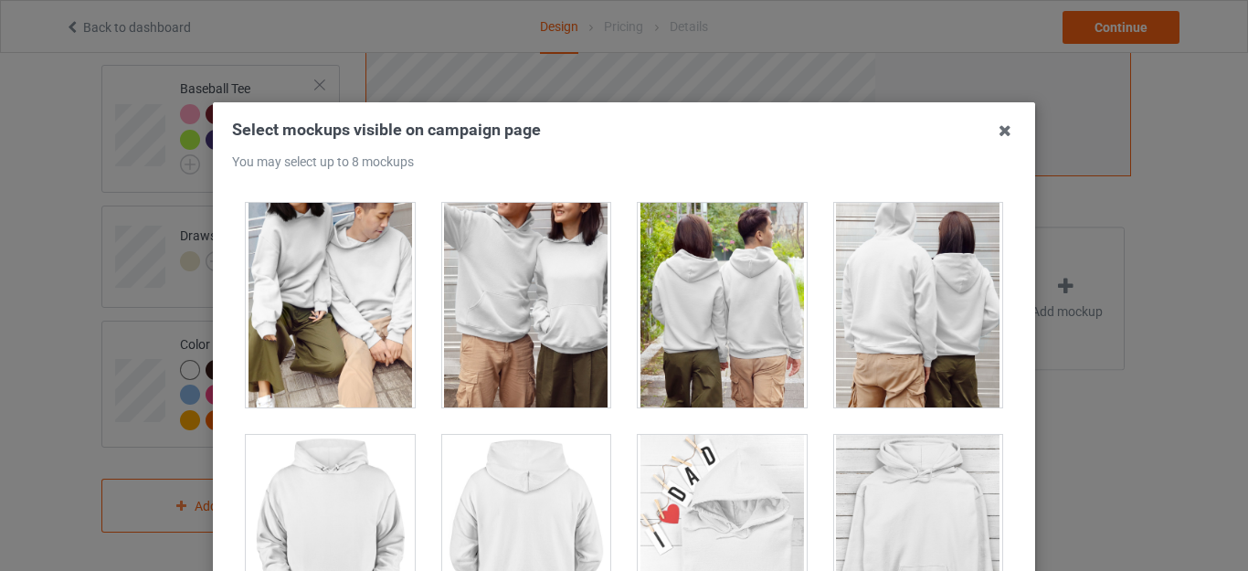
scroll to position [8611, 0]
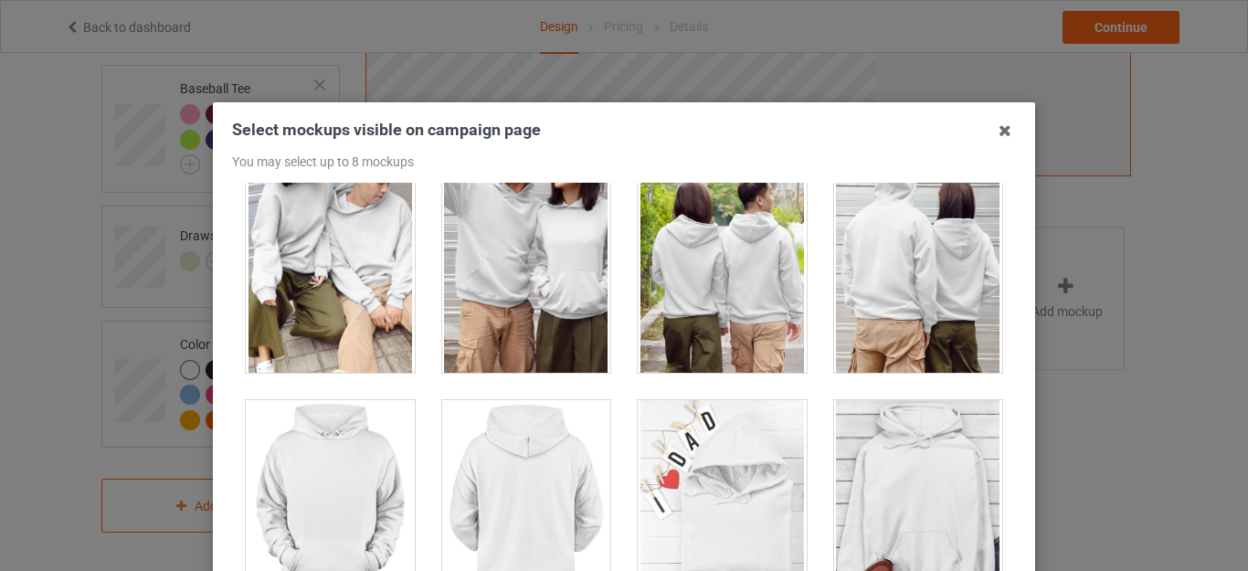
click at [752, 539] on div at bounding box center [721, 502] width 169 height 205
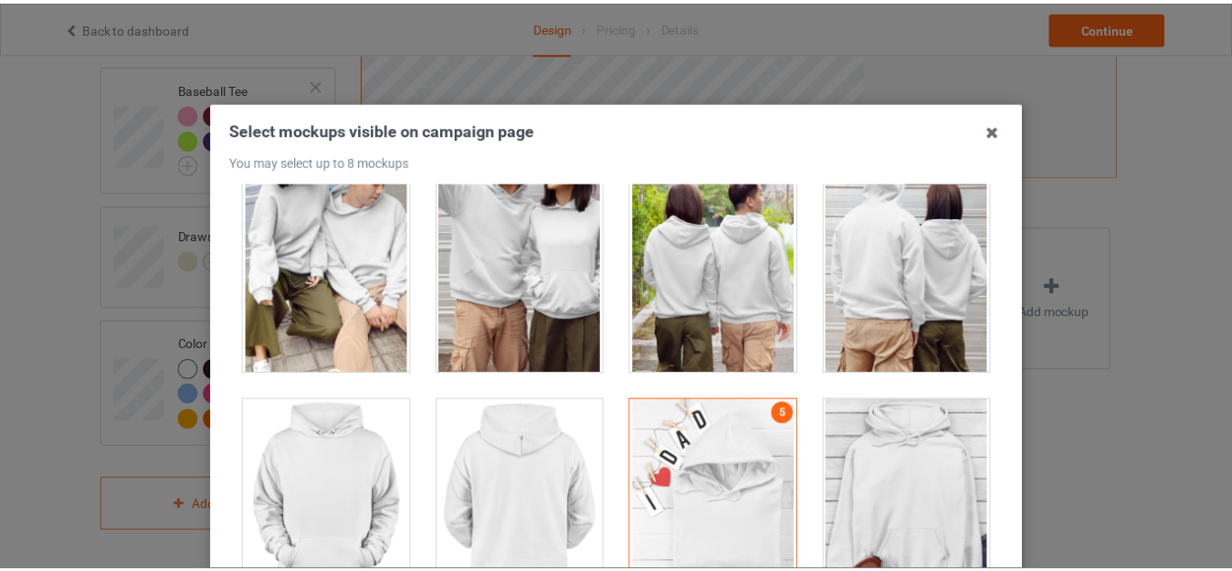
scroll to position [254, 0]
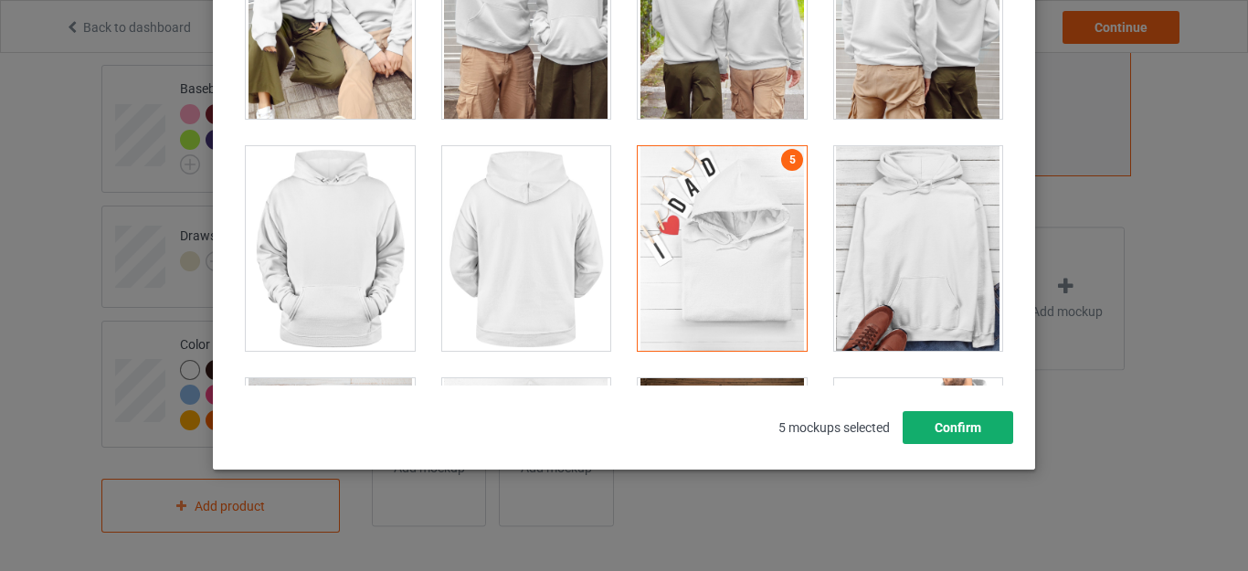
click at [957, 421] on button "Confirm" at bounding box center [957, 427] width 111 height 33
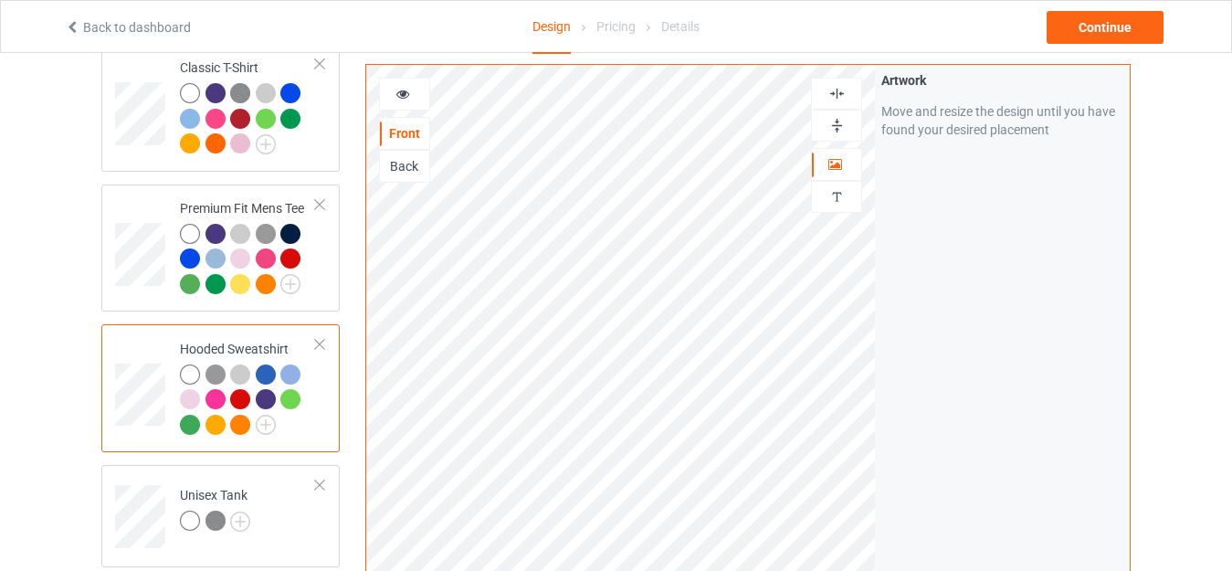
scroll to position [74, 0]
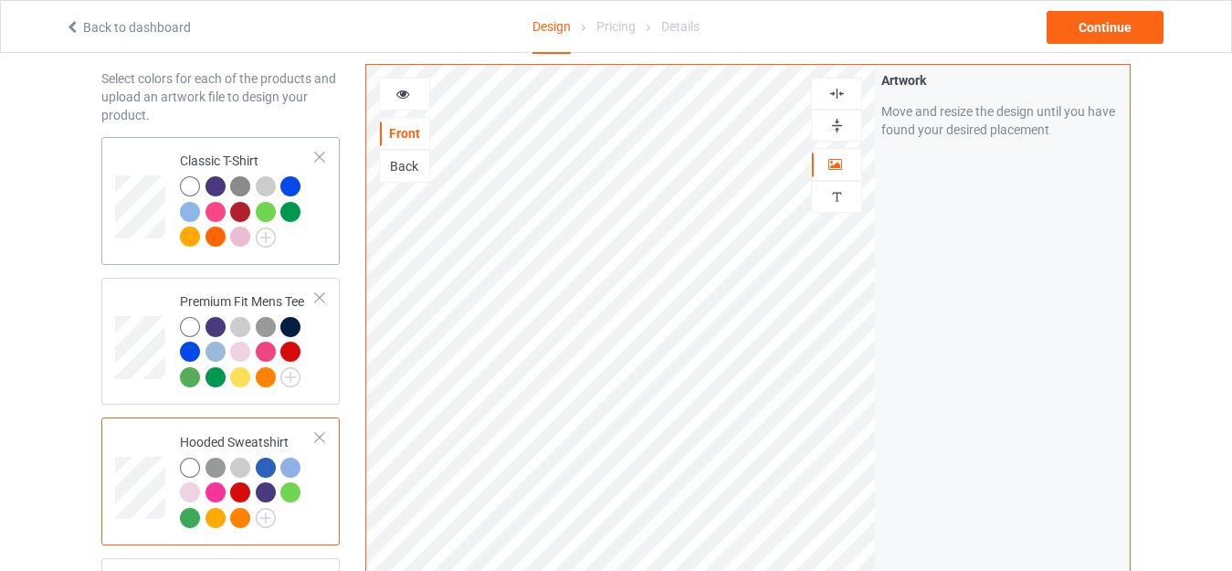
click at [330, 231] on div "Classic T-Shirt" at bounding box center [220, 201] width 238 height 128
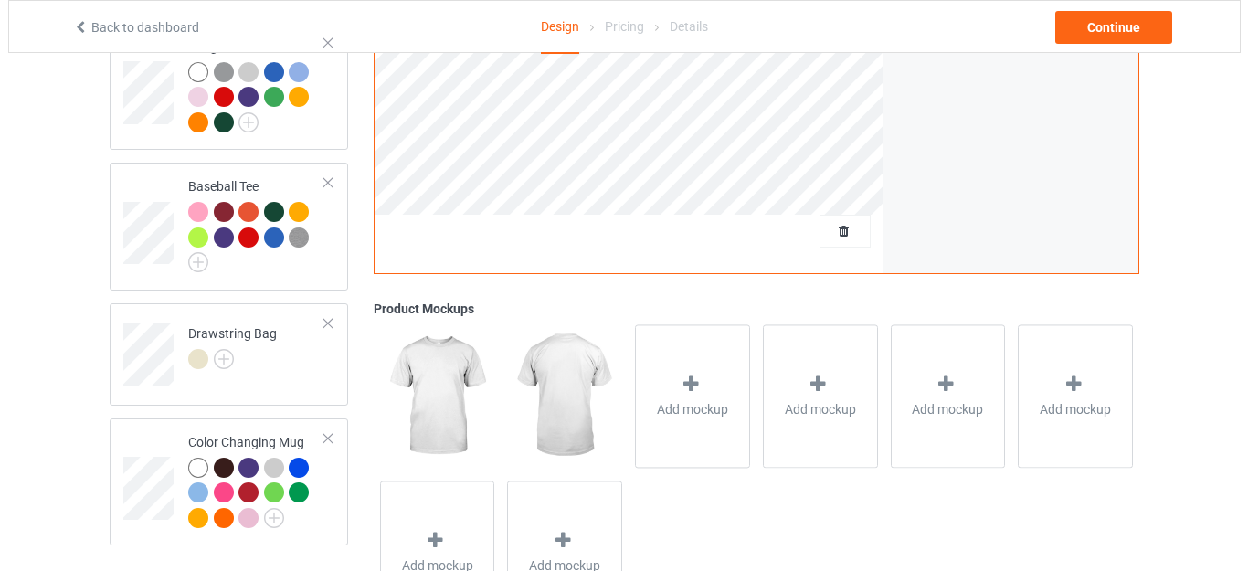
scroll to position [969, 0]
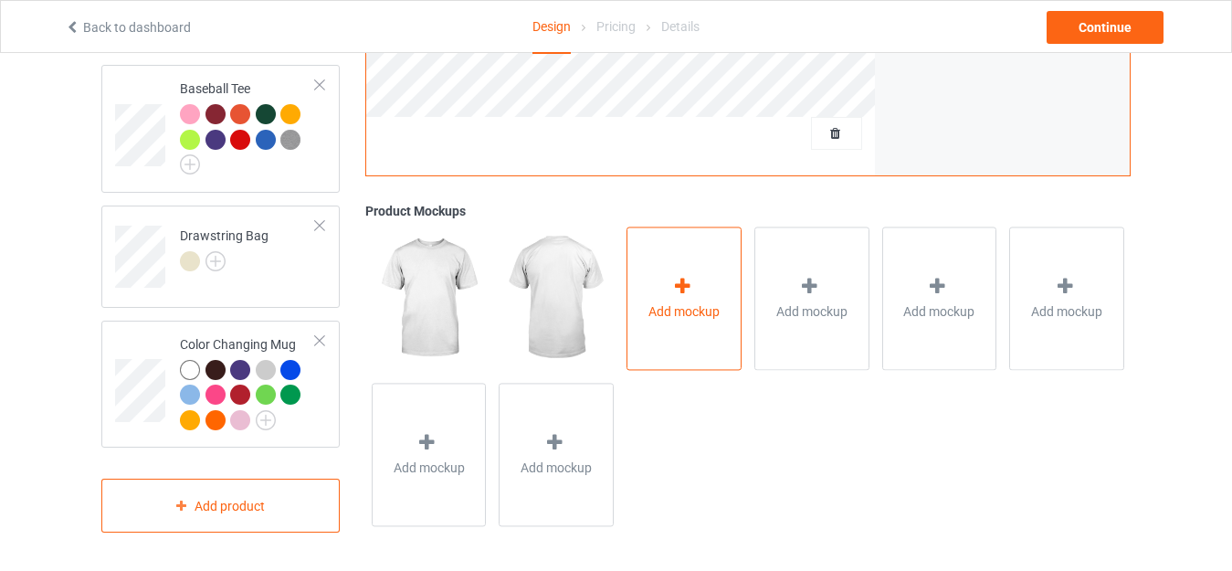
click at [655, 317] on span "Add mockup" at bounding box center [683, 311] width 71 height 18
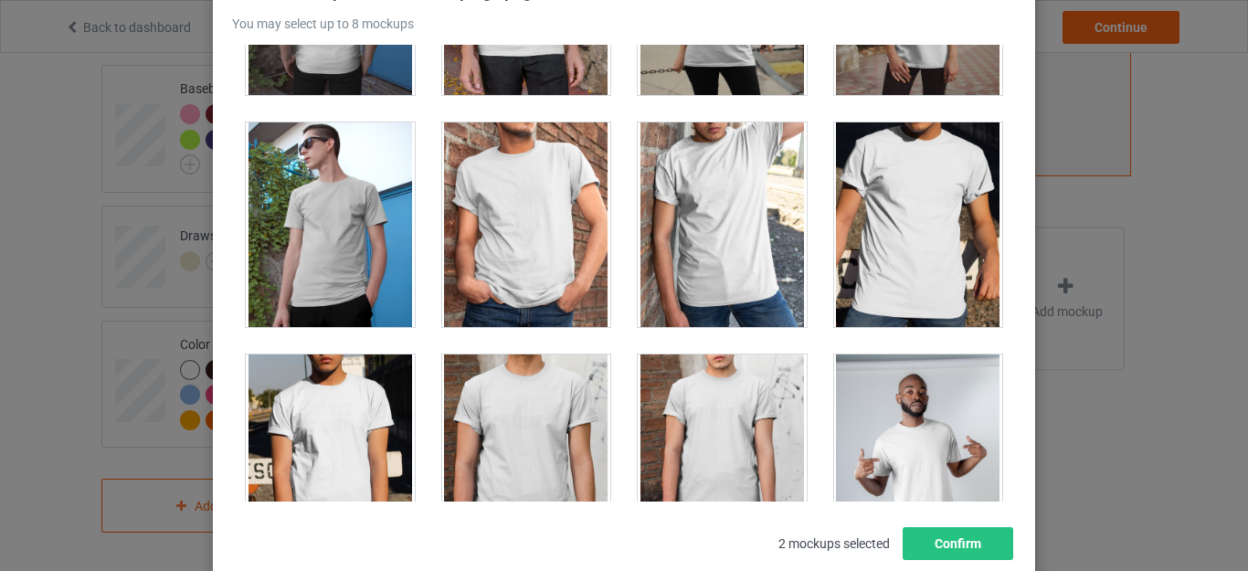
scroll to position [437, 0]
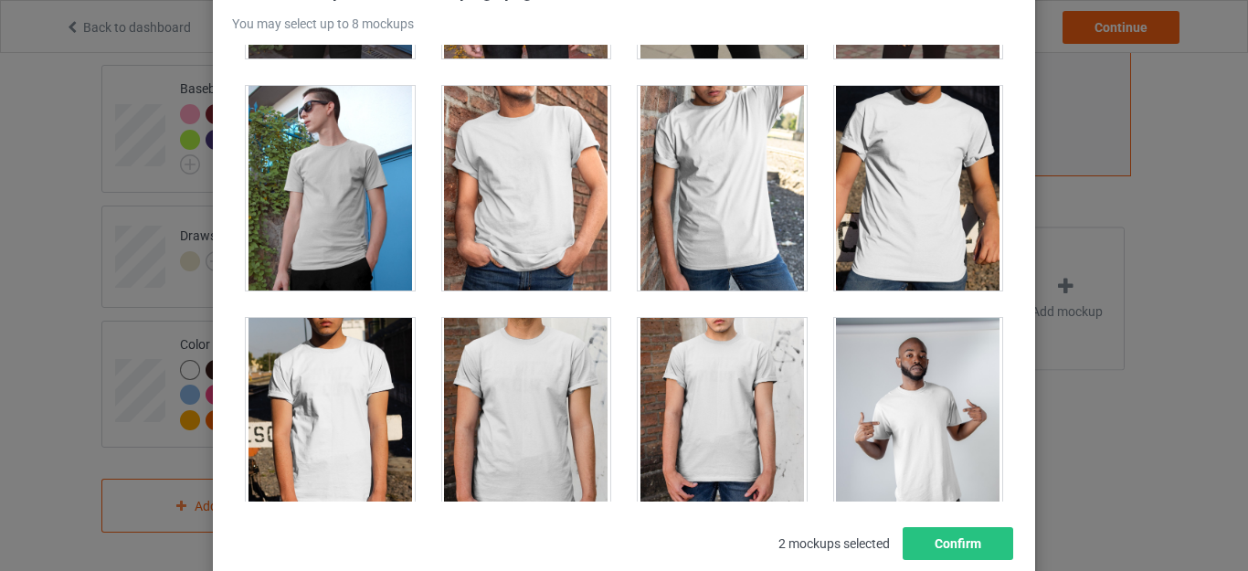
click at [370, 457] on div at bounding box center [330, 420] width 169 height 205
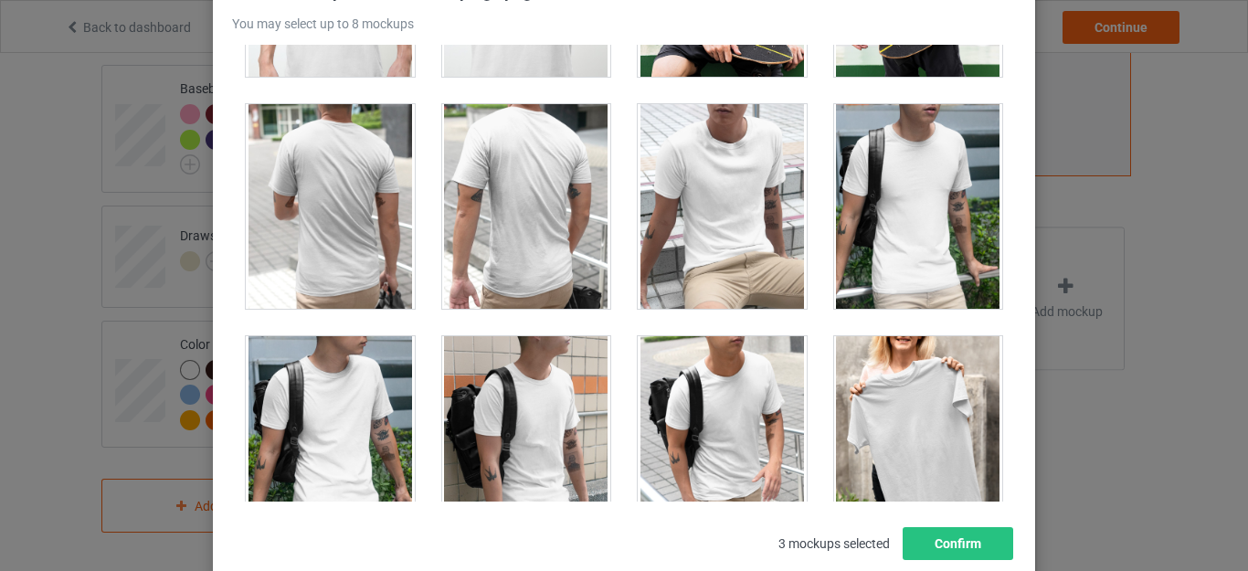
scroll to position [4601, 0]
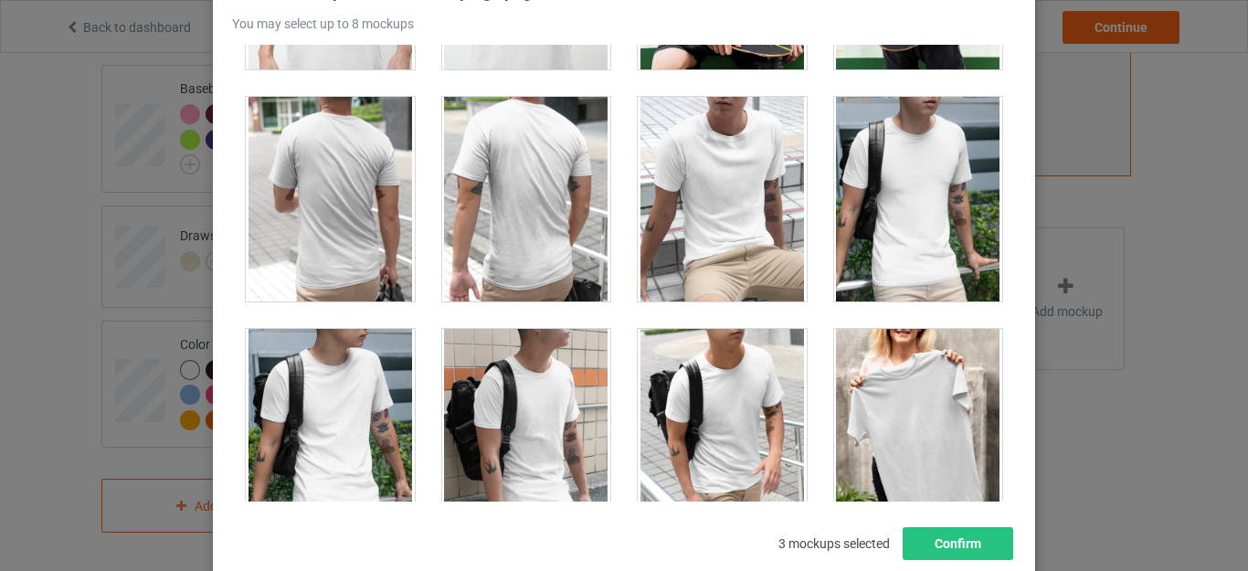
click at [995, 505] on div "Select mockups visible on campaign page You may select up to 8 mockups 1 2 3 3 …" at bounding box center [624, 270] width 784 height 578
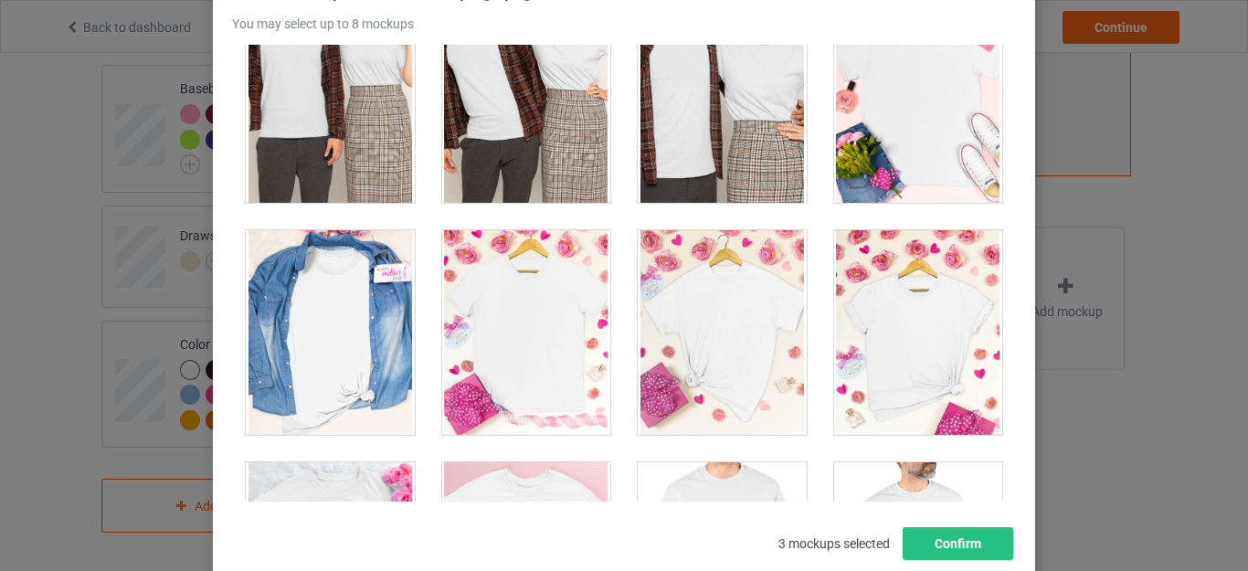
scroll to position [7341, 0]
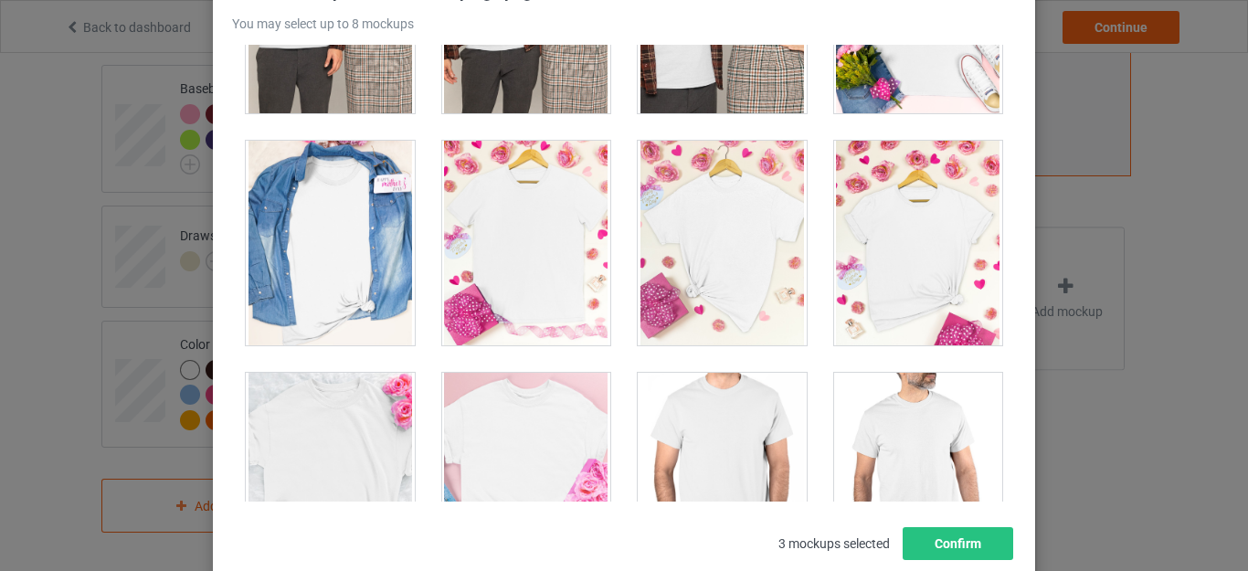
drag, startPoint x: 998, startPoint y: 560, endPoint x: 1001, endPoint y: 490, distance: 70.4
click at [997, 475] on div "Select mockups visible on campaign page You may select up to 8 mockups 1 2 3 3 …" at bounding box center [624, 274] width 822 height 621
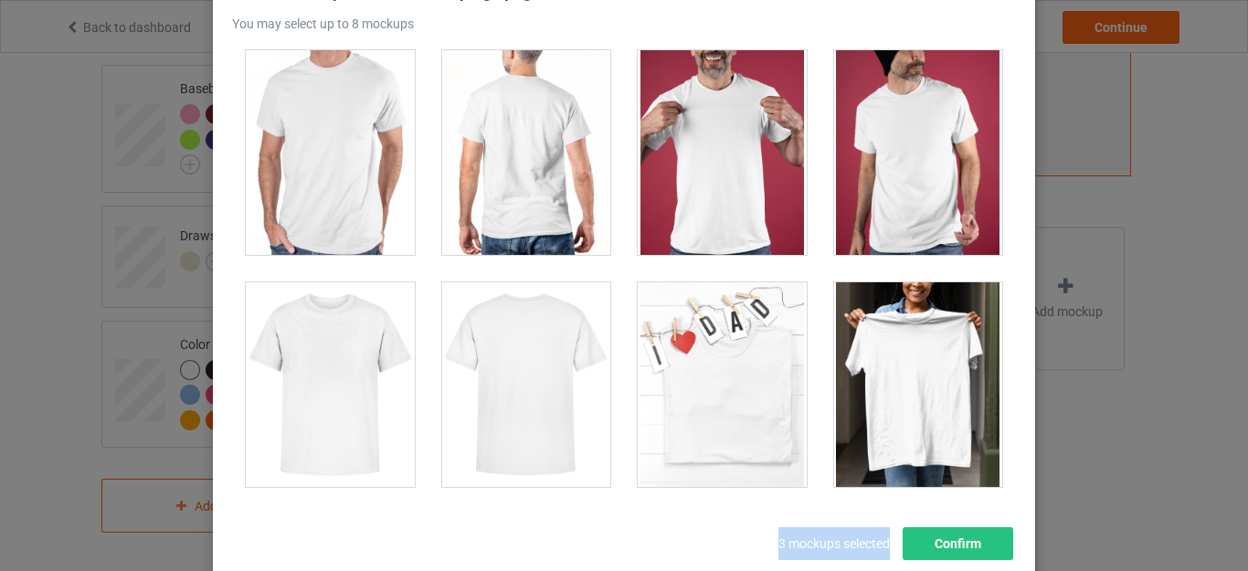
scroll to position [7932, 0]
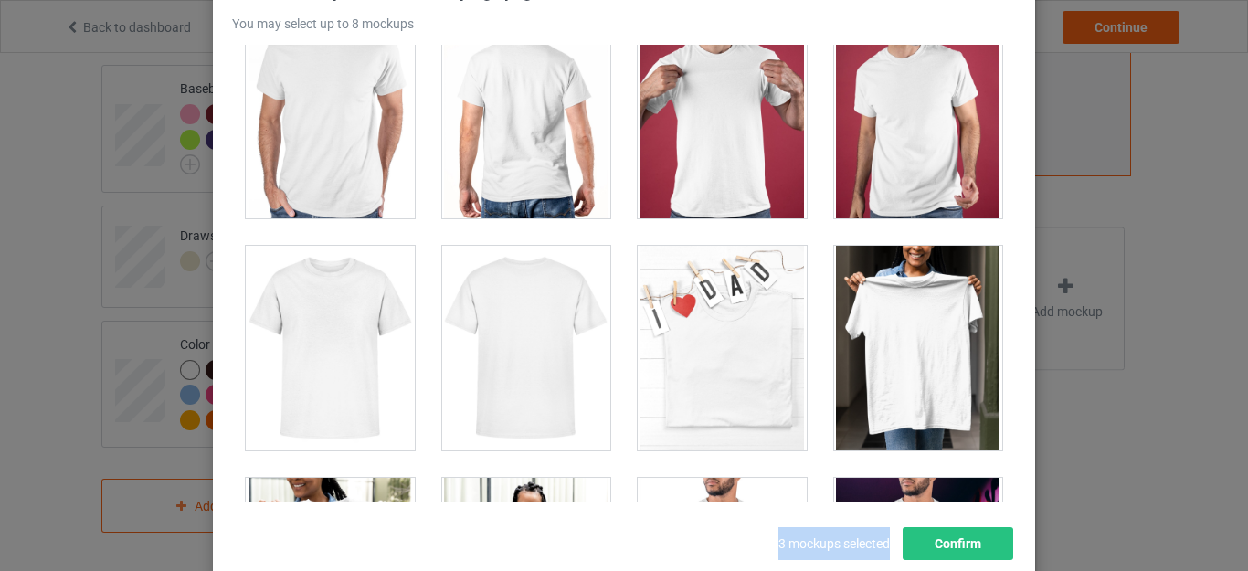
click at [756, 437] on div at bounding box center [721, 348] width 169 height 205
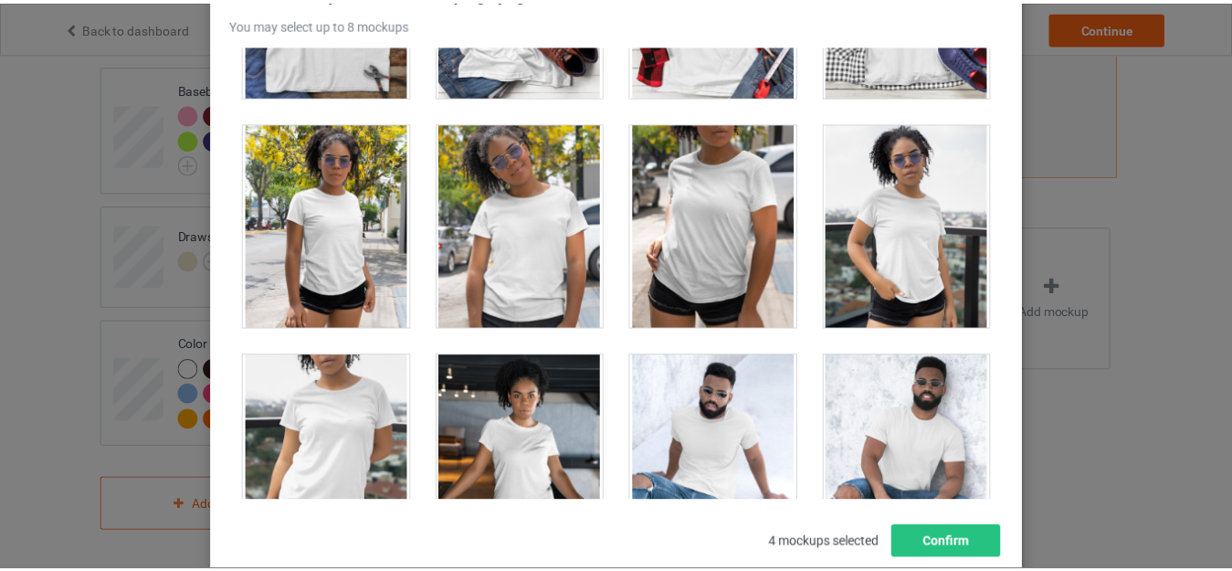
scroll to position [12062, 0]
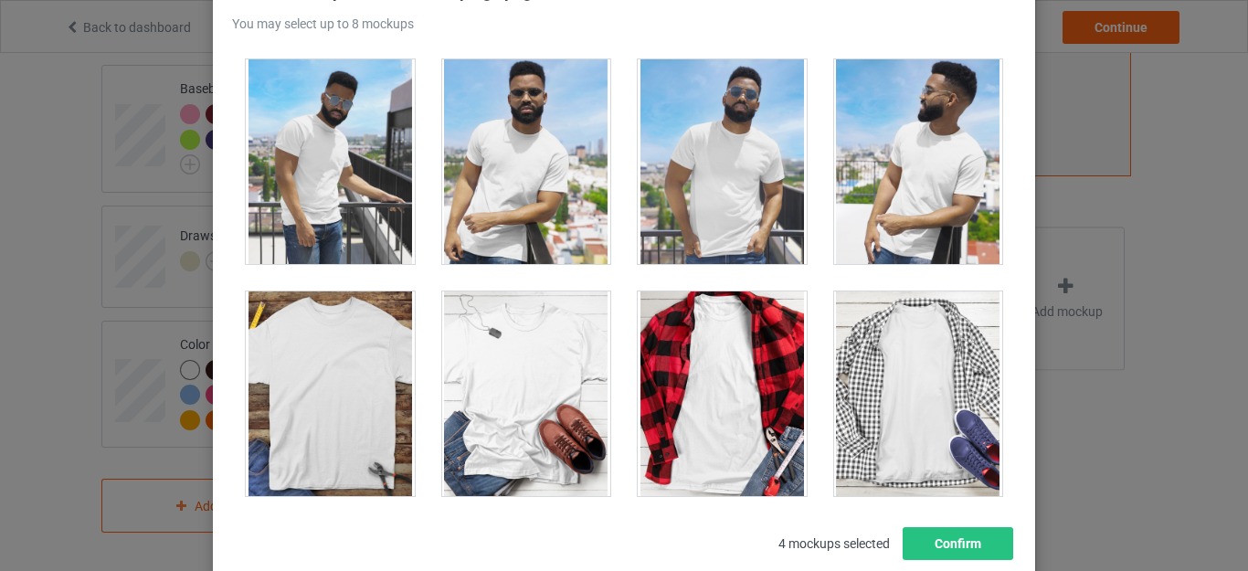
click at [580, 367] on div at bounding box center [526, 393] width 169 height 205
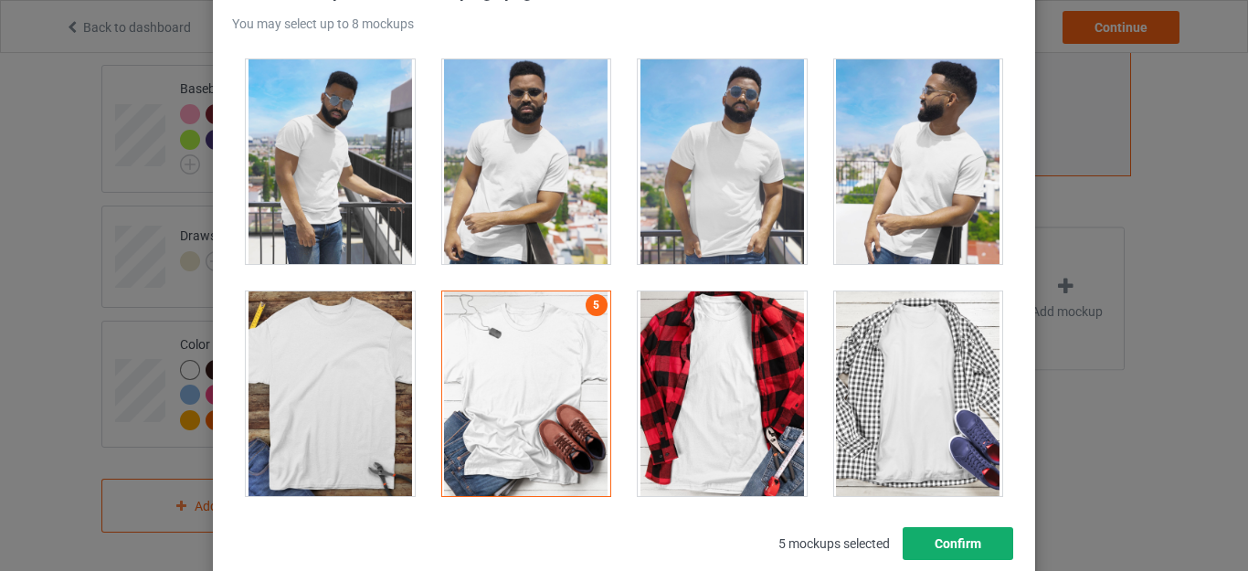
click at [905, 538] on button "Confirm" at bounding box center [957, 543] width 111 height 33
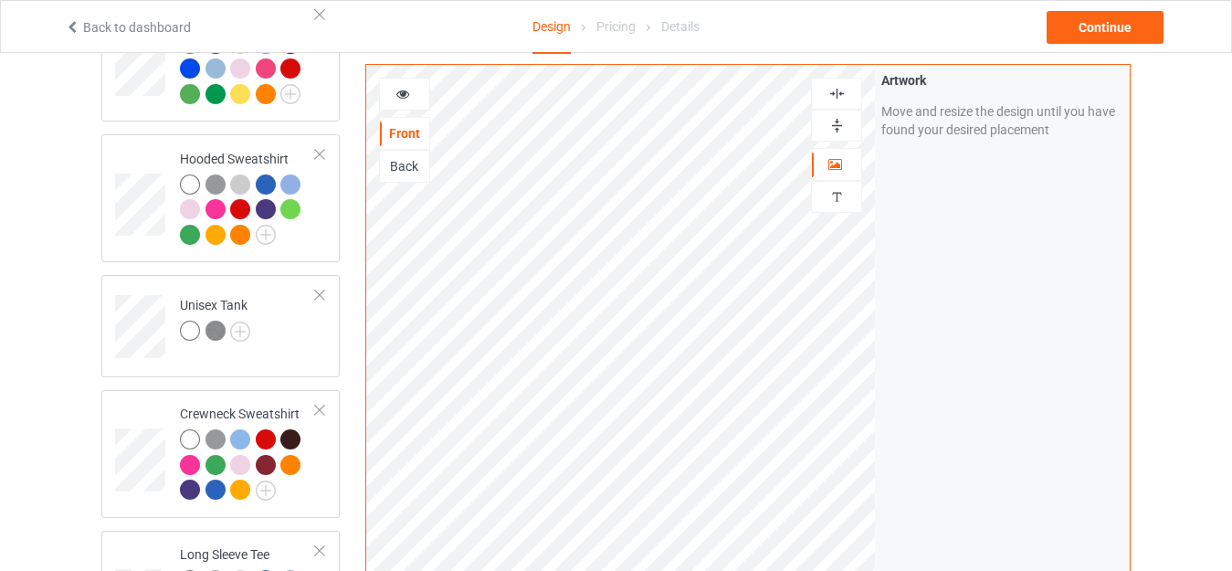
scroll to position [230, 0]
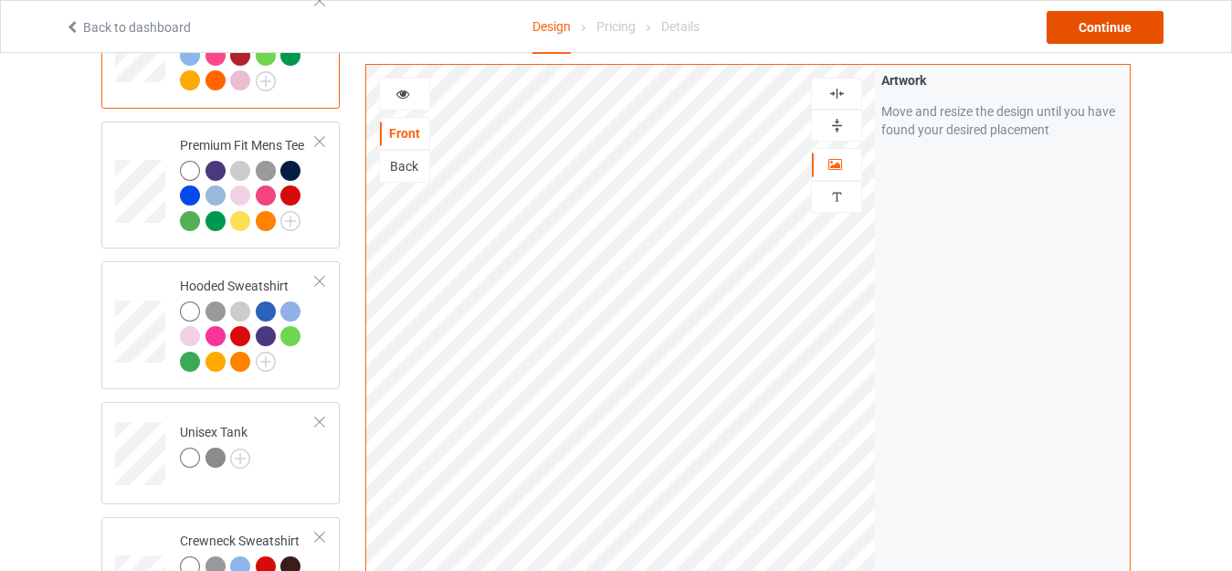
click at [1153, 37] on div "Continue" at bounding box center [1105, 27] width 117 height 33
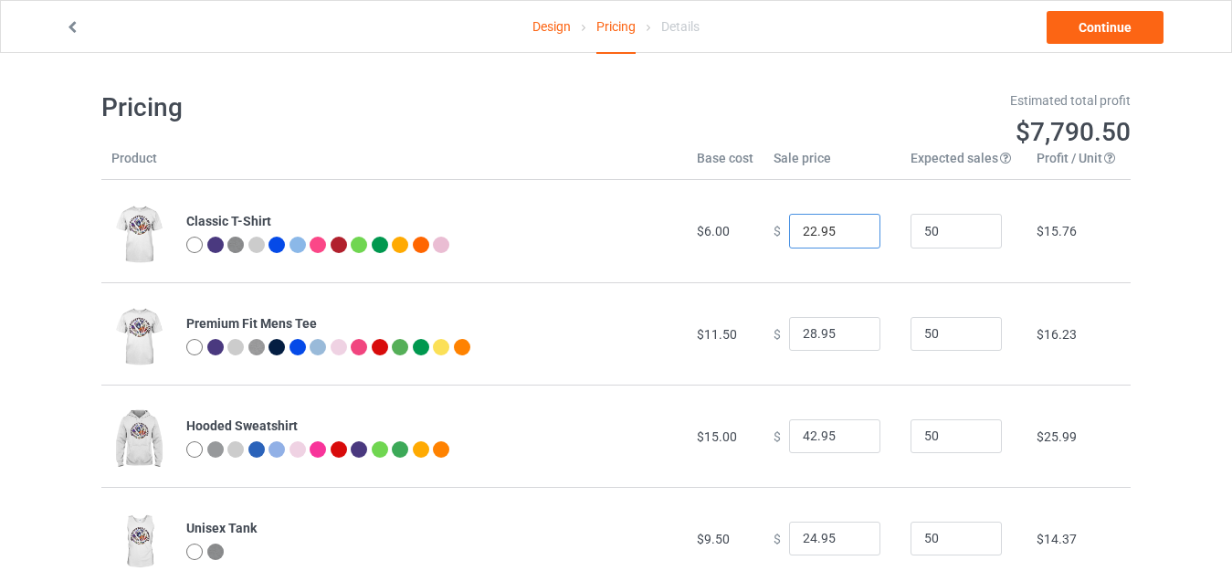
click at [804, 233] on input "22.95" at bounding box center [834, 231] width 91 height 35
type input "19.95"
click at [803, 327] on input "28.95" at bounding box center [834, 334] width 91 height 35
click at [806, 330] on input "28.95" at bounding box center [834, 334] width 91 height 35
type input "22.95"
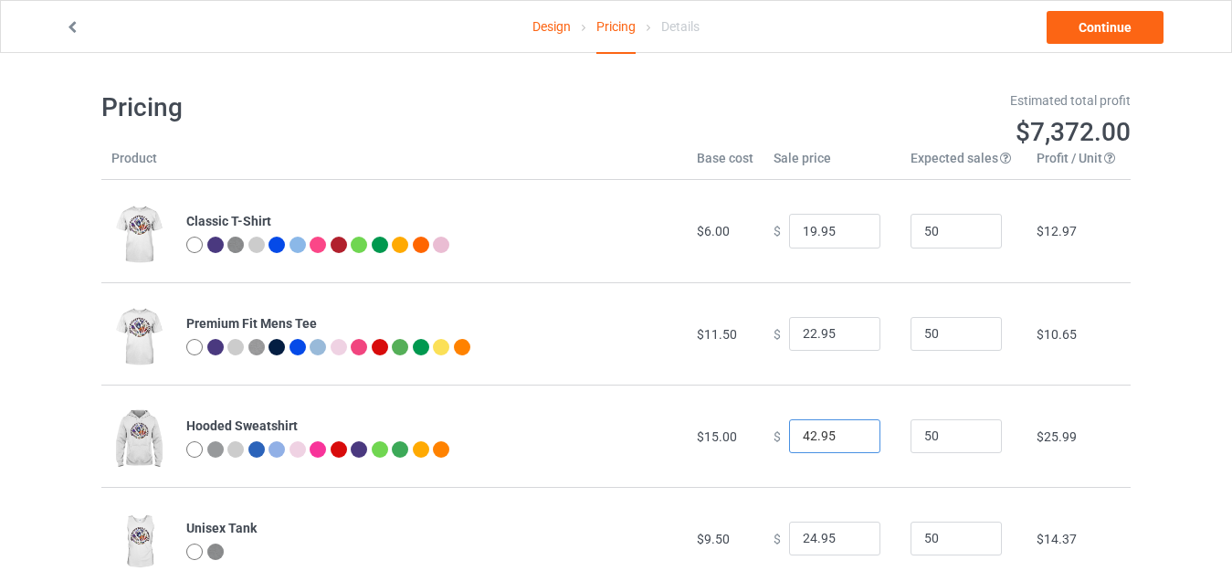
click at [804, 432] on input "42.95" at bounding box center [834, 436] width 91 height 35
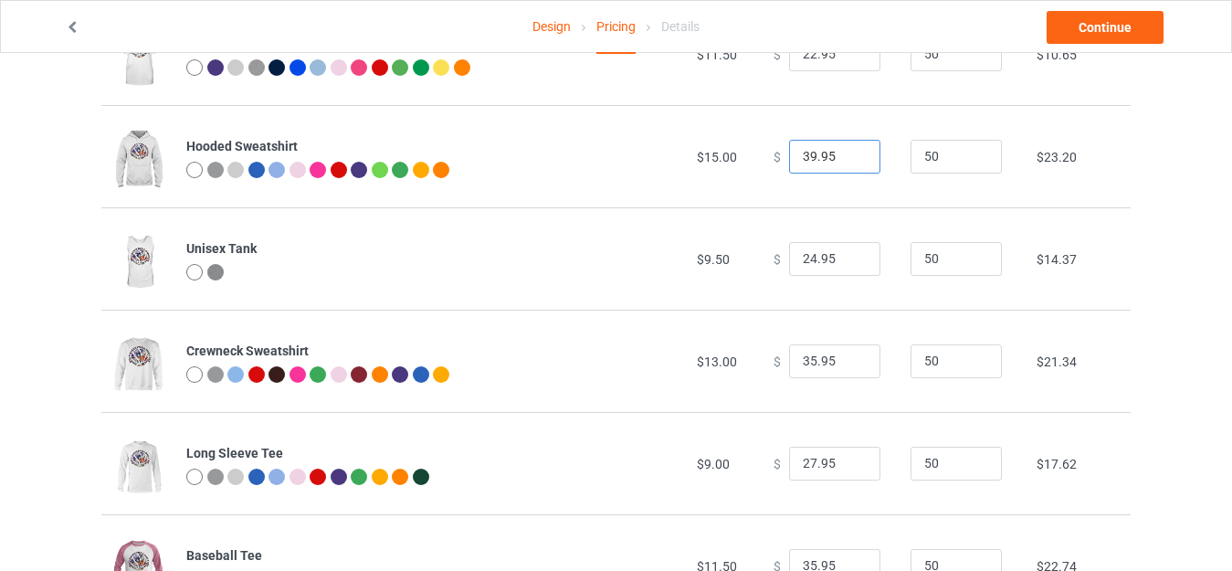
scroll to position [299, 0]
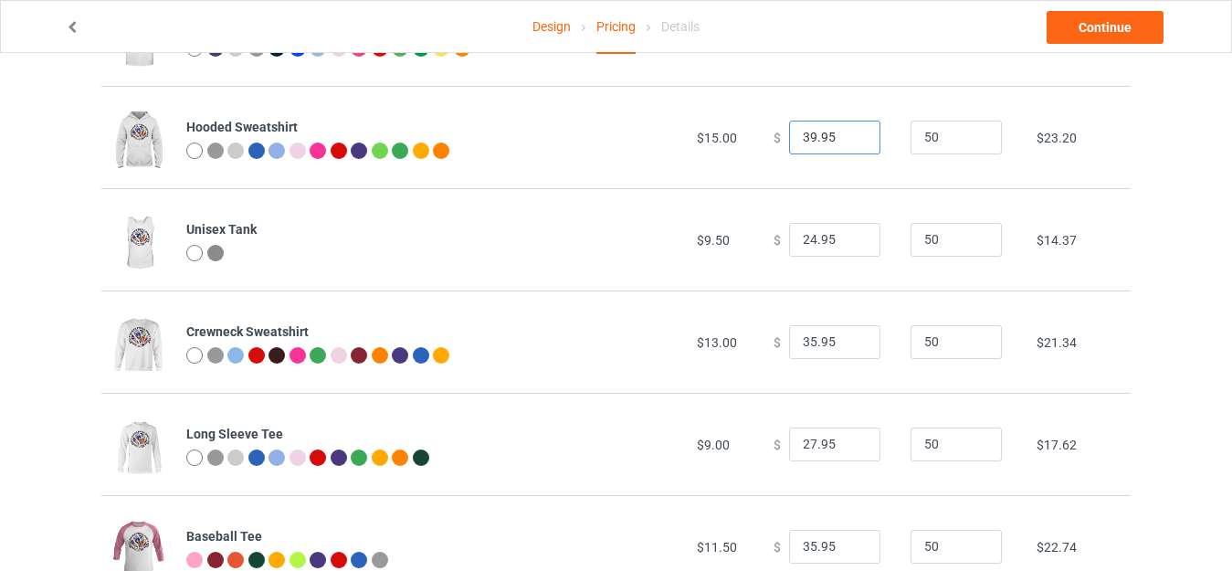
type input "39.95"
click at [805, 342] on input "35.95" at bounding box center [834, 342] width 91 height 35
type input "30.95"
click at [804, 437] on input "27.95" at bounding box center [834, 444] width 91 height 35
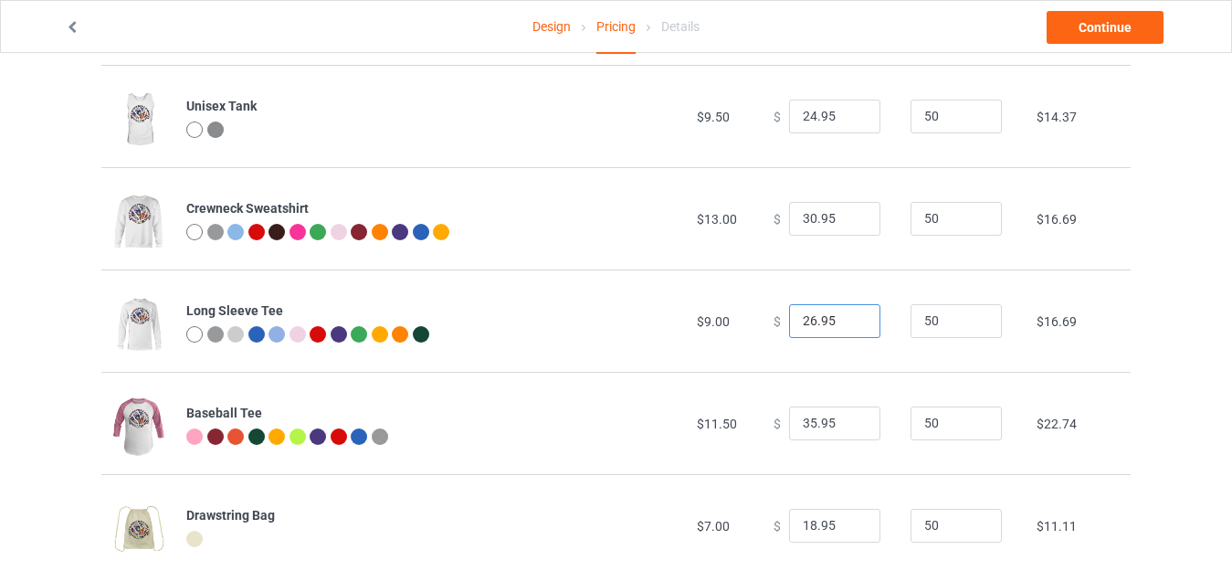
scroll to position [512, 0]
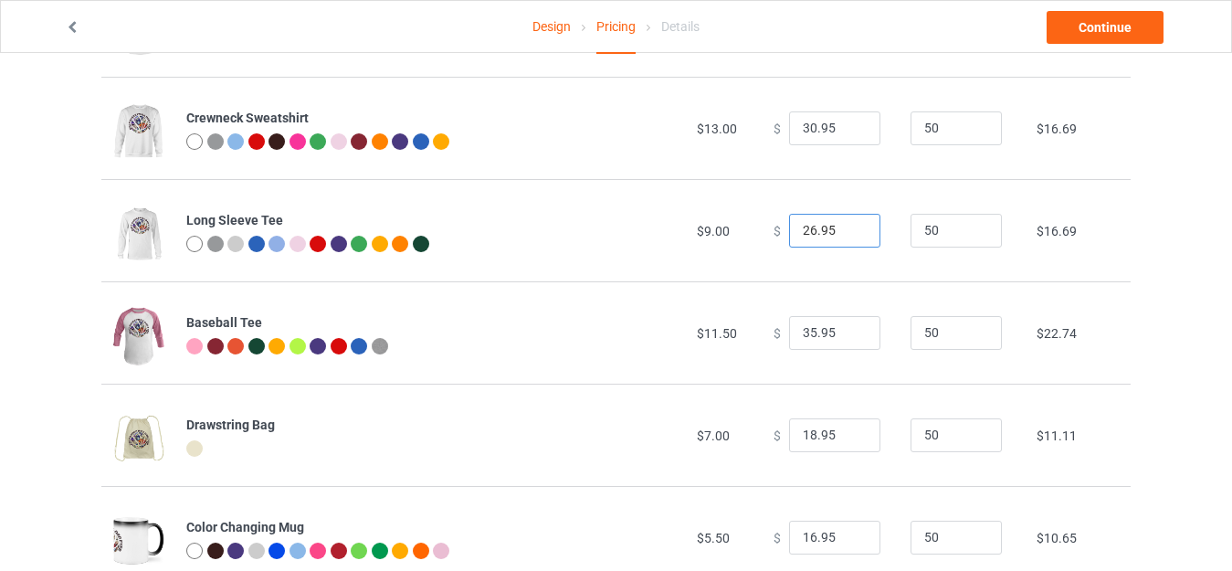
type input "26.95"
click at [805, 332] on input "35.95" at bounding box center [834, 333] width 91 height 35
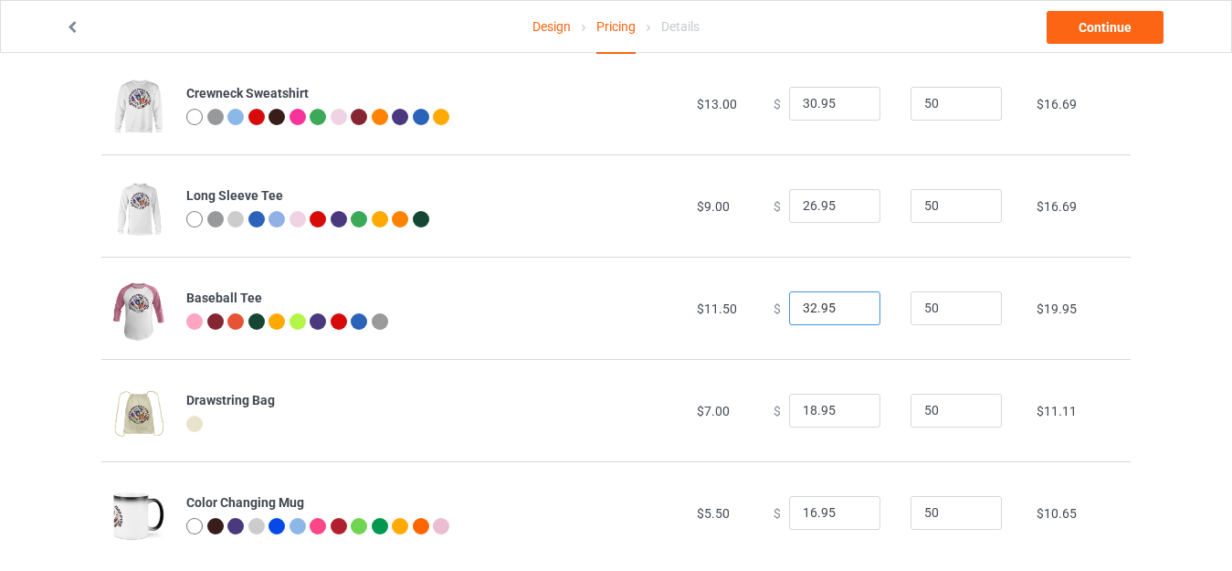
scroll to position [568, 0]
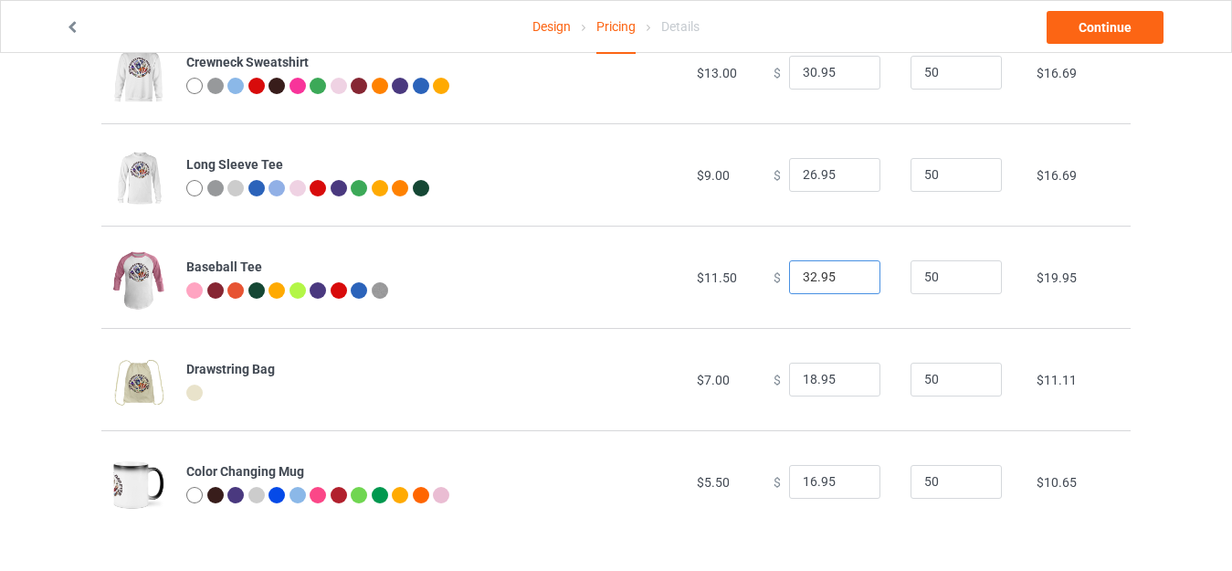
type input "32.95"
click at [804, 377] on input "18.95" at bounding box center [834, 380] width 91 height 35
type input "16.95"
click at [804, 481] on input "16.95" at bounding box center [834, 482] width 91 height 35
type input "15.95"
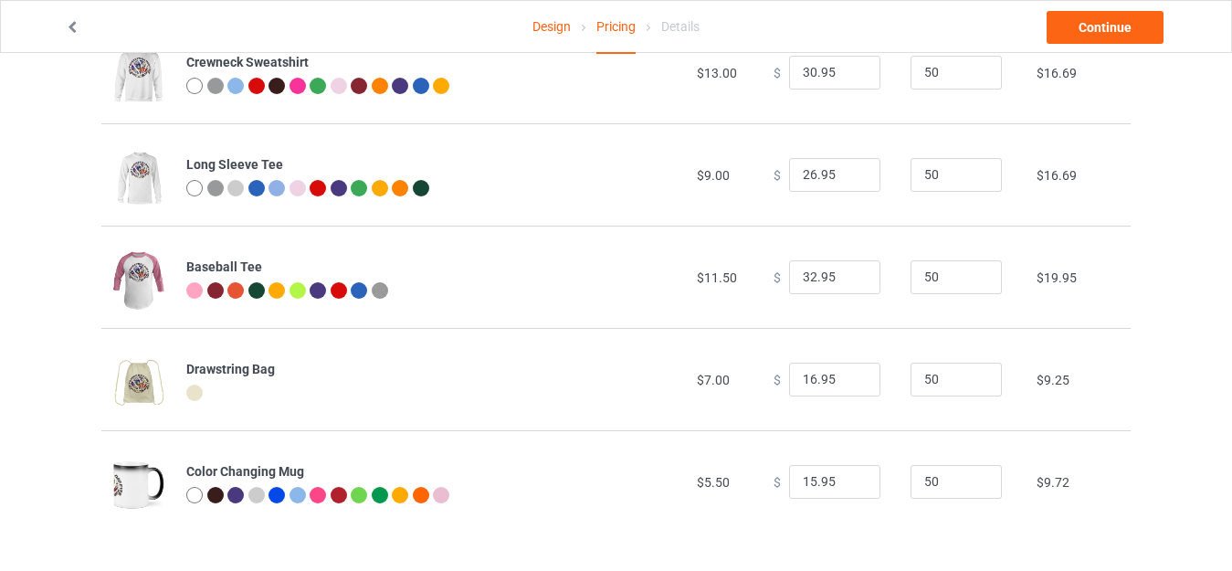
click at [562, 30] on link "Design" at bounding box center [551, 26] width 38 height 51
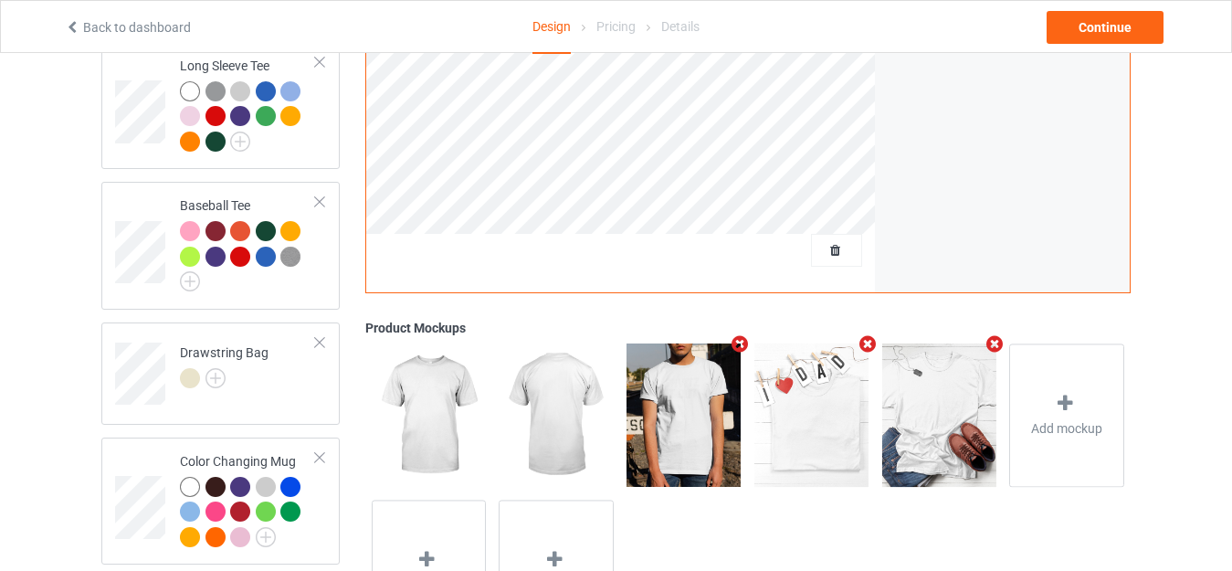
scroll to position [867, 0]
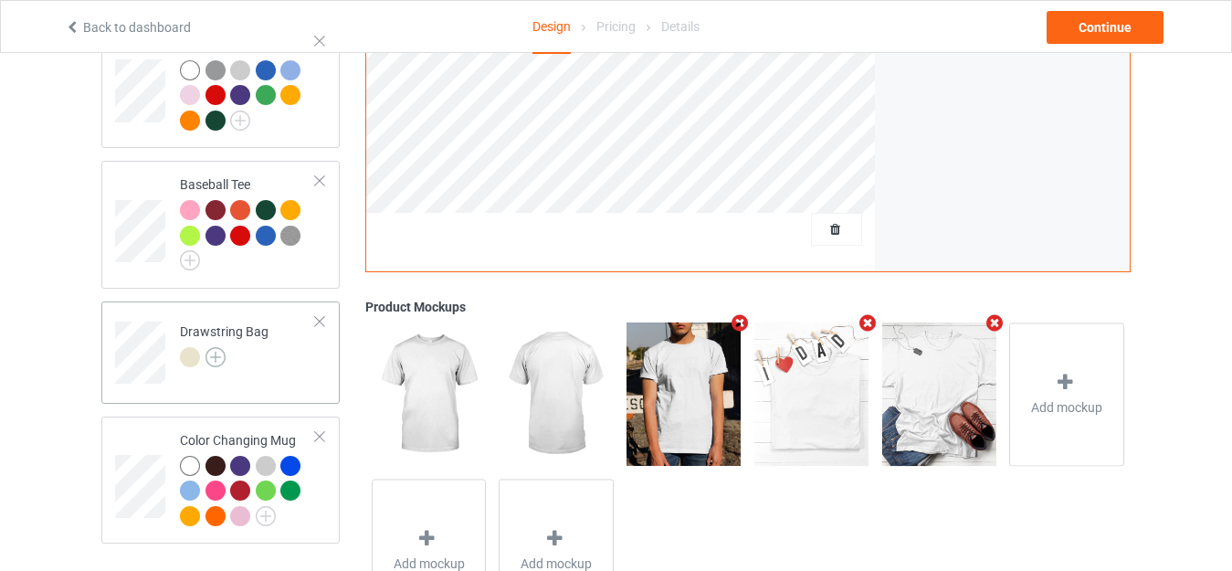
click at [223, 360] on img at bounding box center [215, 357] width 20 height 20
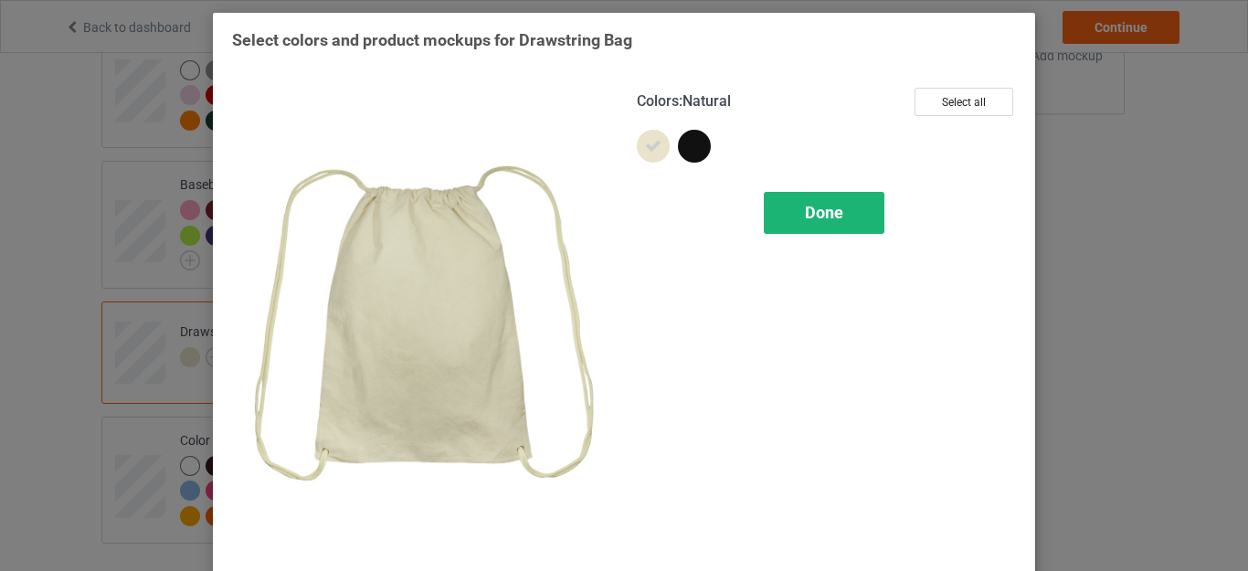
click at [825, 204] on span "Done" at bounding box center [824, 212] width 38 height 19
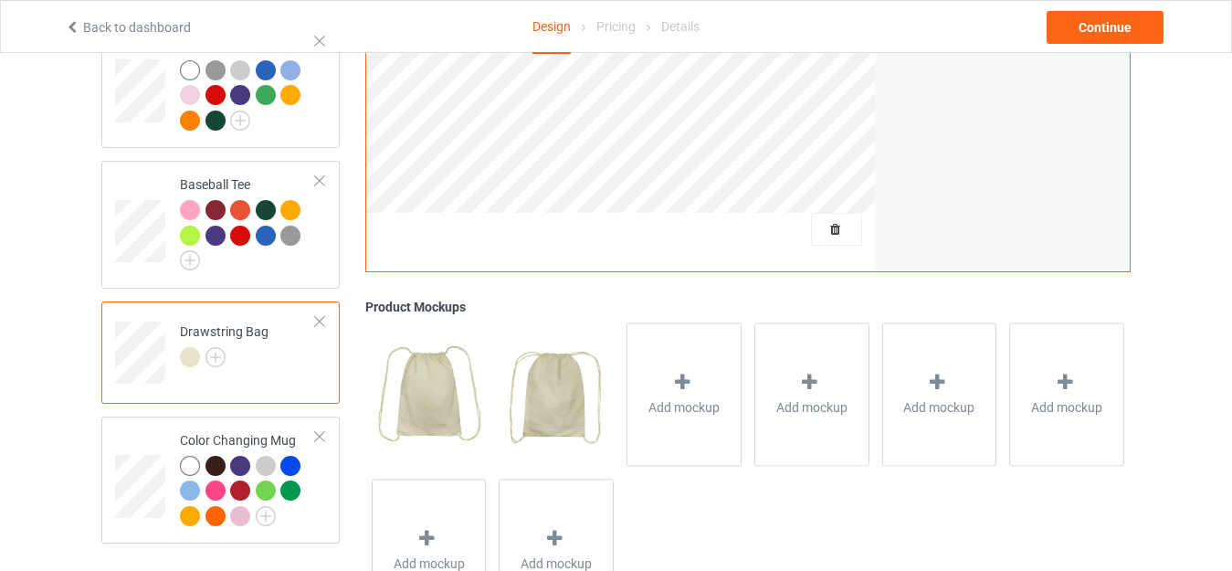
scroll to position [367, 0]
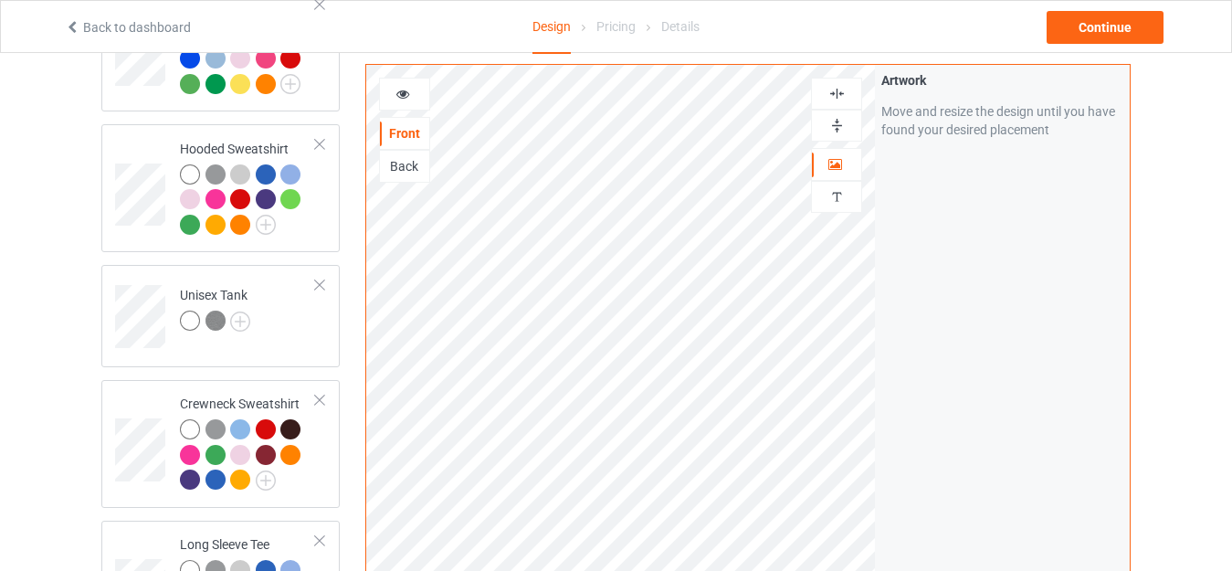
click at [973, 365] on div "Artwork Move and resize the design until you have found your desired placement" at bounding box center [1002, 412] width 255 height 694
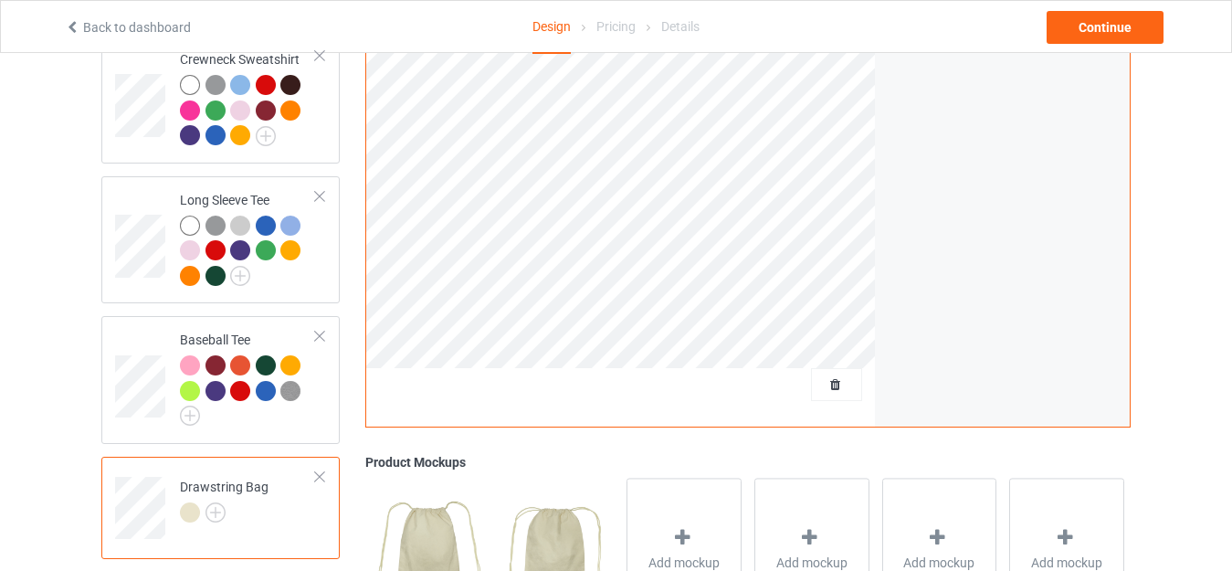
scroll to position [857, 0]
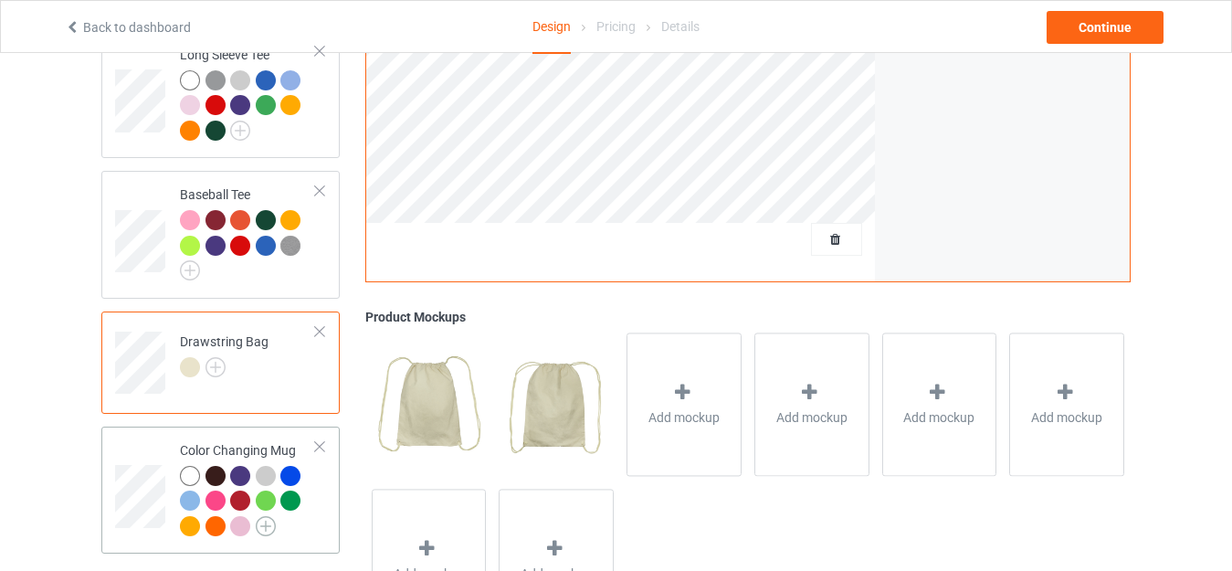
click at [272, 530] on img at bounding box center [266, 526] width 20 height 20
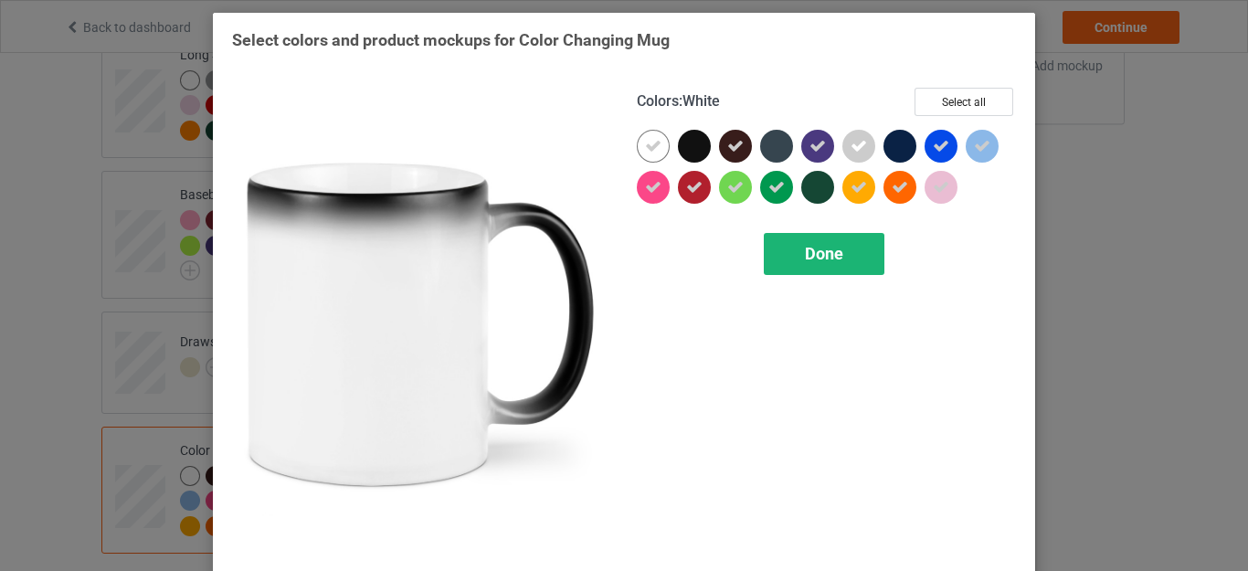
click at [861, 251] on div "Done" at bounding box center [823, 254] width 121 height 42
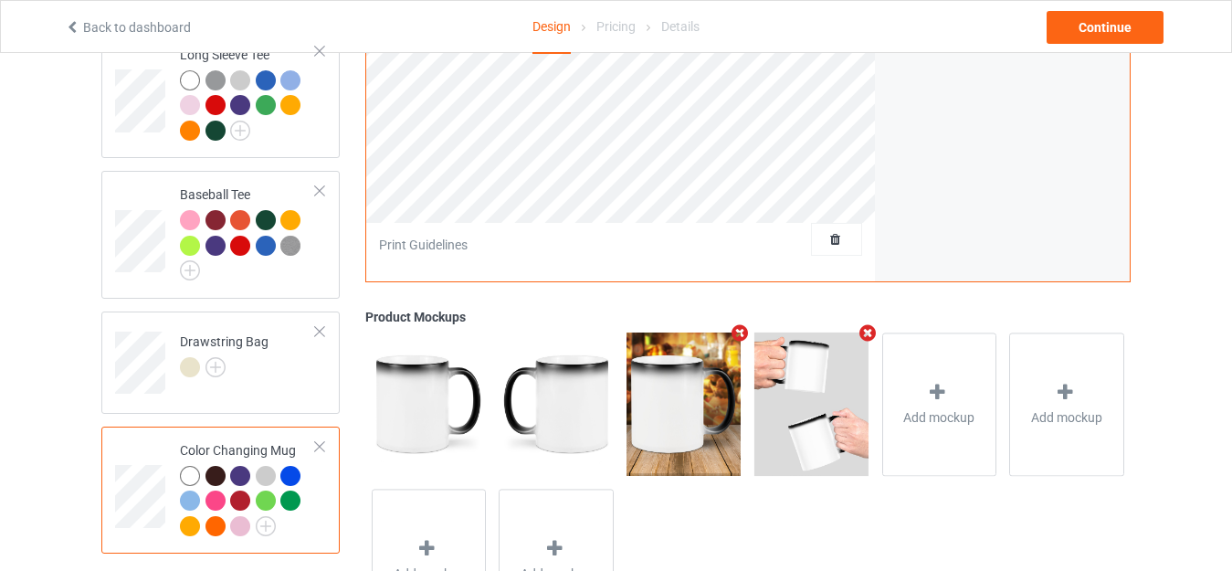
scroll to position [357, 0]
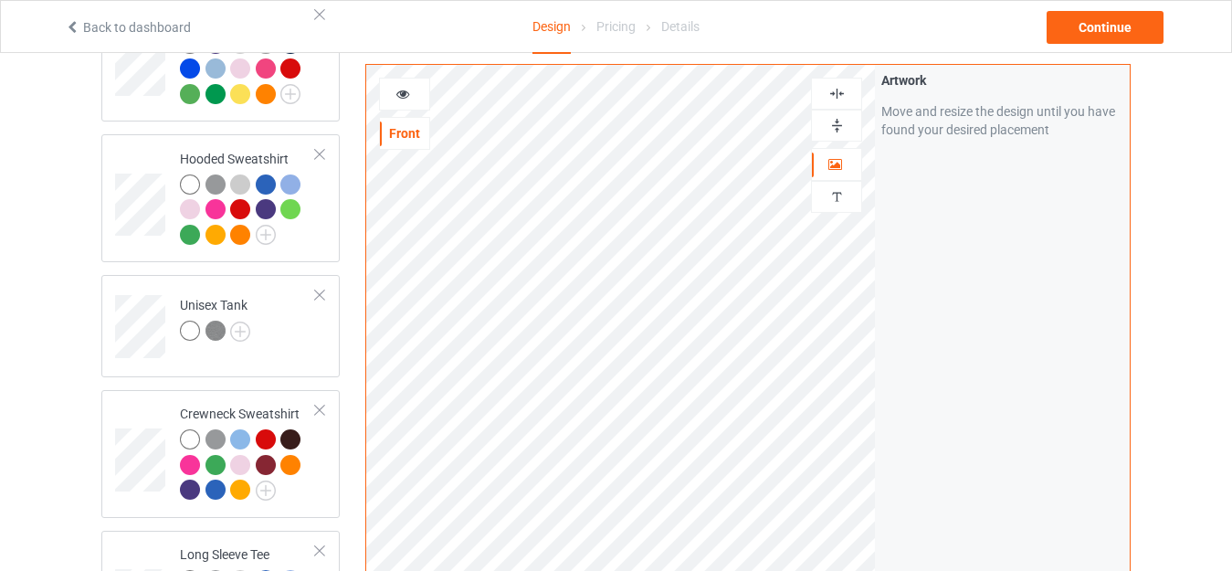
click at [405, 84] on div at bounding box center [404, 94] width 51 height 33
click at [402, 87] on icon at bounding box center [403, 91] width 16 height 13
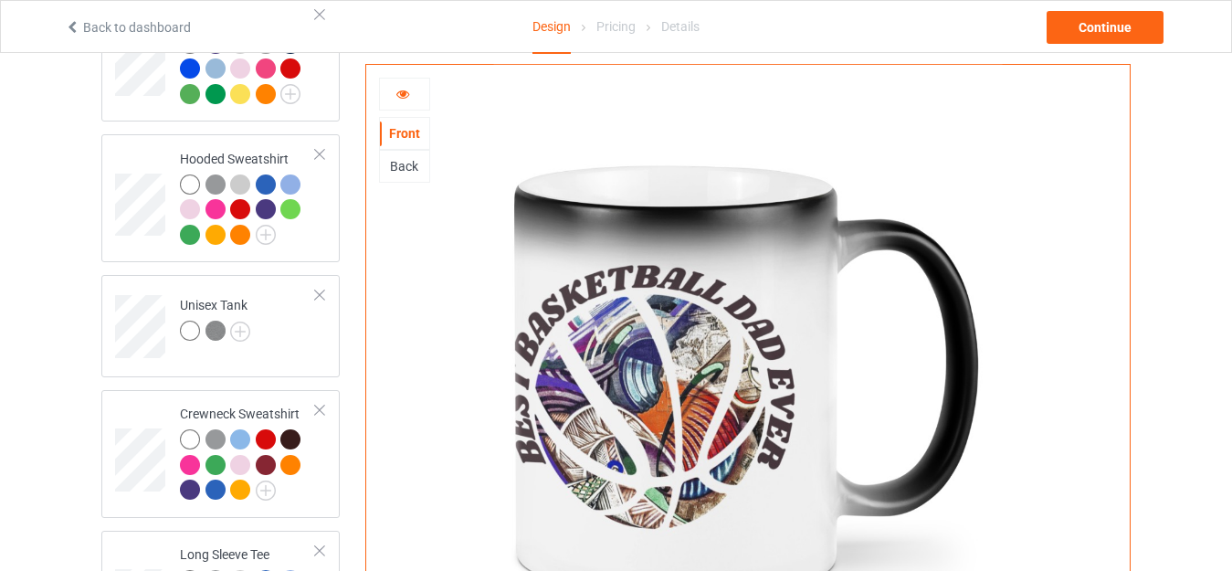
click at [402, 90] on icon at bounding box center [403, 91] width 16 height 13
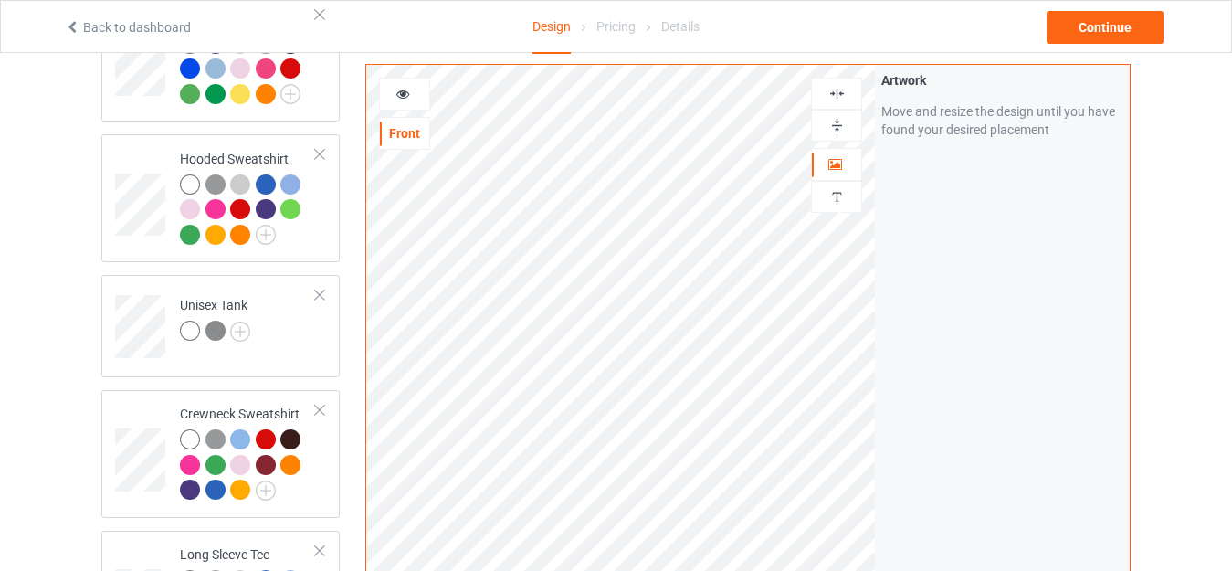
click at [385, 89] on div at bounding box center [404, 94] width 49 height 18
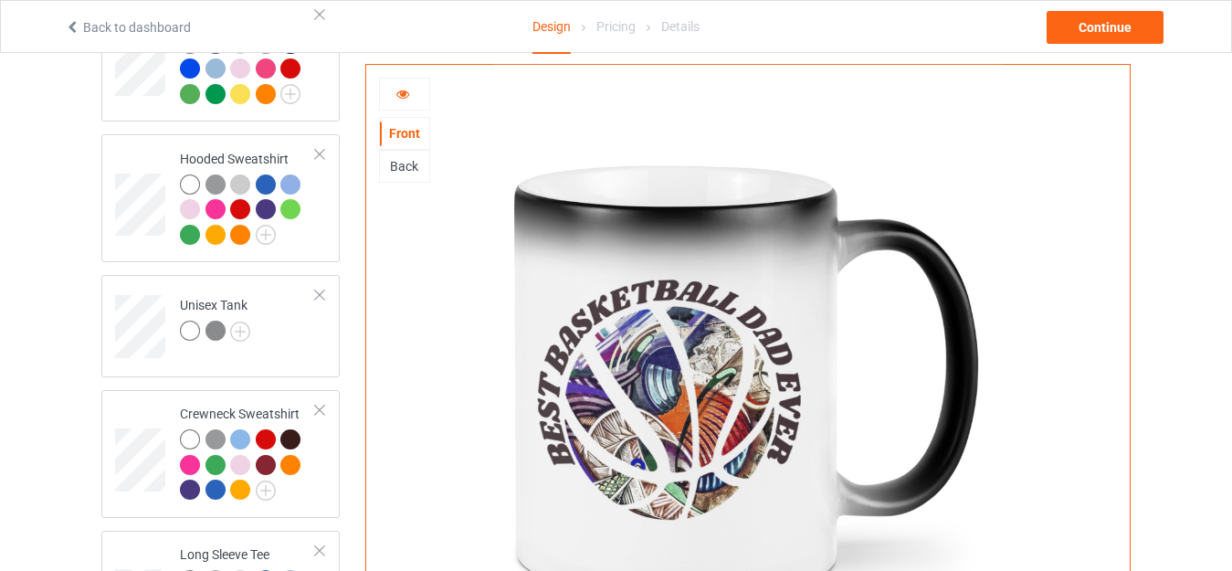
click at [385, 89] on div at bounding box center [404, 94] width 49 height 18
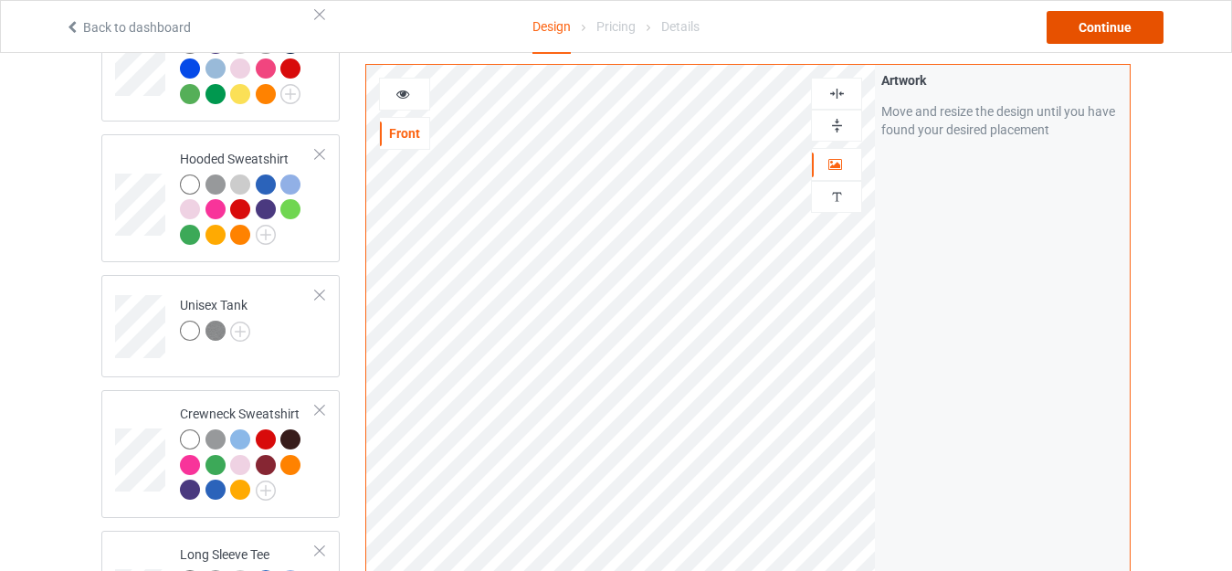
click at [1096, 39] on div "Continue" at bounding box center [1105, 27] width 117 height 33
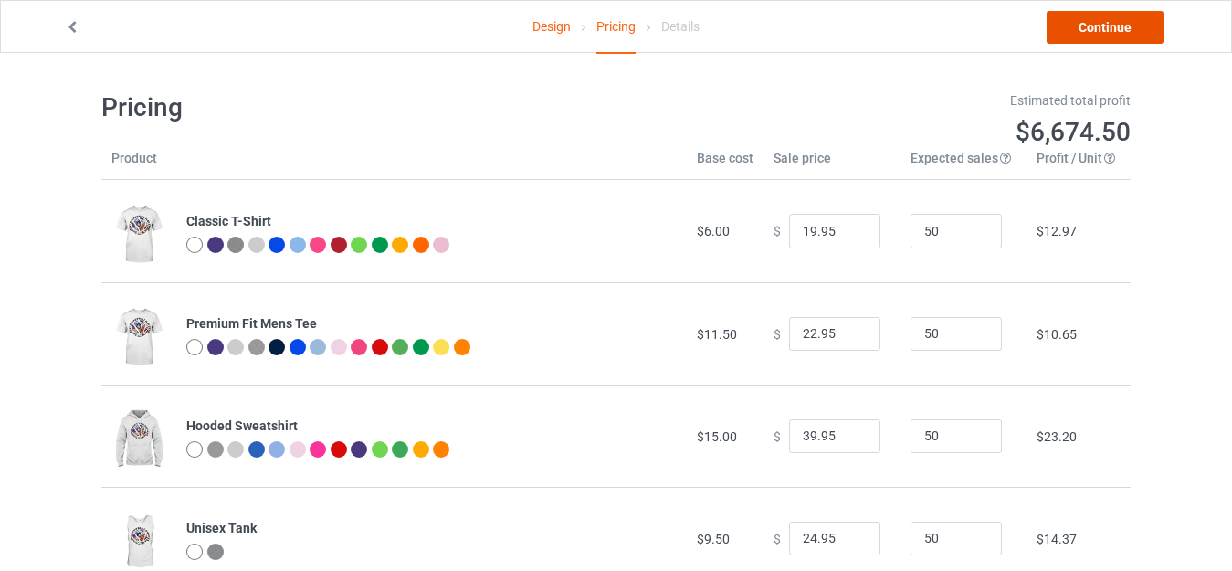
click at [1100, 37] on link "Continue" at bounding box center [1105, 27] width 117 height 33
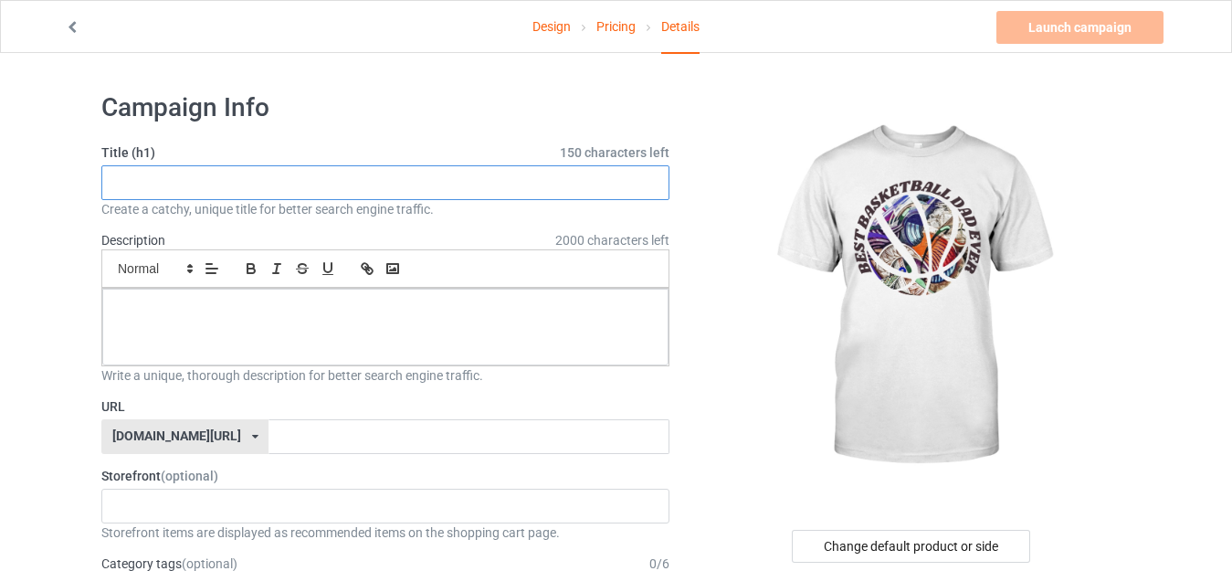
click at [336, 186] on input "text" at bounding box center [385, 182] width 568 height 35
click at [290, 184] on input "text" at bounding box center [385, 182] width 568 height 35
click at [243, 175] on input "best basketball dad ever" at bounding box center [385, 182] width 568 height 35
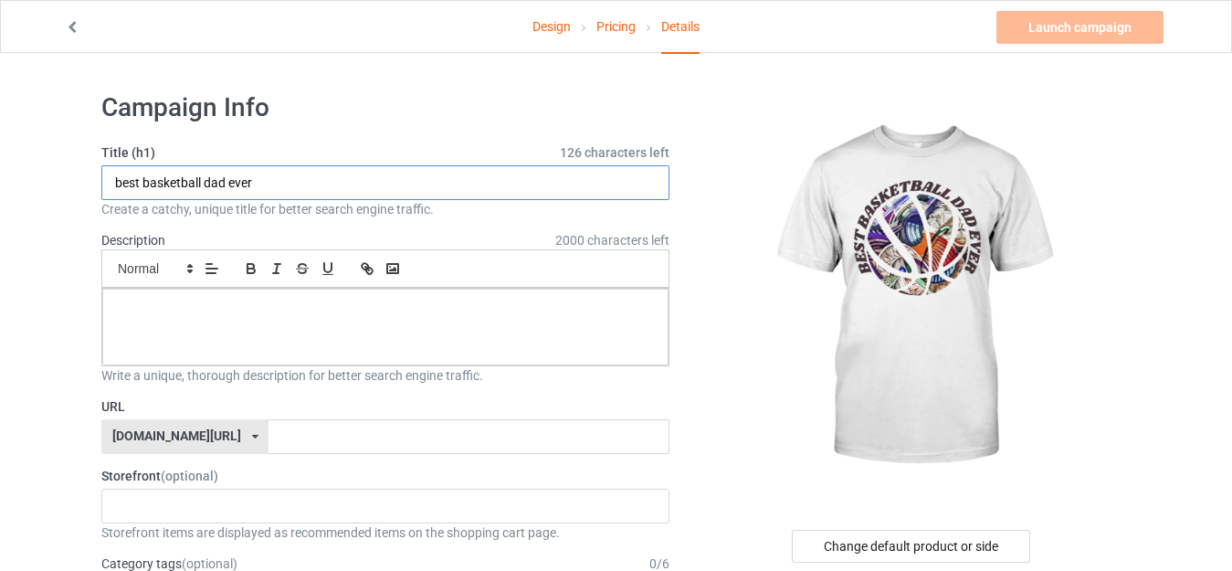
type input "best basketball dad ever"
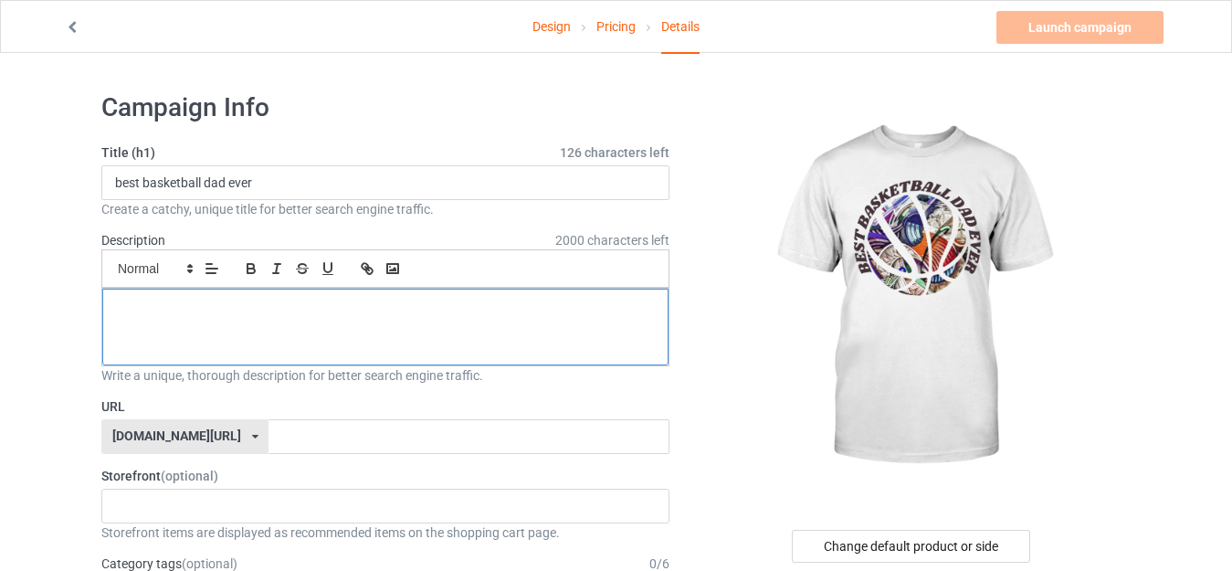
click at [207, 300] on p at bounding box center [385, 308] width 537 height 17
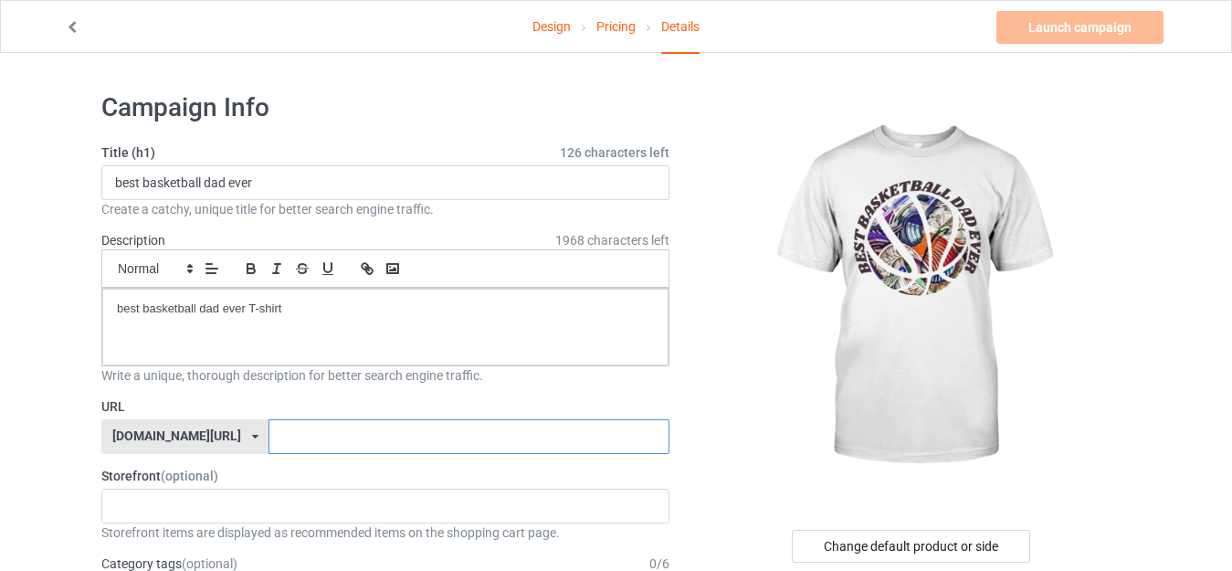
click at [272, 428] on input "text" at bounding box center [469, 436] width 400 height 35
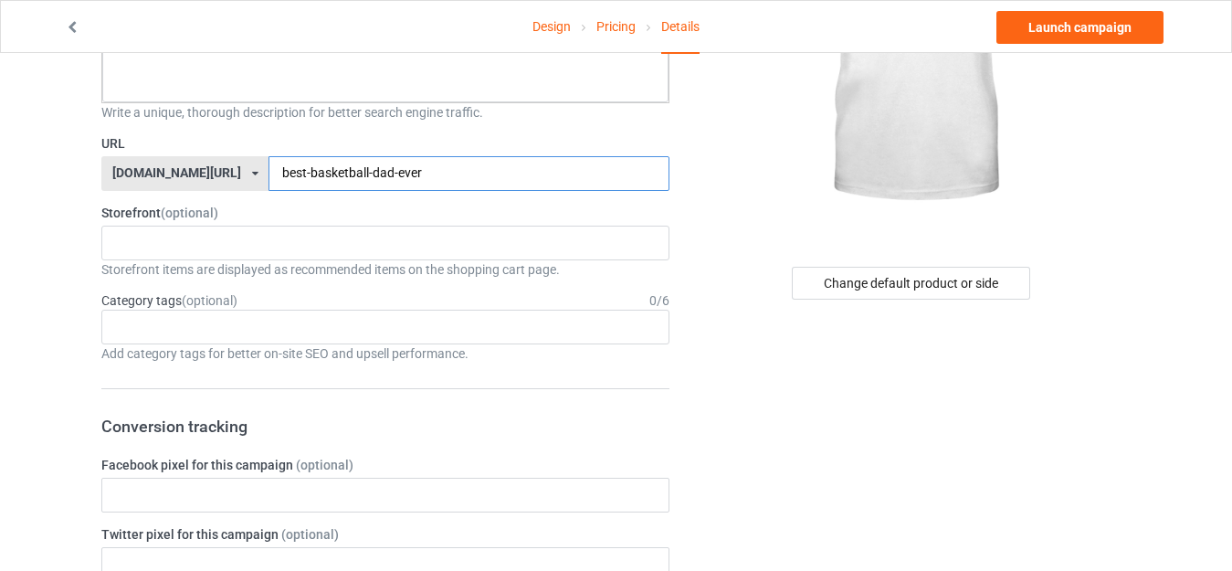
scroll to position [312, 0]
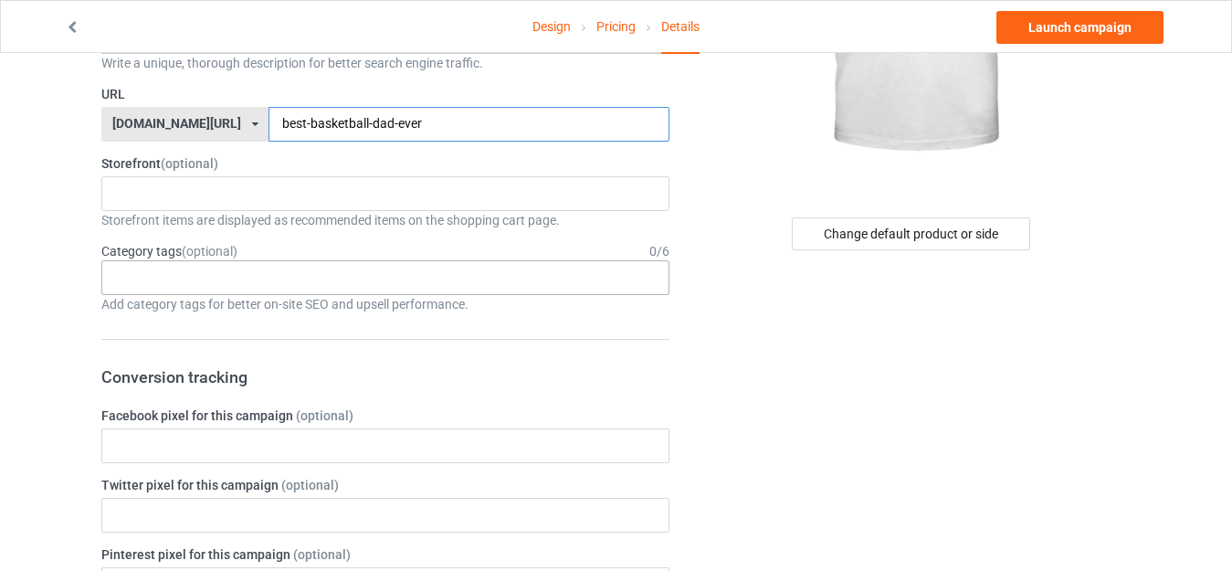
type input "best-basketball-dad-ever"
click at [391, 281] on div "Age > 1-19 > 1 Age > 1-12 Months > 1 Month Age > 1-12 Months Age > 1-19 Age > 1…" at bounding box center [385, 277] width 568 height 35
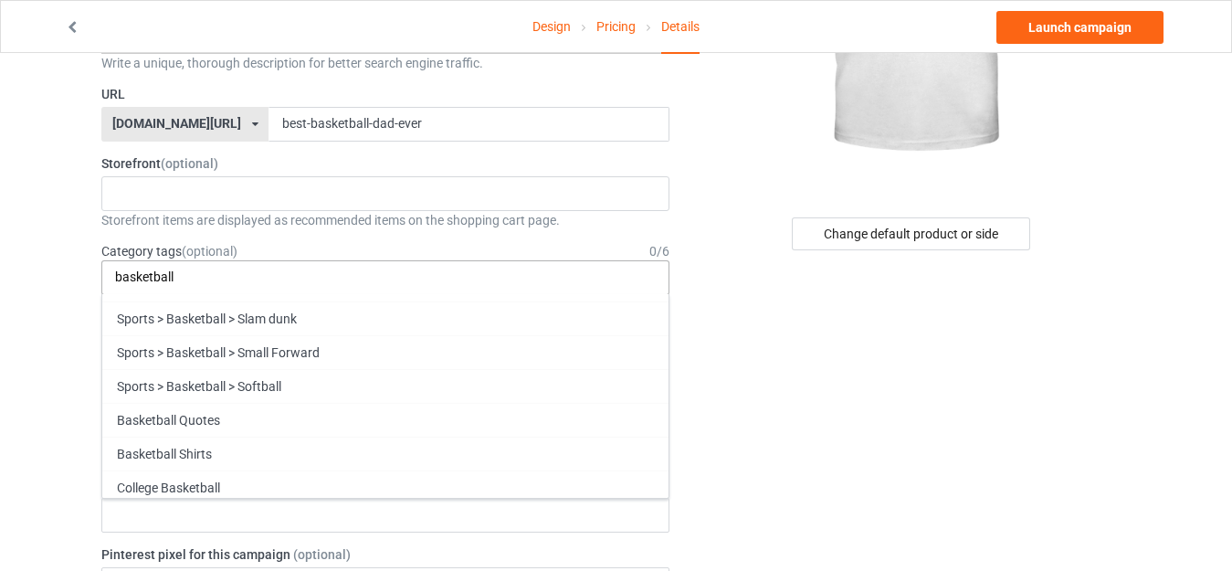
scroll to position [236, 0]
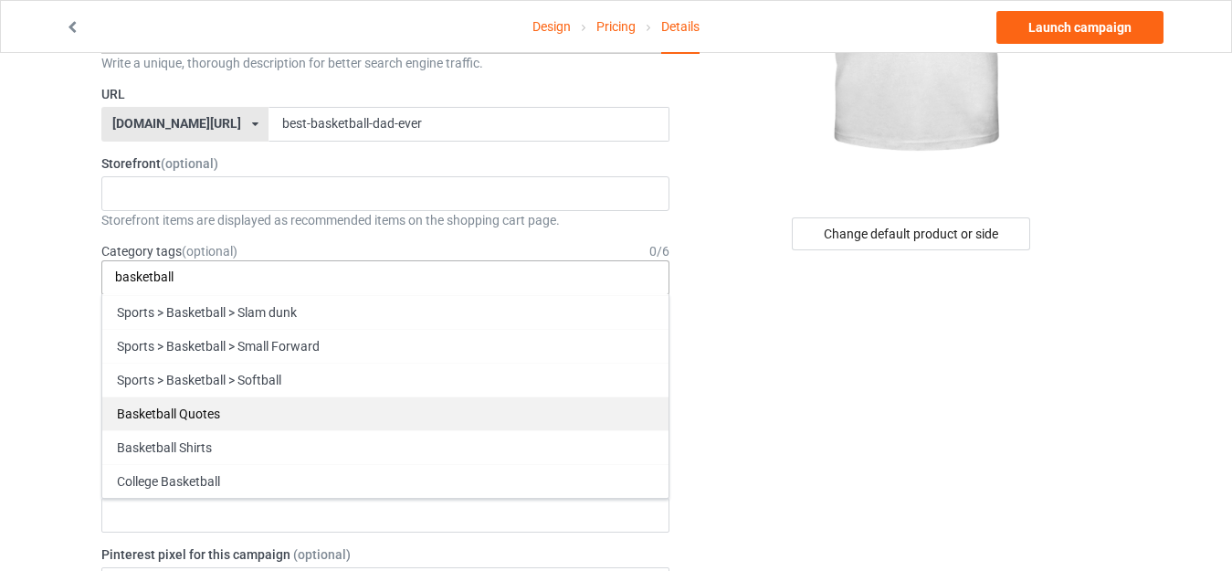
type input "basketball"
click at [529, 412] on div "Basketball Quotes" at bounding box center [385, 413] width 566 height 34
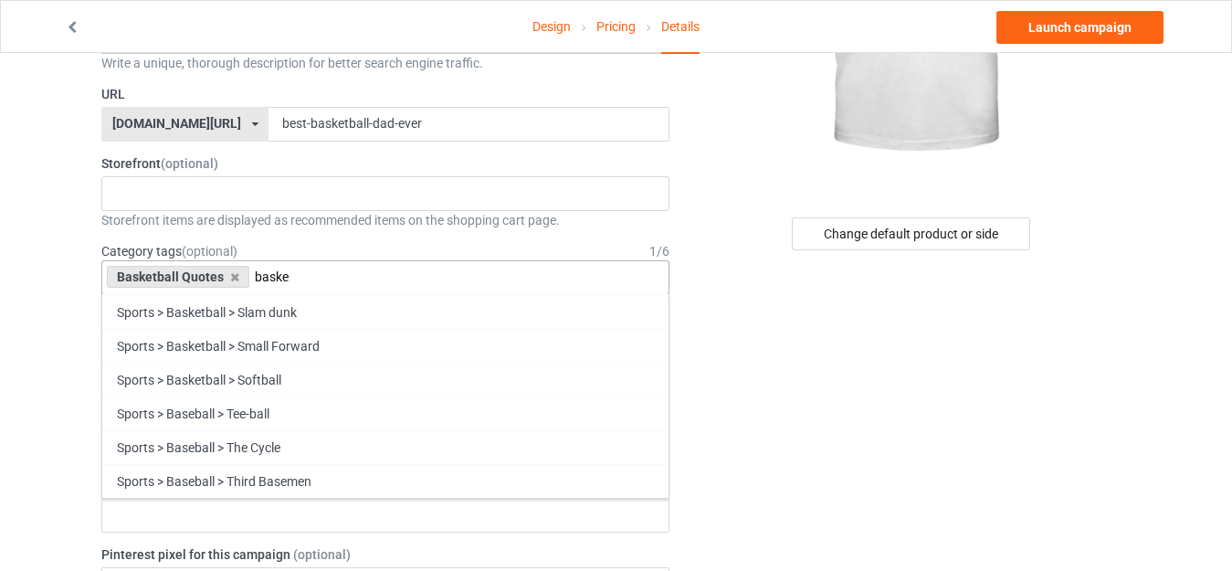
scroll to position [202, 0]
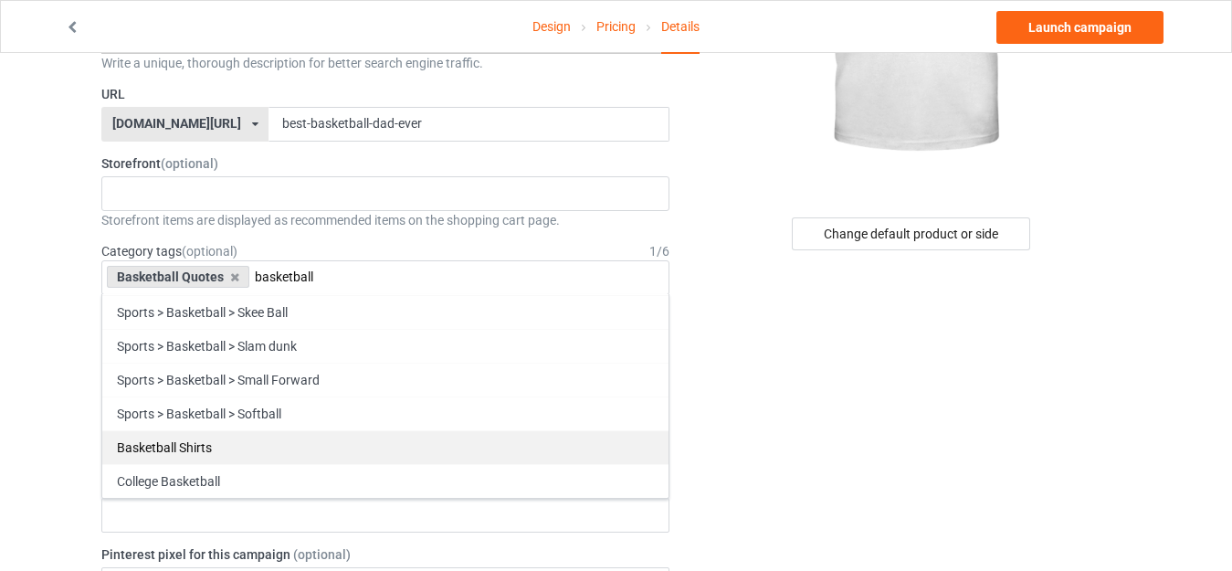
type input "basketball"
click at [416, 454] on div "Basketball Shirts" at bounding box center [385, 447] width 566 height 34
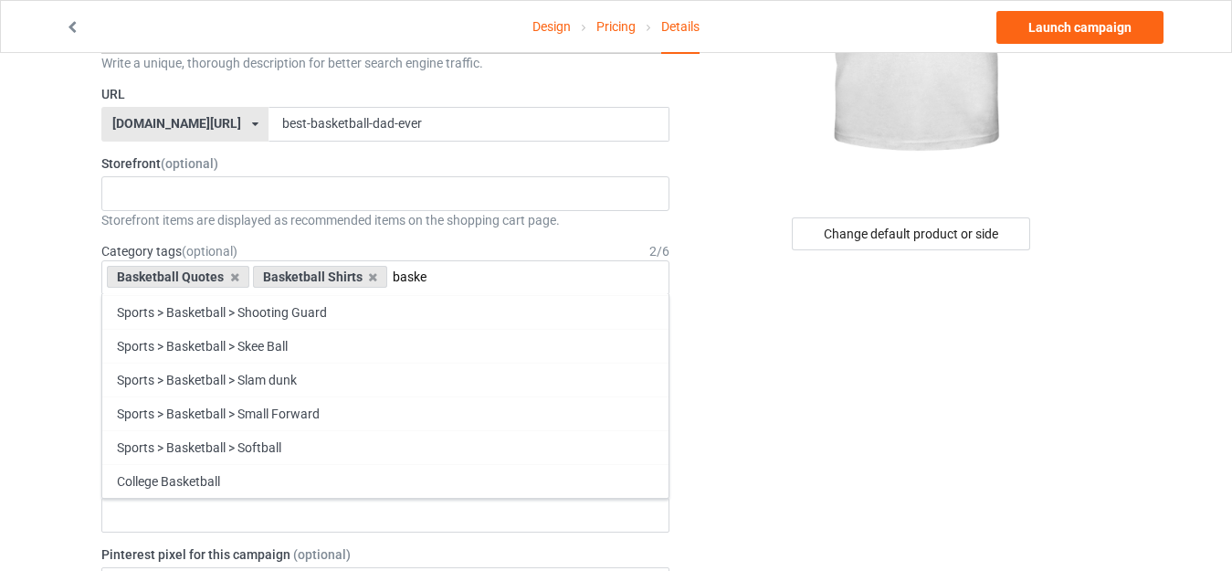
scroll to position [168, 0]
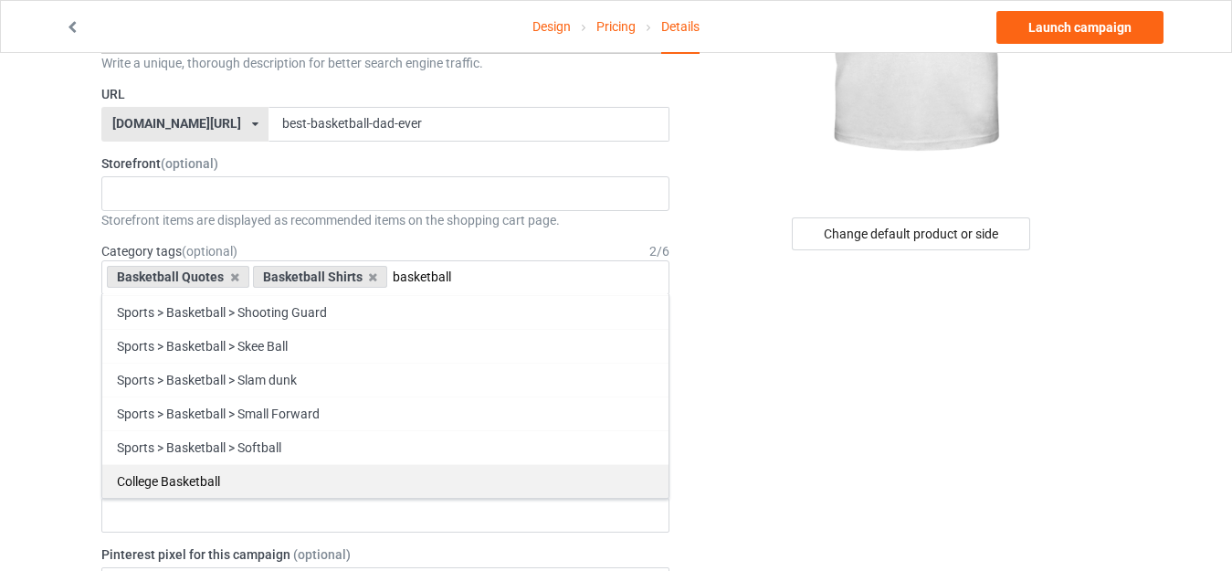
type input "basketball"
click at [405, 484] on div "College Basketball" at bounding box center [385, 481] width 566 height 34
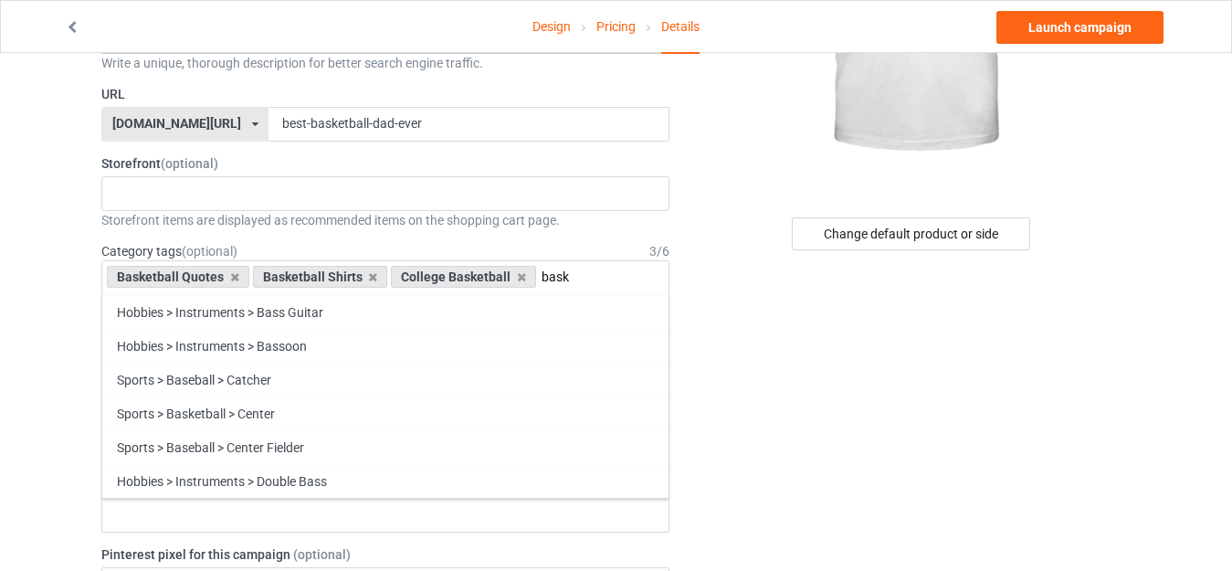
scroll to position [134, 0]
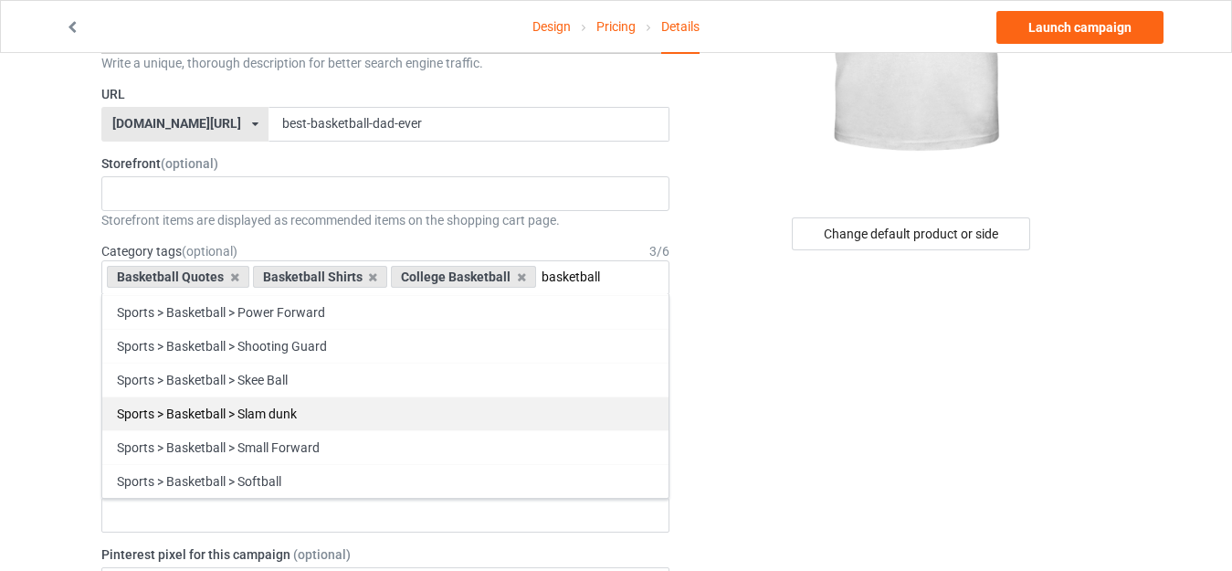
type input "basketball"
click at [404, 407] on div "Sports > Basketball > Slam dunk" at bounding box center [385, 413] width 566 height 34
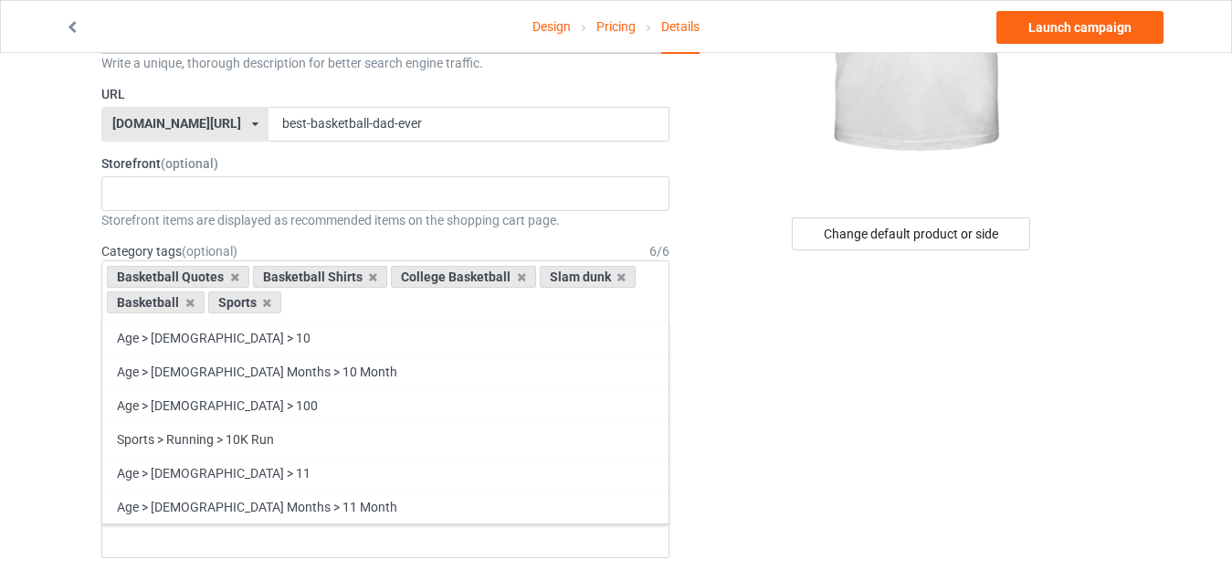
scroll to position [64878, 0]
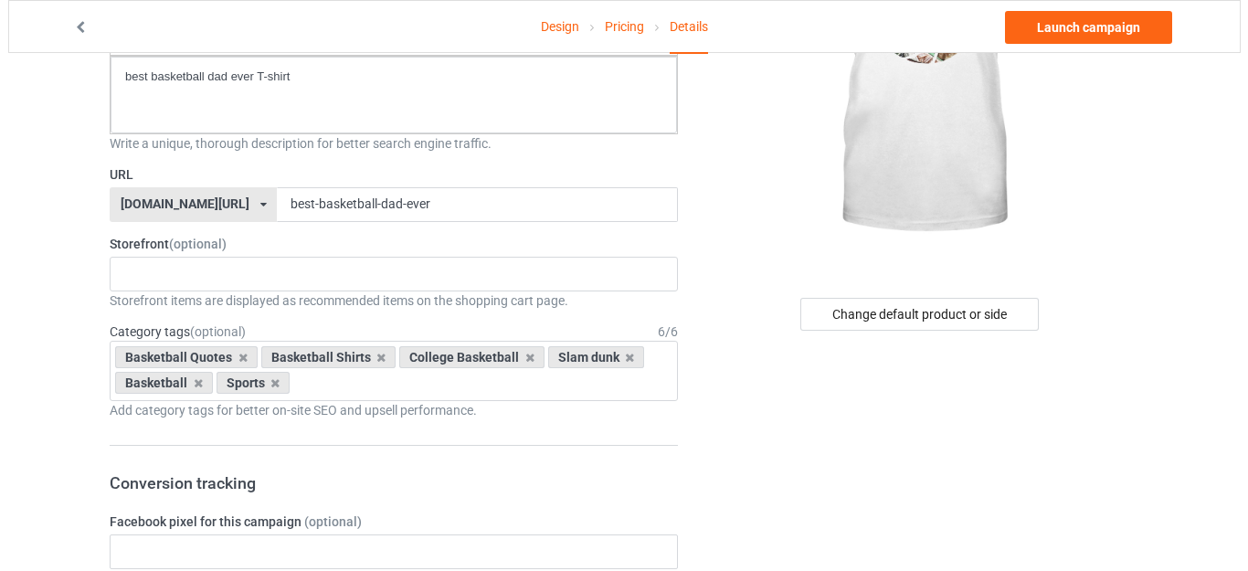
scroll to position [159, 0]
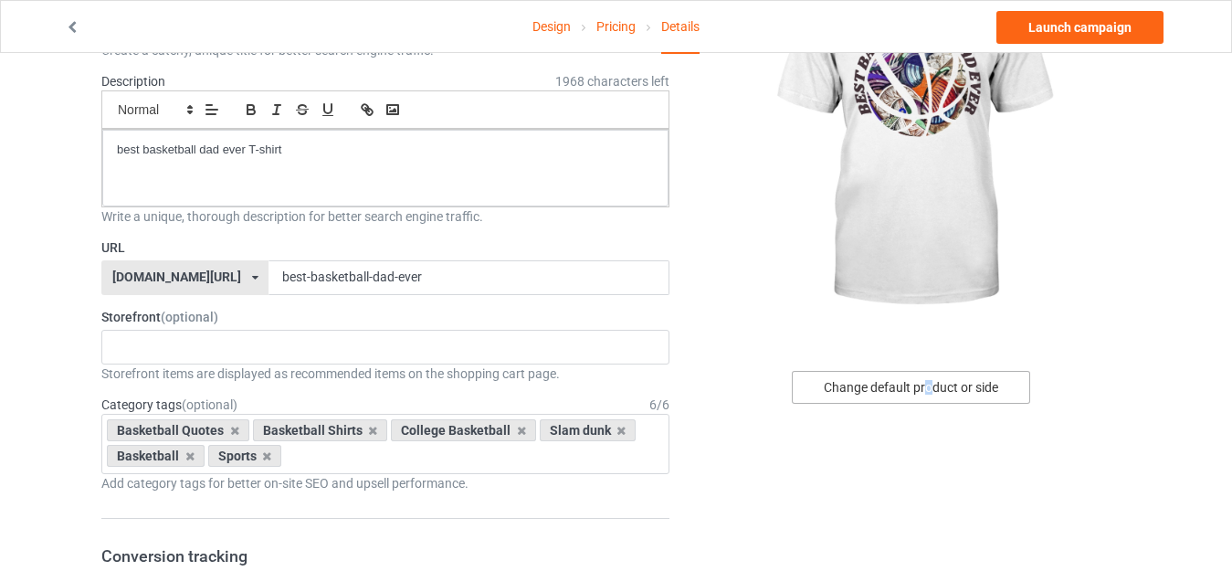
drag, startPoint x: 930, startPoint y: 403, endPoint x: 928, endPoint y: 382, distance: 21.1
click at [928, 382] on div "Change default product or side" at bounding box center [911, 387] width 238 height 33
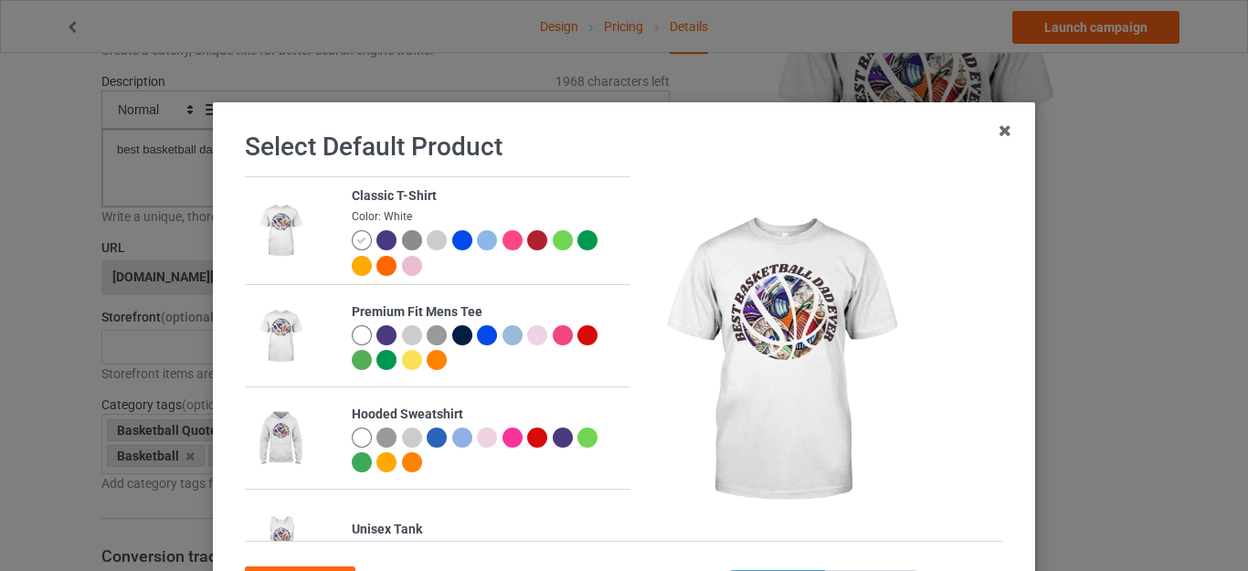
click at [383, 237] on div at bounding box center [386, 240] width 20 height 20
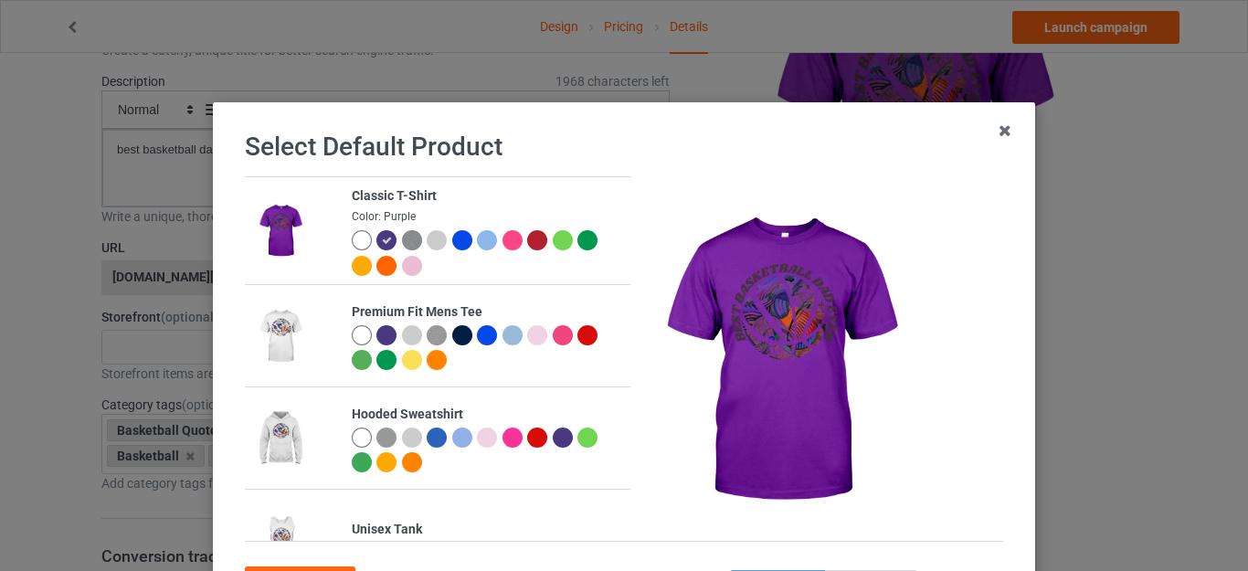
click at [402, 241] on img at bounding box center [412, 240] width 20 height 20
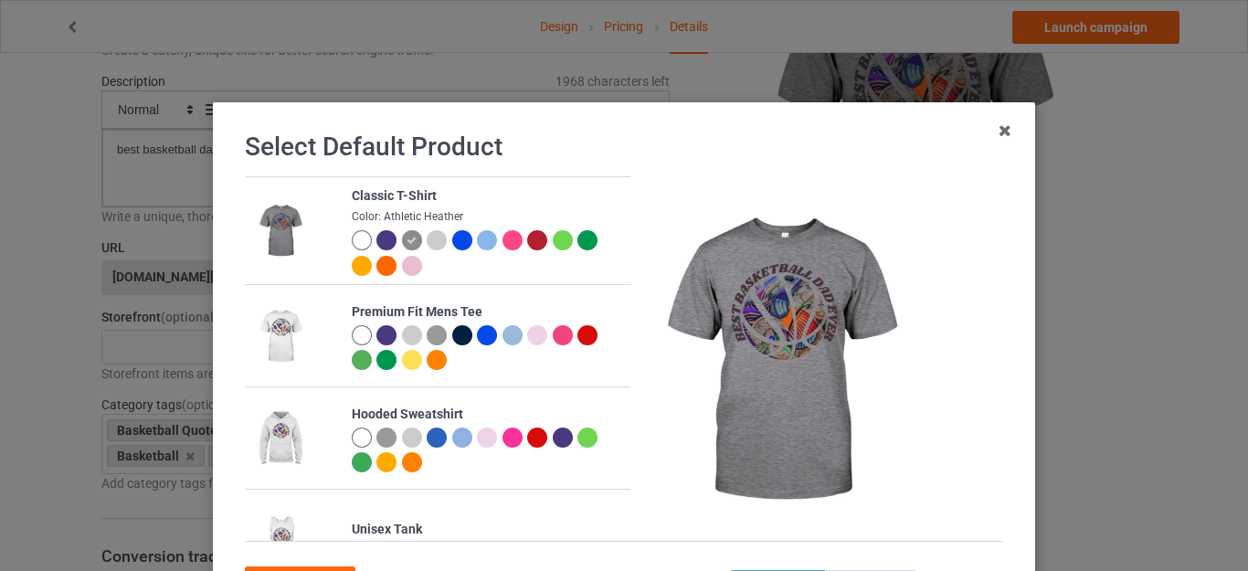
click at [426, 247] on div at bounding box center [436, 240] width 20 height 20
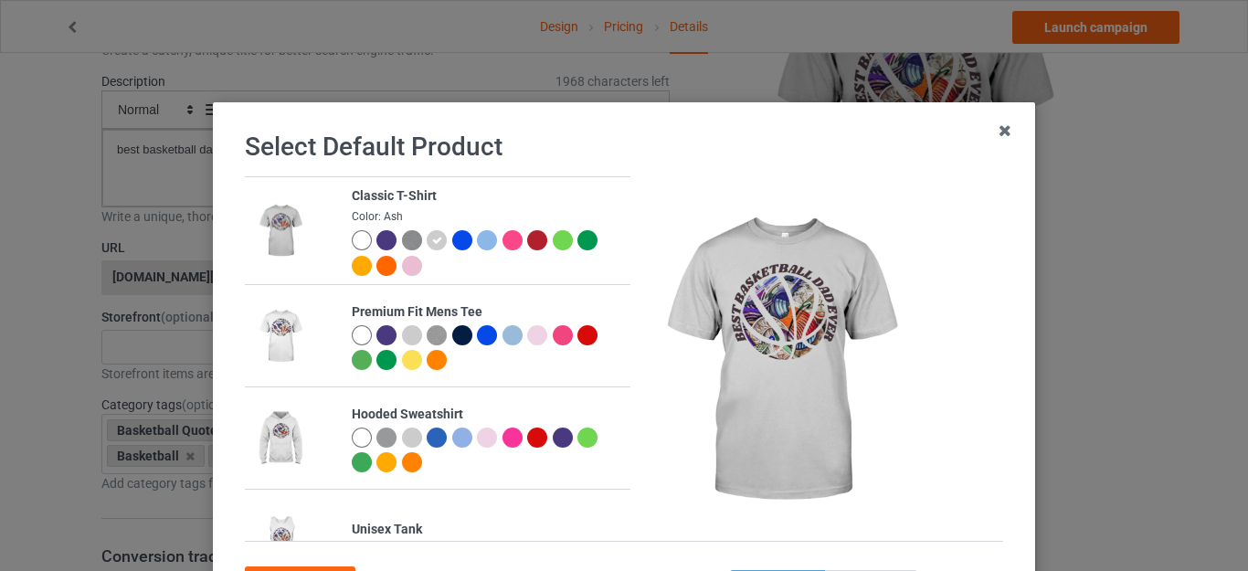
click at [352, 240] on div at bounding box center [362, 240] width 20 height 20
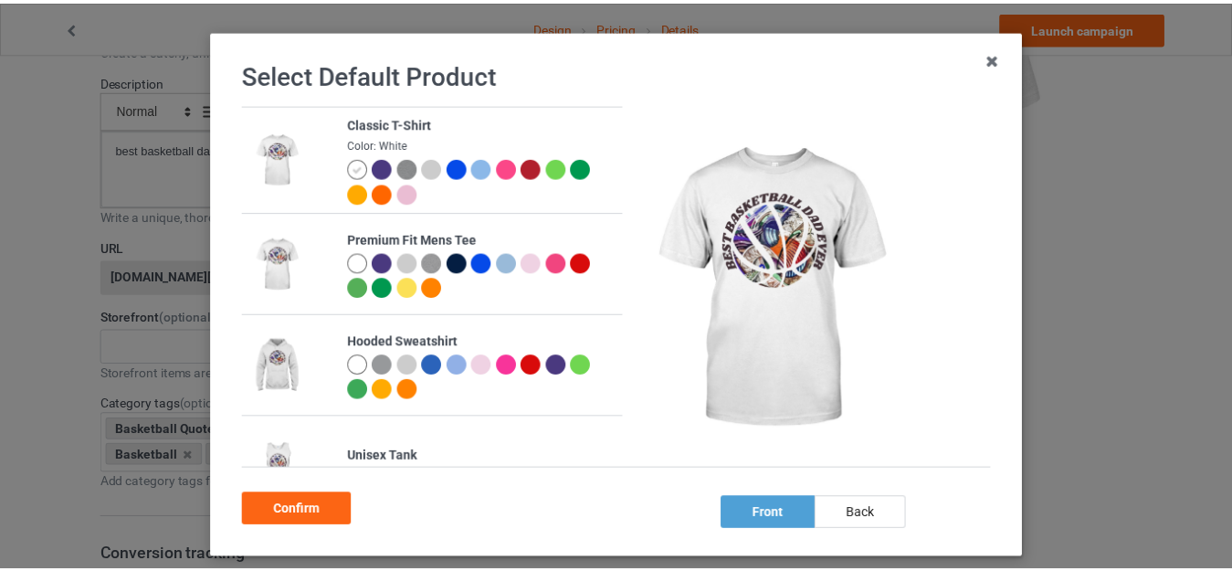
scroll to position [100, 0]
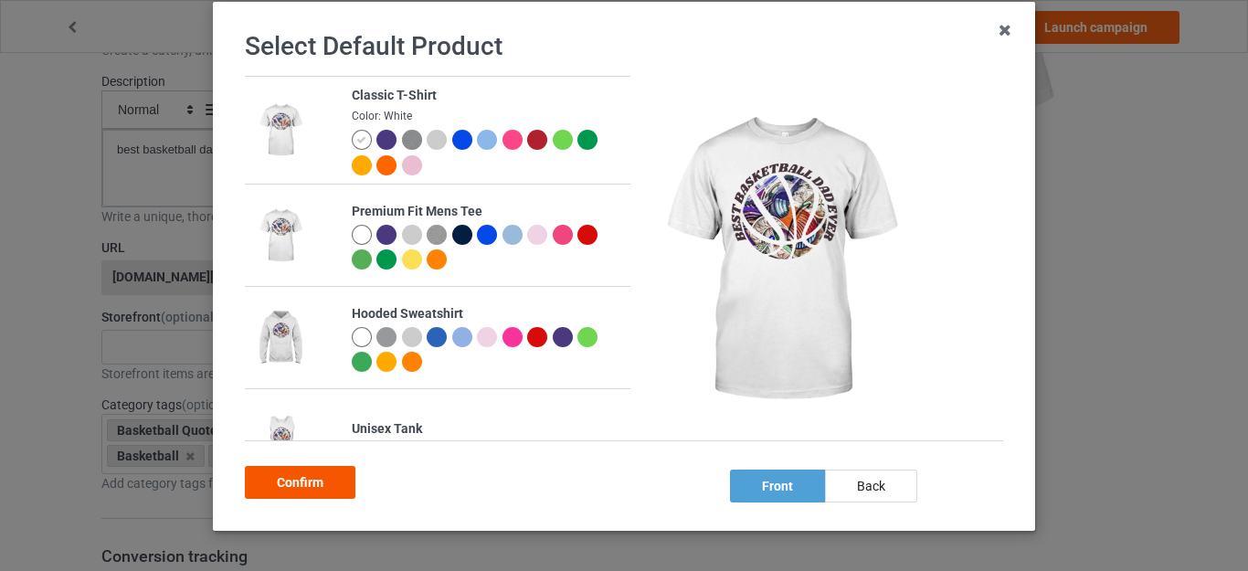
click at [337, 496] on div "Confirm" at bounding box center [300, 482] width 111 height 33
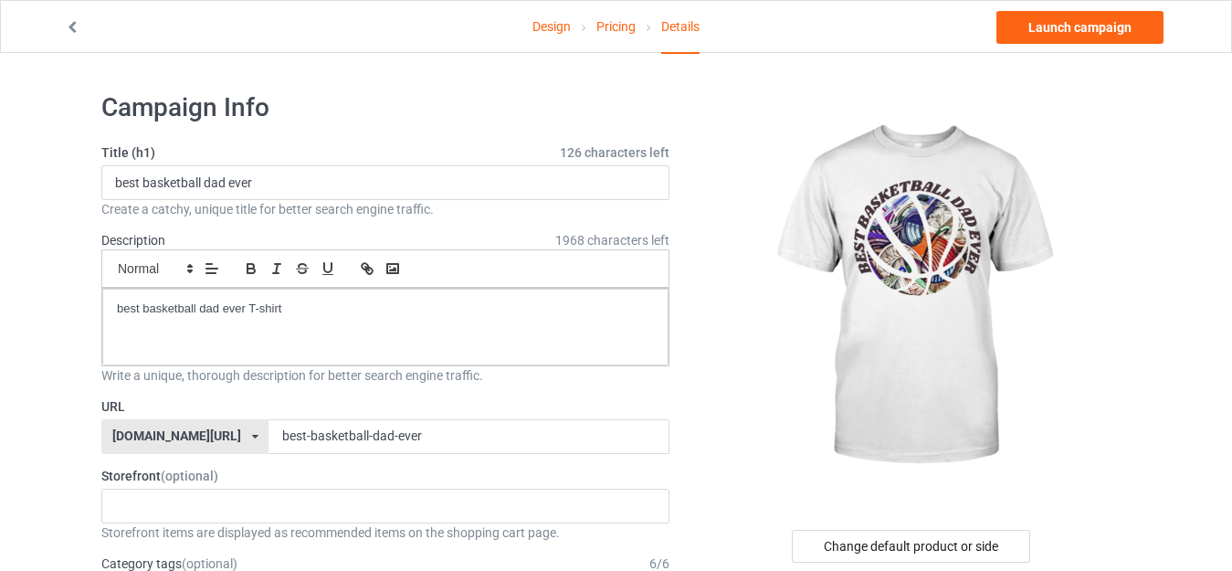
click at [559, 22] on link "Design" at bounding box center [551, 26] width 38 height 51
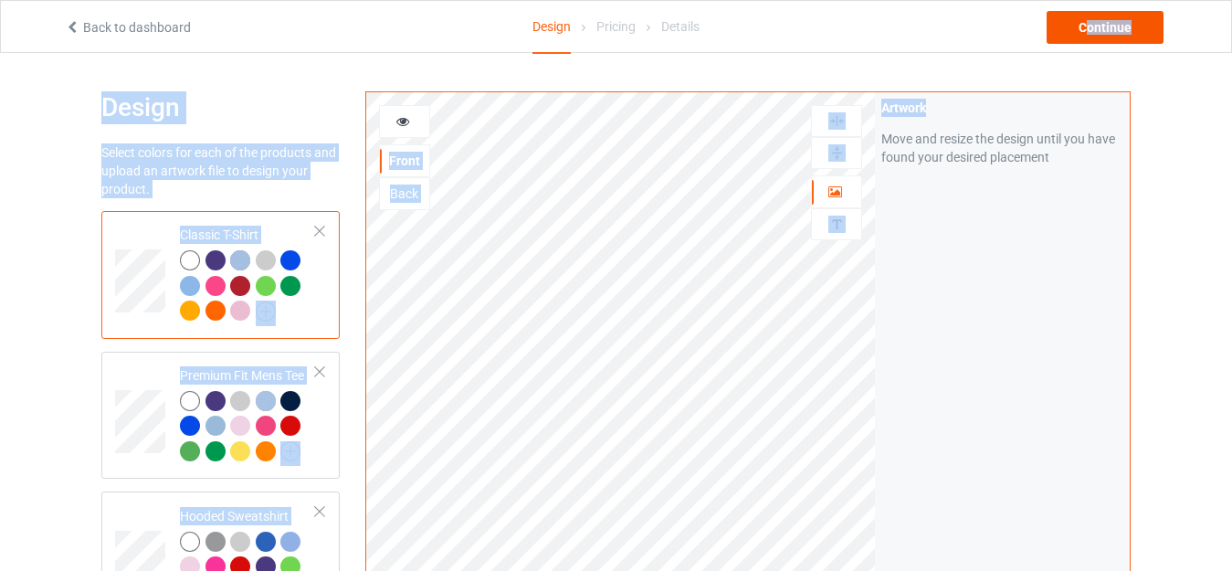
drag, startPoint x: 979, startPoint y: 72, endPoint x: 1083, endPoint y: 24, distance: 114.8
click at [1083, 24] on div "Continue" at bounding box center [1105, 27] width 117 height 33
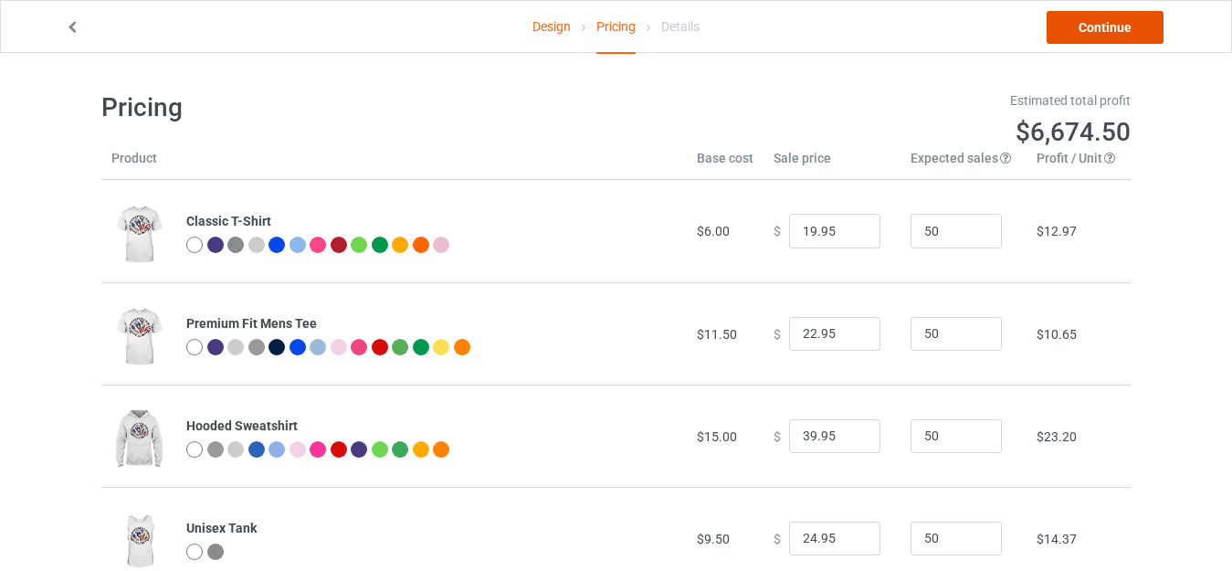
click at [1083, 24] on link "Continue" at bounding box center [1105, 27] width 117 height 33
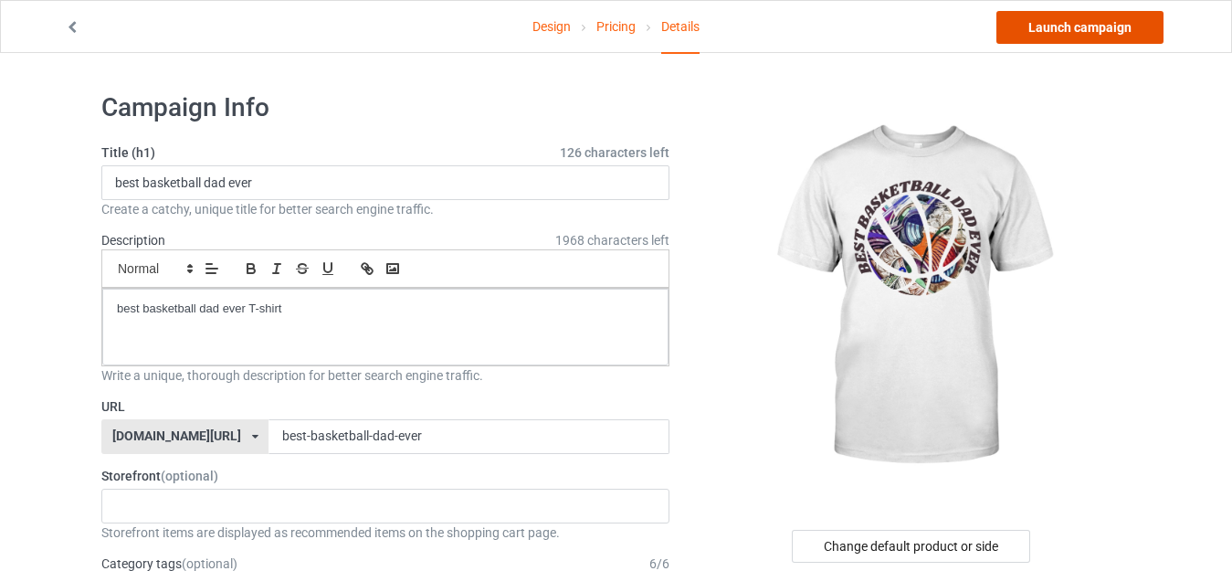
click at [1083, 24] on link "Launch campaign" at bounding box center [1079, 27] width 167 height 33
